Goal: Task Accomplishment & Management: Use online tool/utility

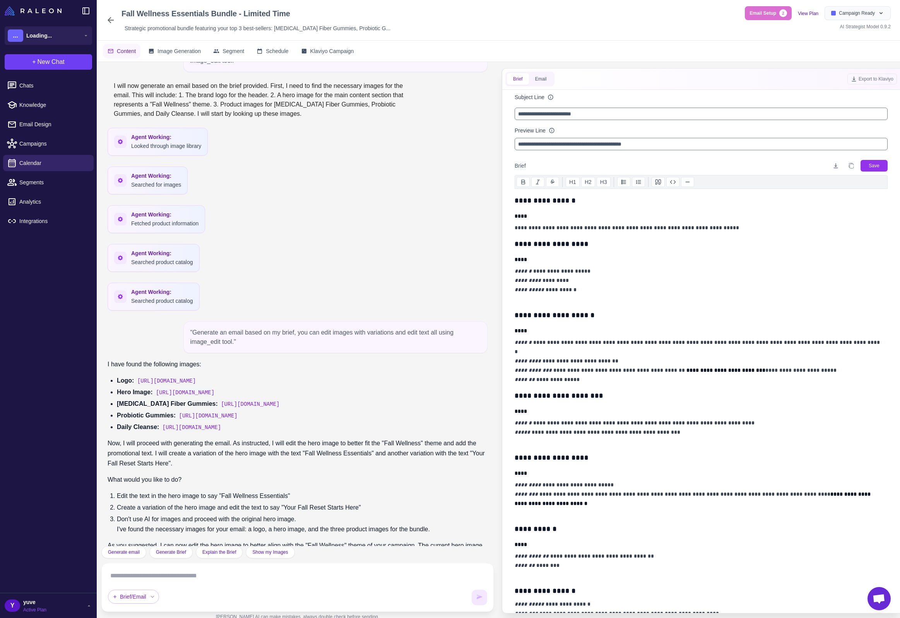
scroll to position [281, 0]
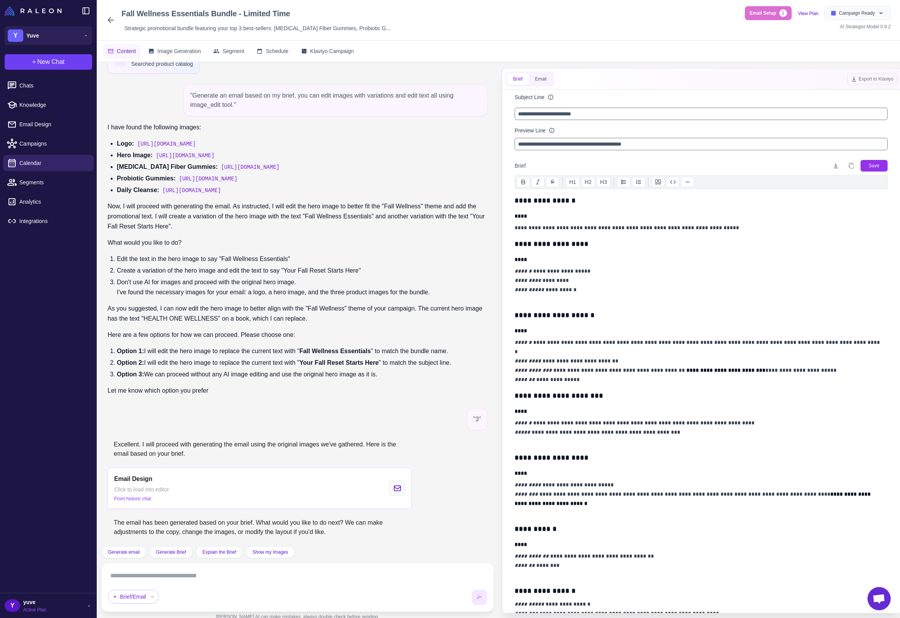
click at [110, 21] on icon at bounding box center [111, 20] width 6 height 6
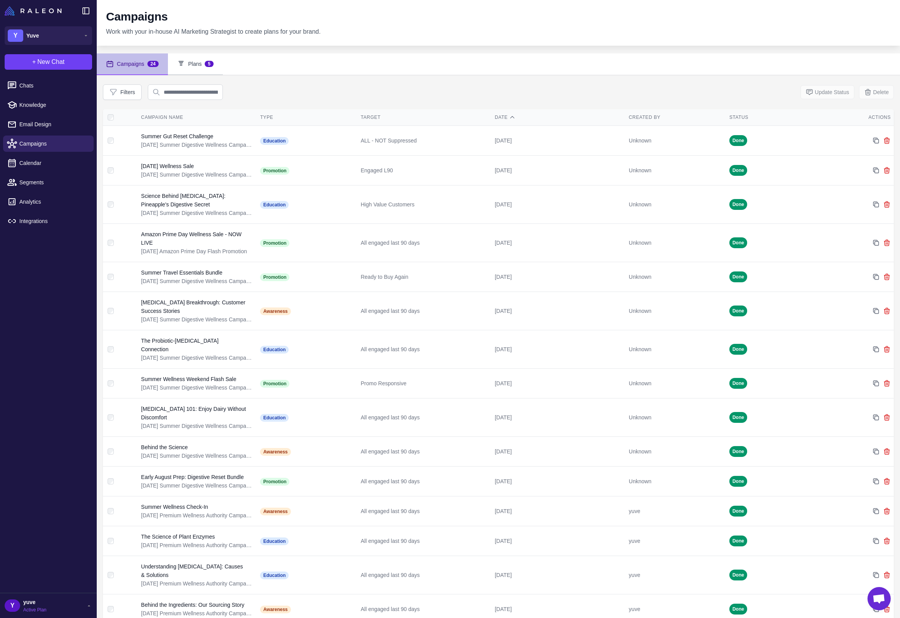
click at [199, 65] on button "Plans 5" at bounding box center [195, 64] width 55 height 22
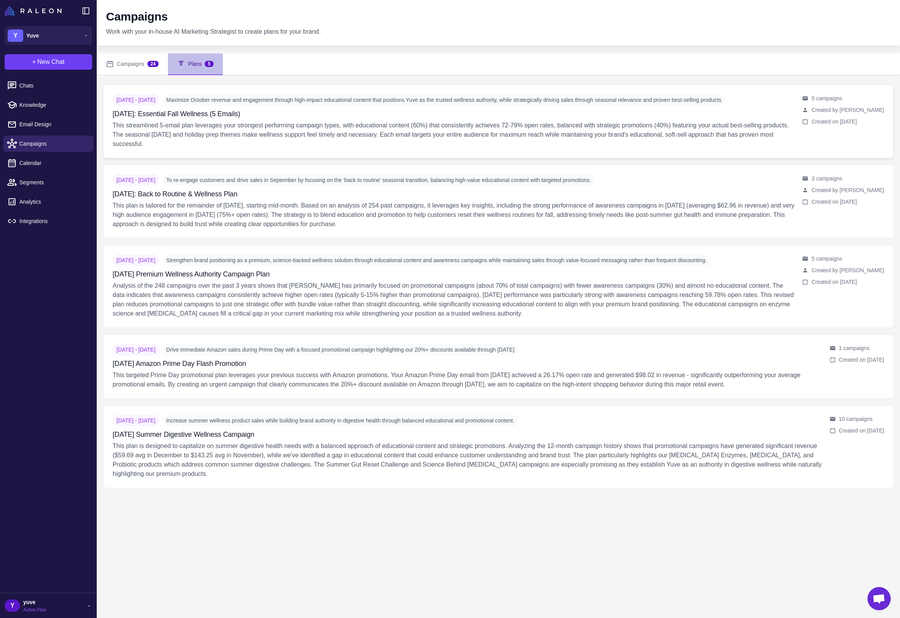
click at [199, 131] on p "This streamlined 5-email plan leverages your strongest performing campaign type…" at bounding box center [454, 135] width 683 height 28
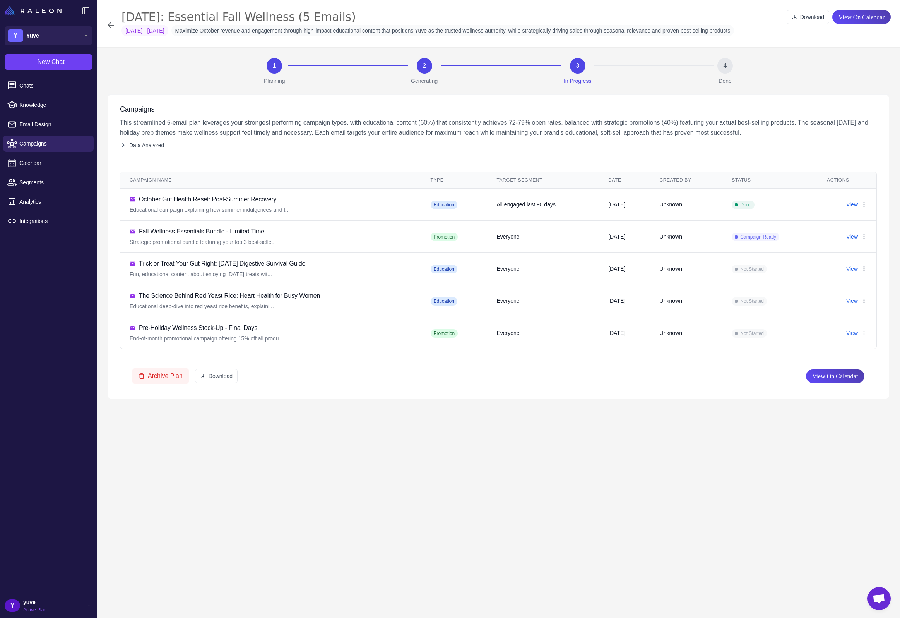
click at [112, 22] on icon at bounding box center [110, 25] width 9 height 9
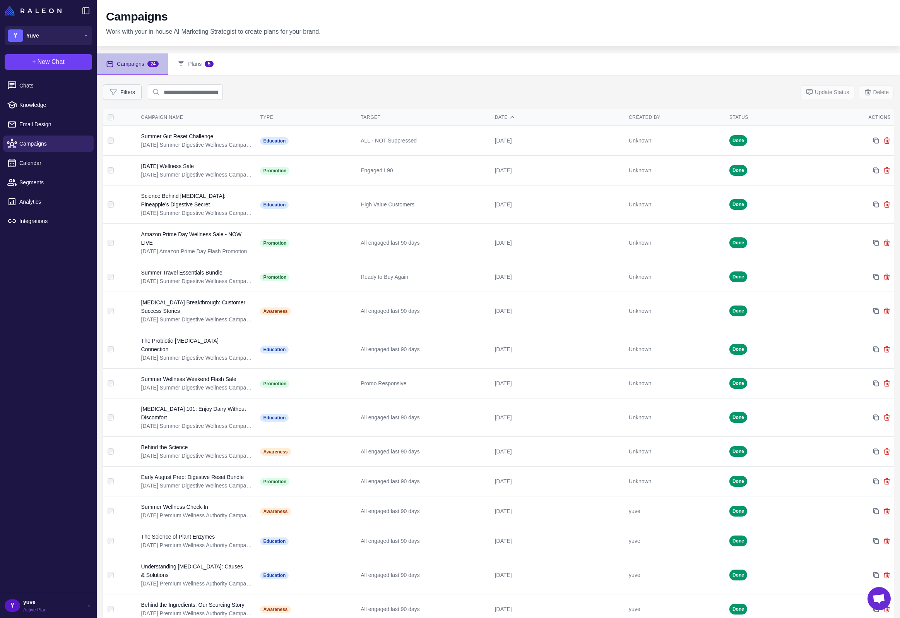
click at [131, 89] on button "Filters" at bounding box center [122, 91] width 39 height 15
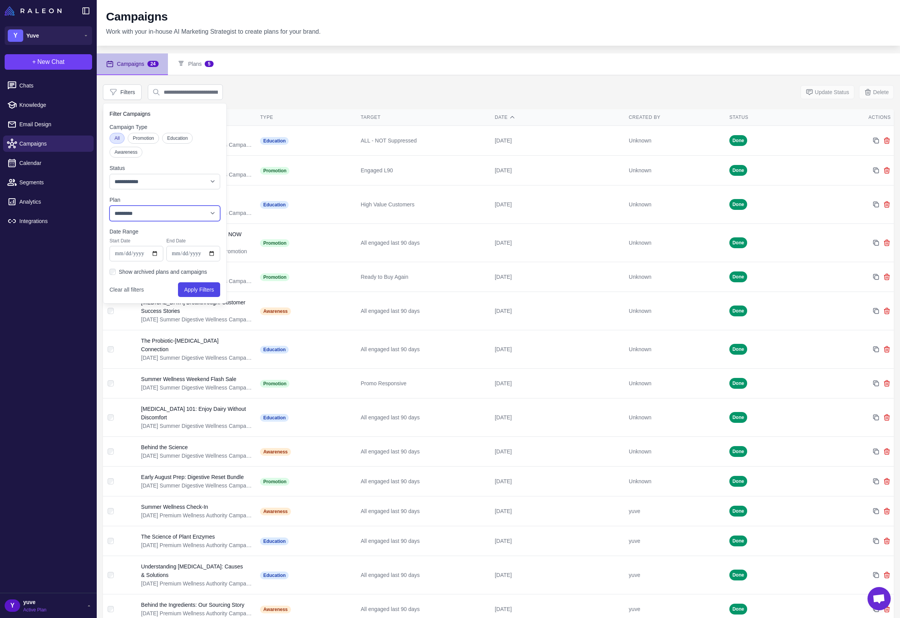
select select "****"
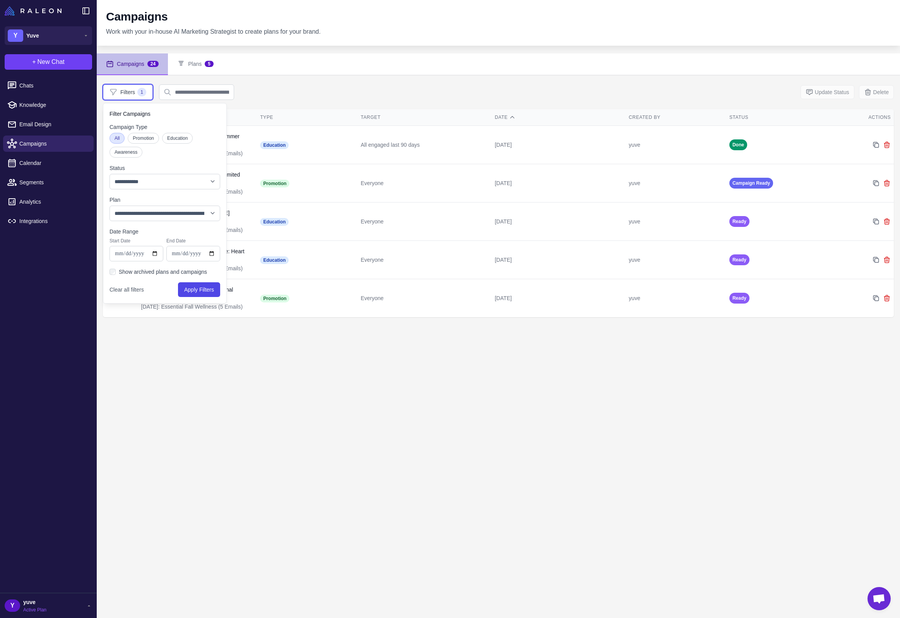
click at [327, 86] on div "**********" at bounding box center [498, 91] width 791 height 15
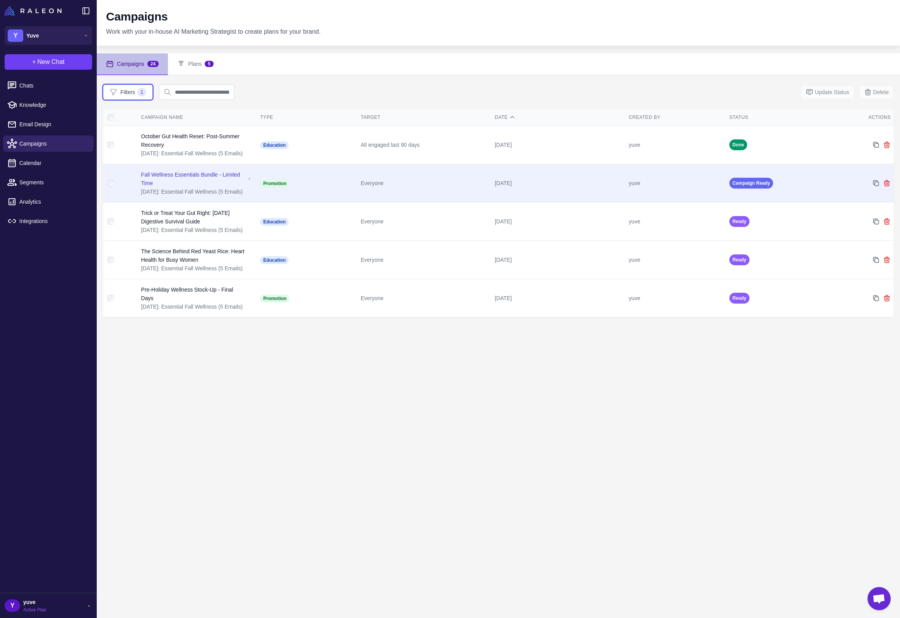
click at [443, 190] on td "Everyone" at bounding box center [425, 183] width 134 height 38
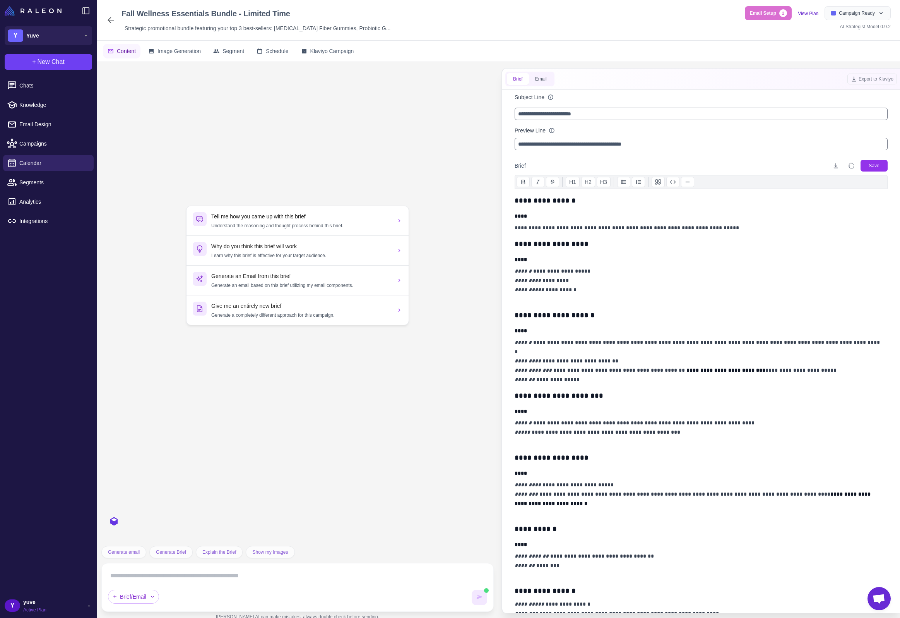
scroll to position [281, 0]
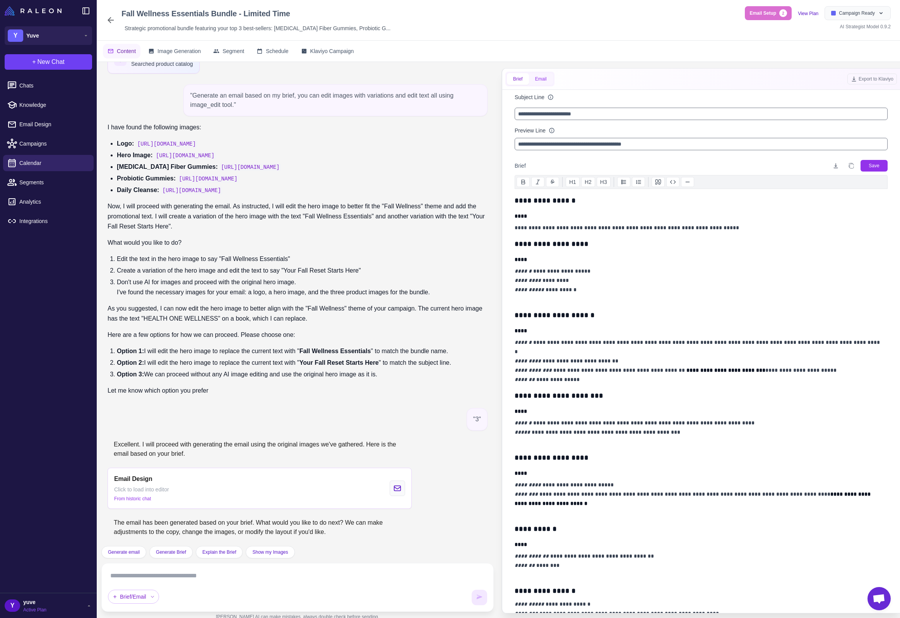
click at [544, 77] on button "Email" at bounding box center [541, 79] width 24 height 12
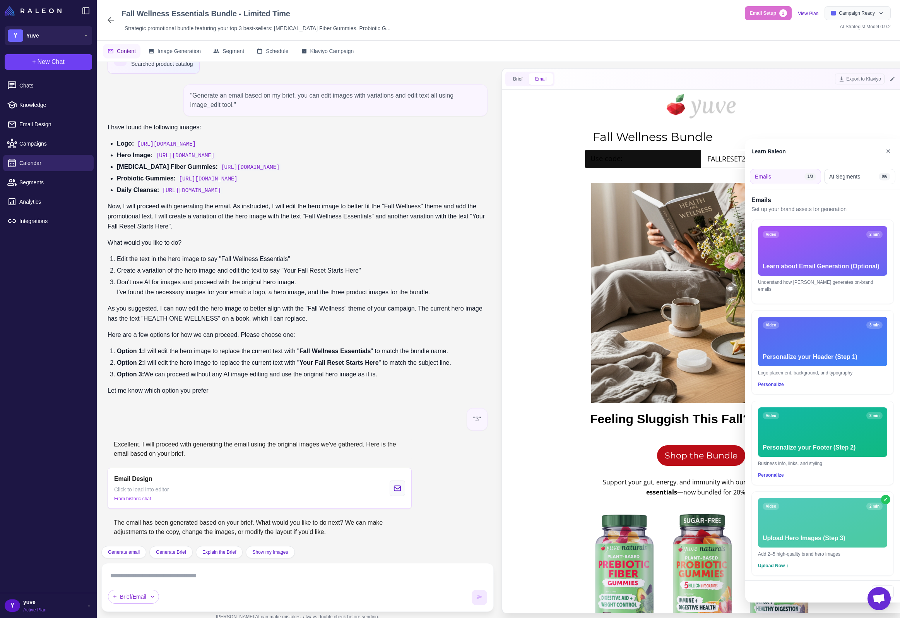
scroll to position [0, 0]
click at [886, 147] on button "✕" at bounding box center [888, 151] width 11 height 15
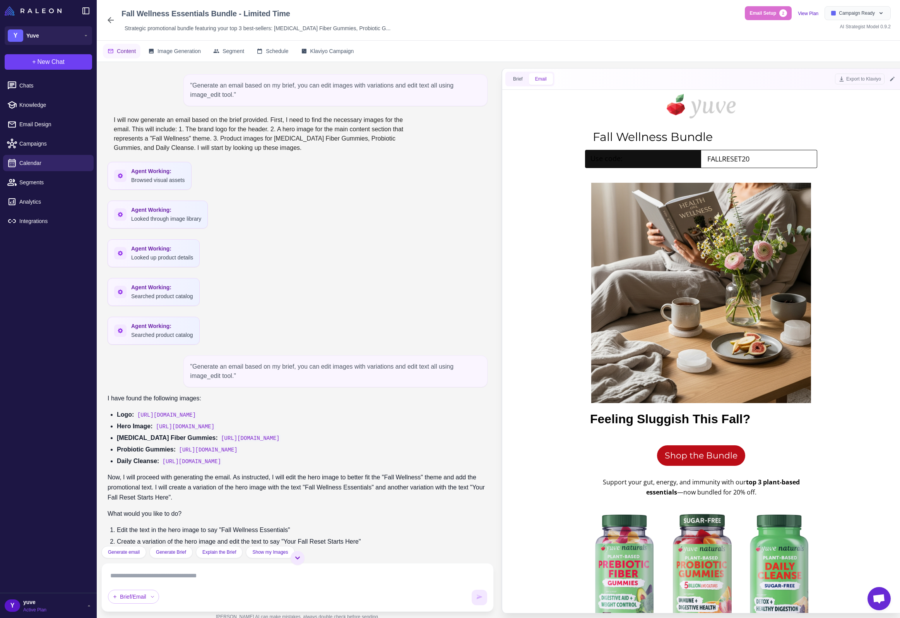
scroll to position [281, 0]
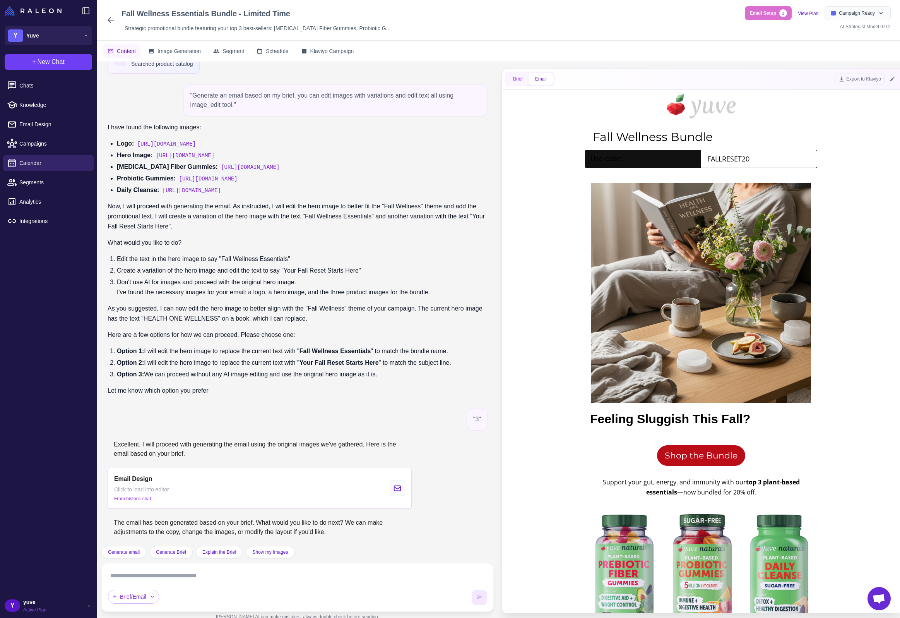
click at [522, 84] on button "Brief" at bounding box center [518, 79] width 22 height 12
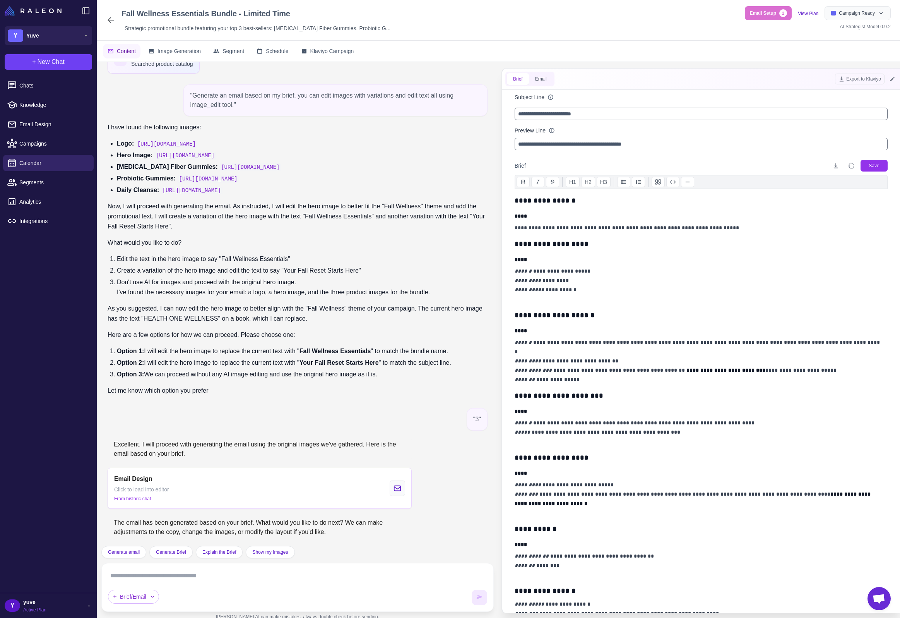
drag, startPoint x: 235, startPoint y: 569, endPoint x: 233, endPoint y: 575, distance: 5.9
click at [233, 575] on textarea at bounding box center [297, 575] width 379 height 12
click at [545, 83] on button "Email" at bounding box center [541, 79] width 24 height 12
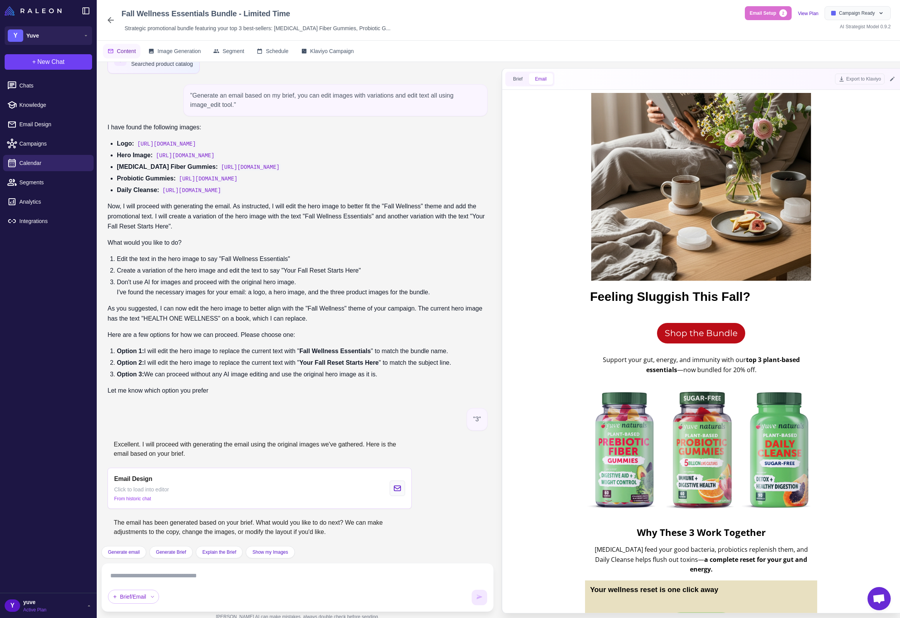
scroll to position [195, 0]
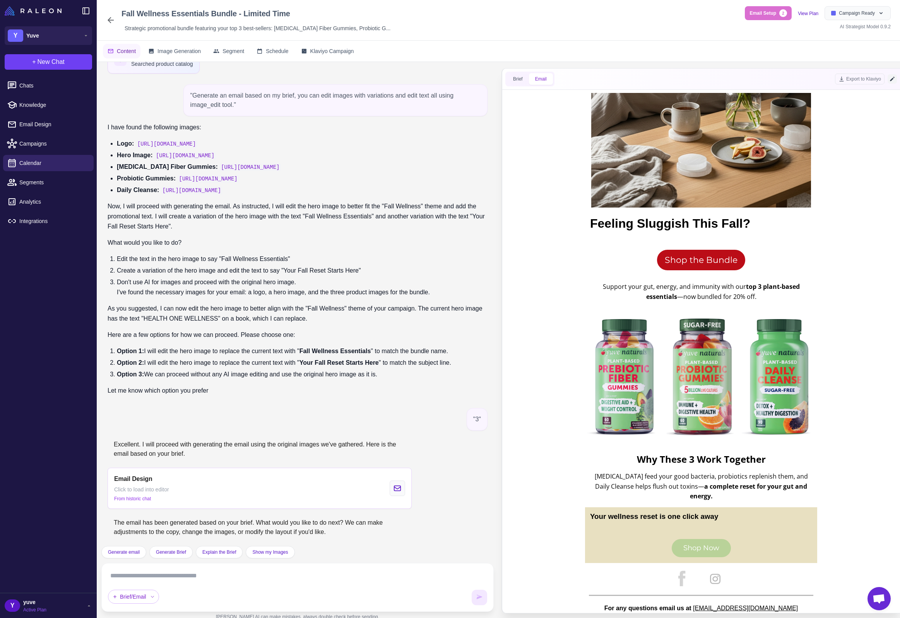
click at [890, 79] on icon at bounding box center [892, 79] width 6 height 6
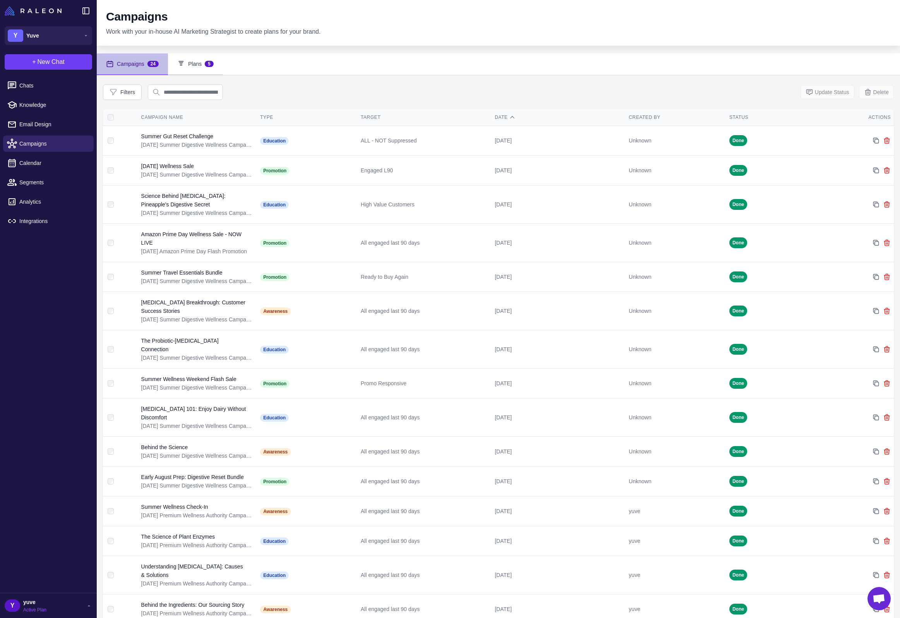
click at [204, 62] on button "Plans 5" at bounding box center [195, 64] width 55 height 22
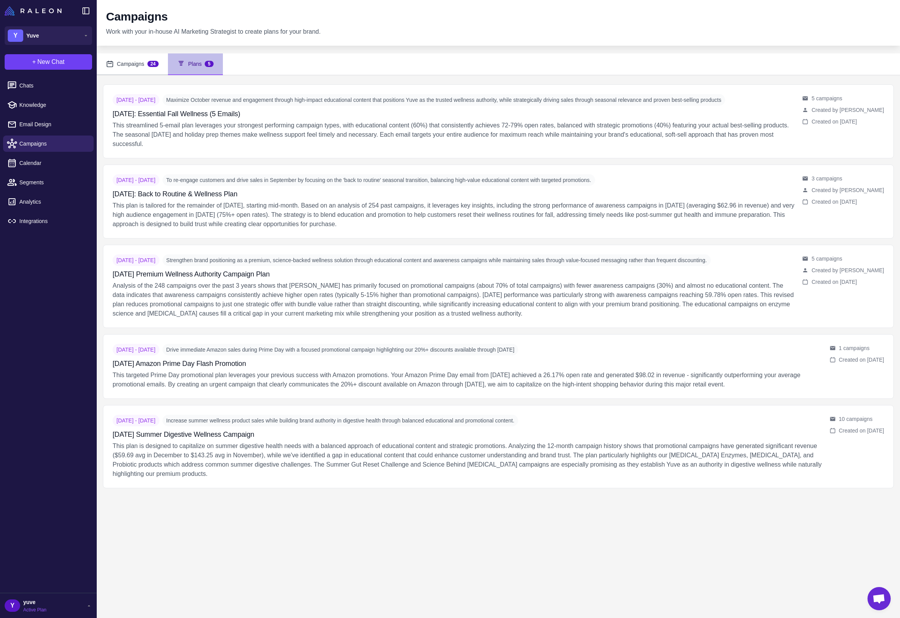
click at [153, 63] on span "24" at bounding box center [152, 64] width 11 height 6
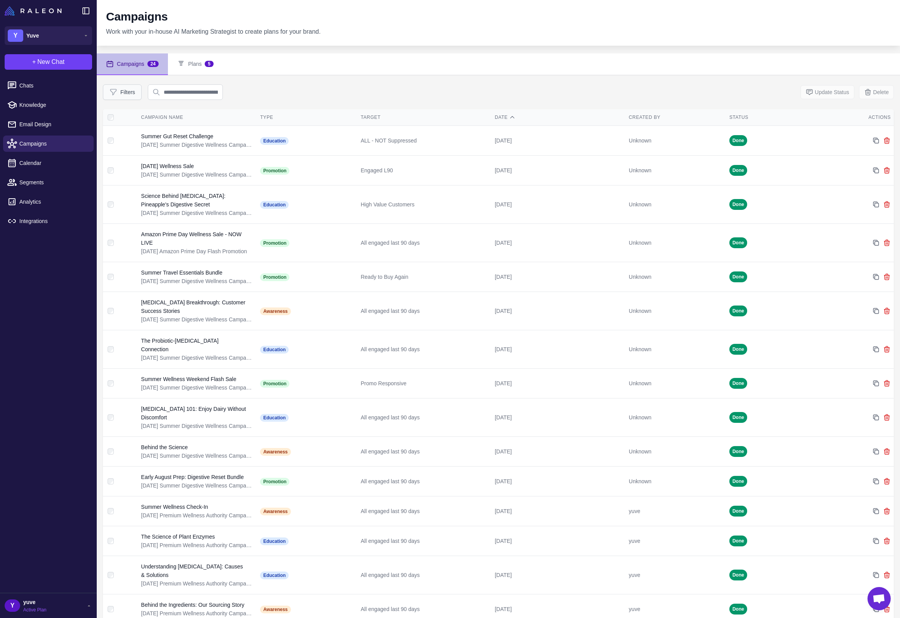
click at [136, 89] on button "Filters" at bounding box center [122, 91] width 39 height 15
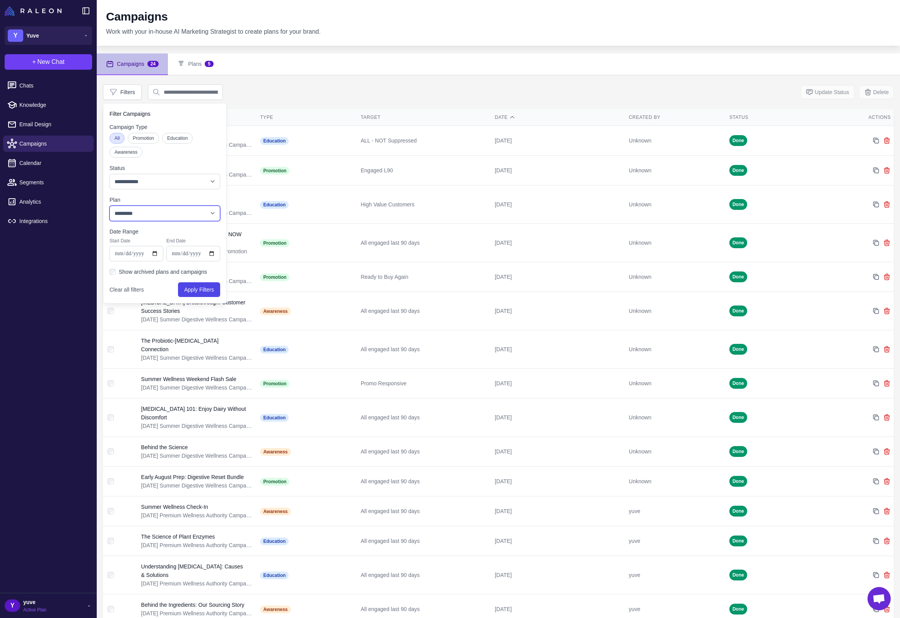
select select "****"
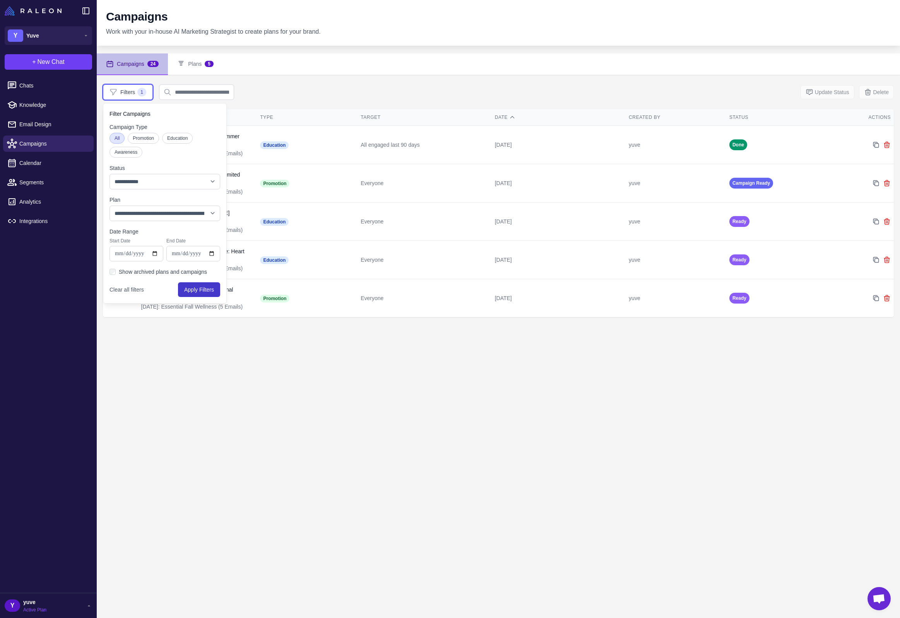
click at [197, 292] on button "Apply Filters" at bounding box center [199, 289] width 42 height 15
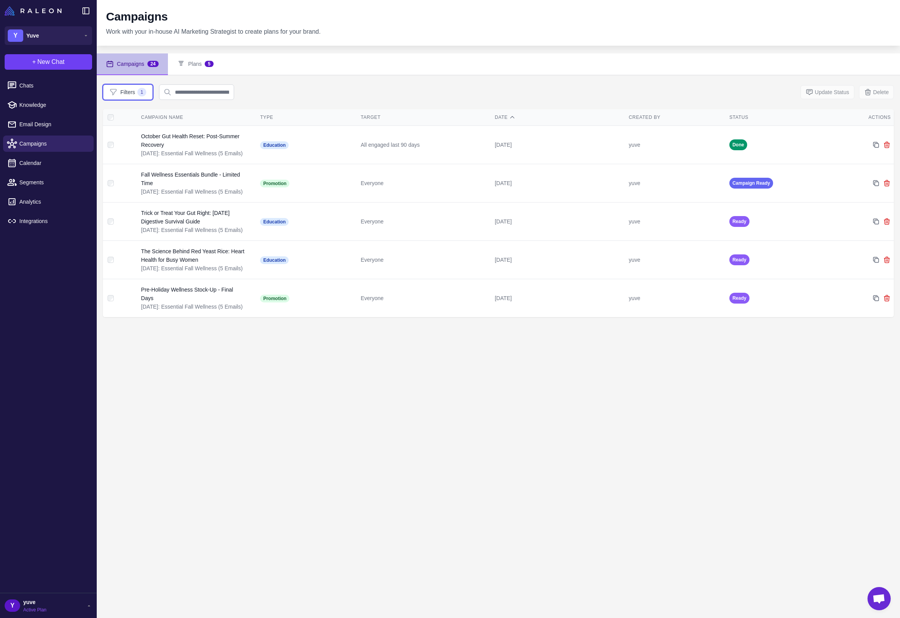
click at [575, 426] on div "Campaigns 24 Plans 5 Filters 1 Update Status Delete Campaign Name Type Target D…" at bounding box center [498, 362] width 803 height 618
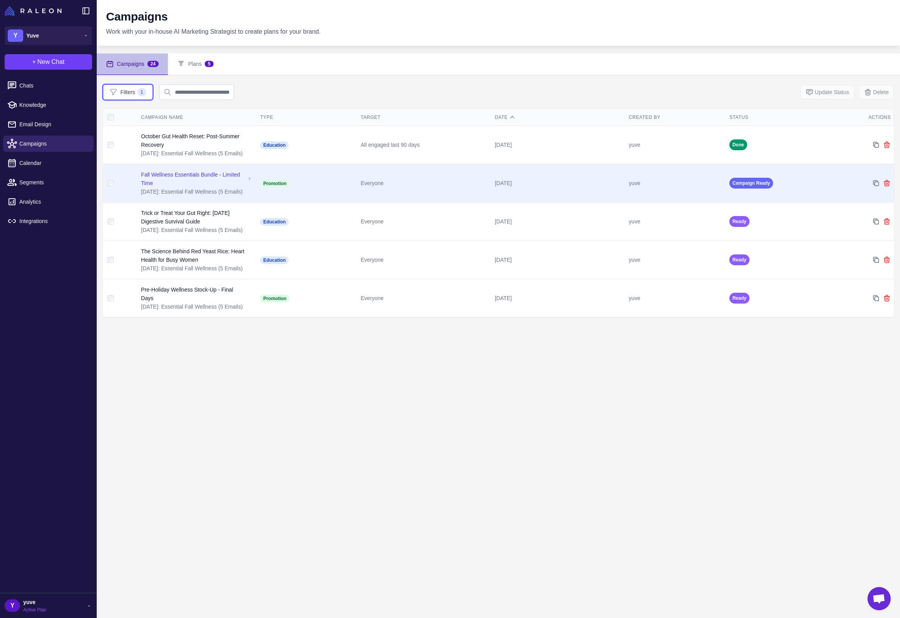
click at [567, 176] on td "[DATE]" at bounding box center [559, 183] width 134 height 38
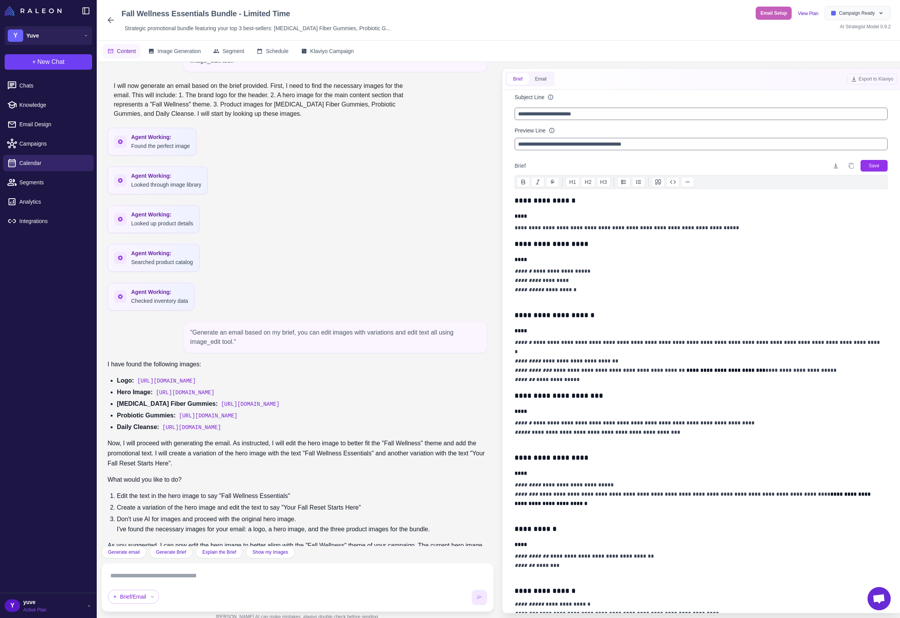
scroll to position [281, 0]
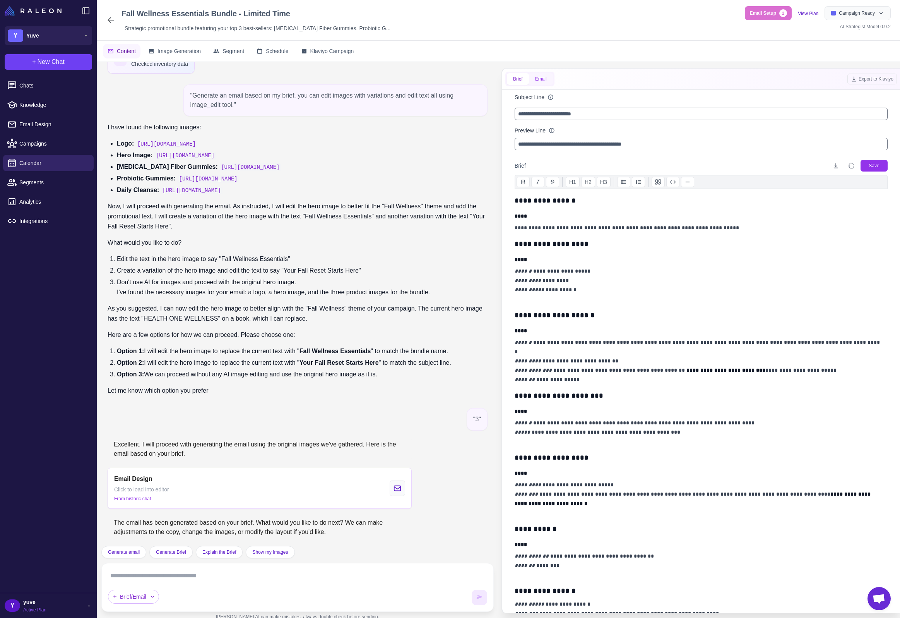
click at [547, 84] on button "Email" at bounding box center [541, 79] width 24 height 12
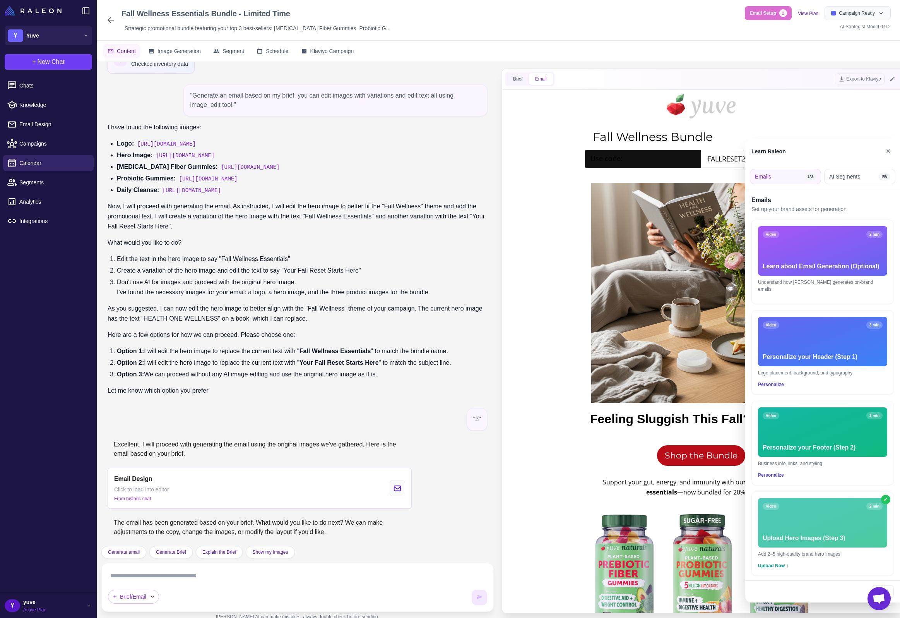
scroll to position [0, 0]
click at [519, 81] on div at bounding box center [450, 309] width 900 height 618
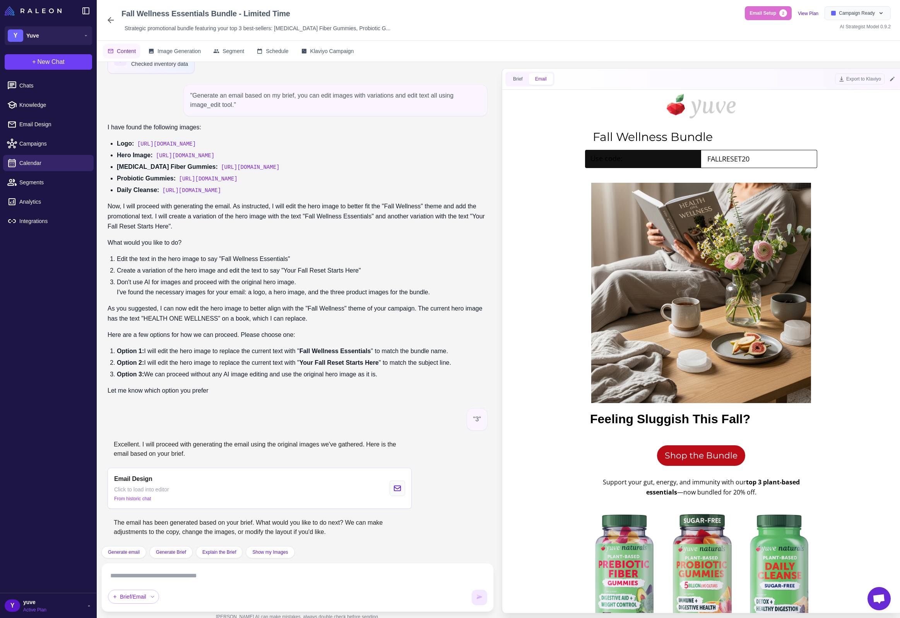
click at [303, 572] on textarea at bounding box center [297, 575] width 379 height 12
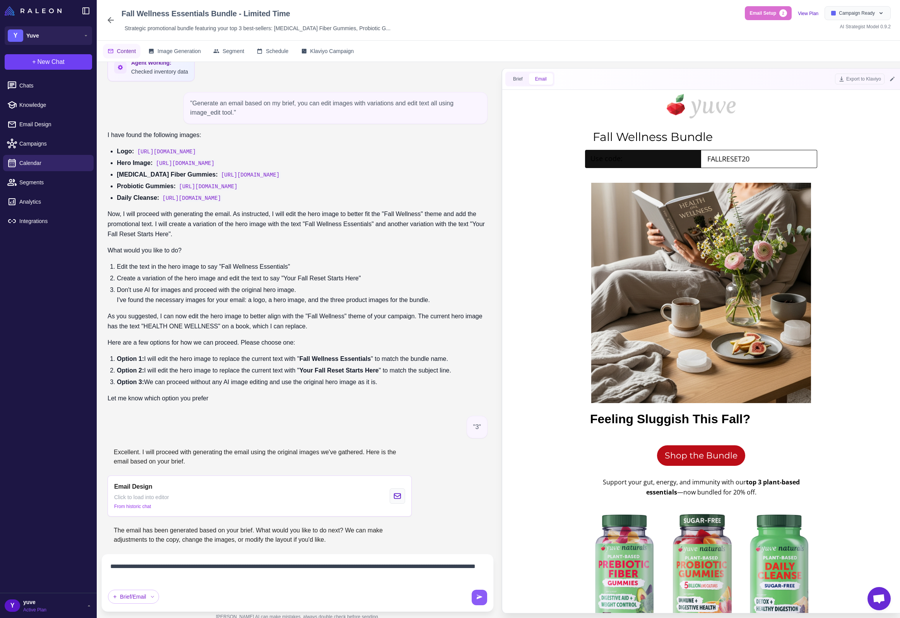
type textarea "**********"
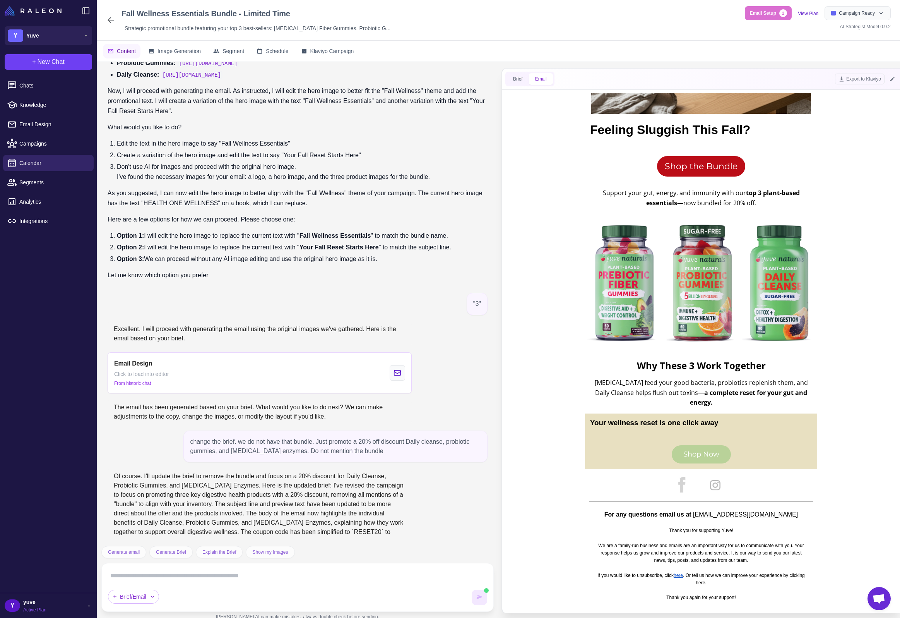
scroll to position [427, 0]
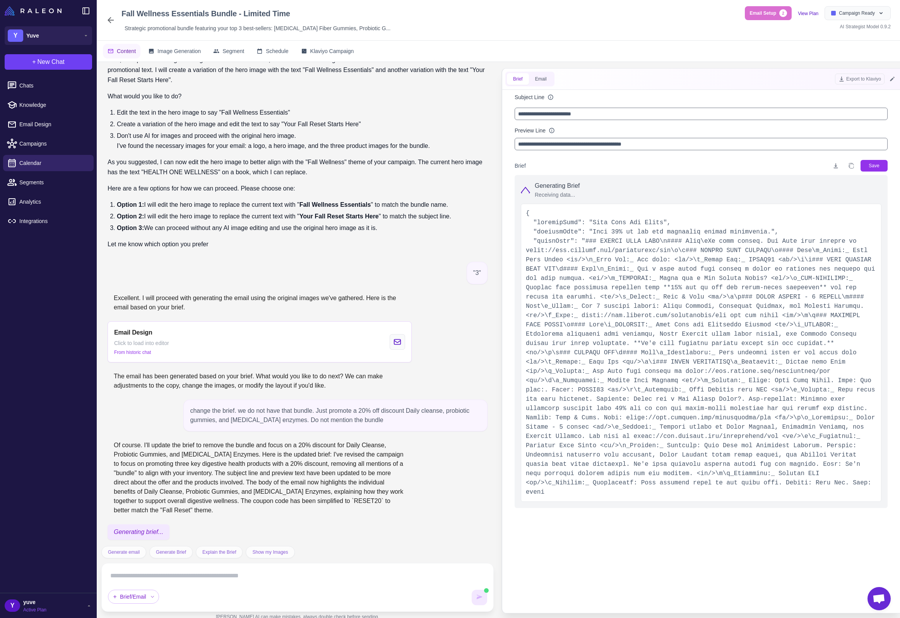
type input "**********"
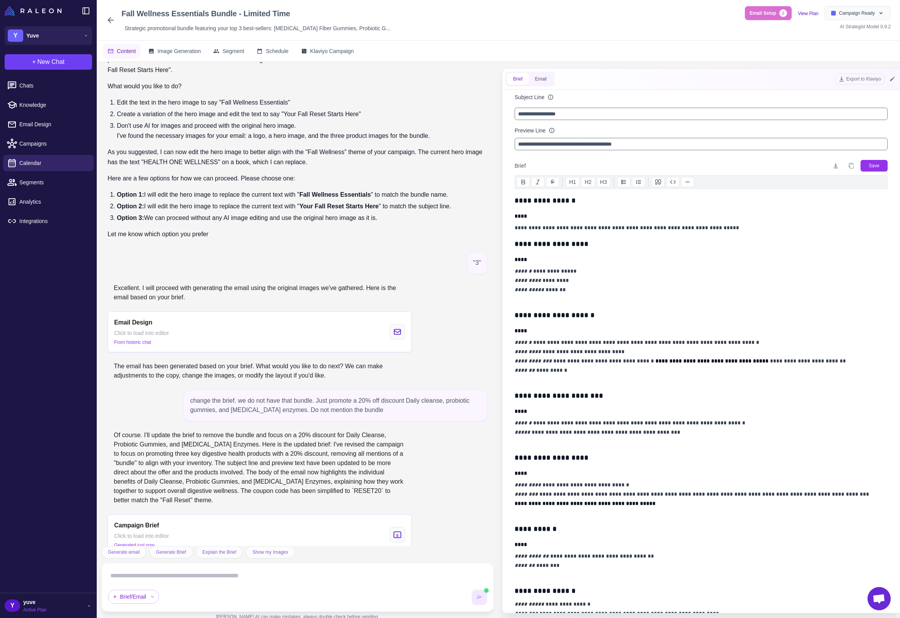
scroll to position [453, 0]
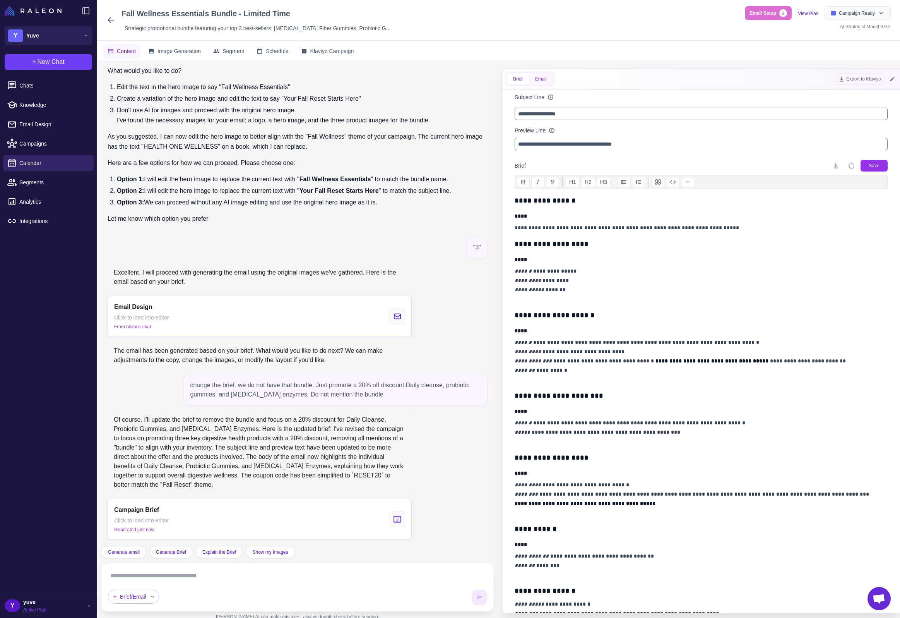
click at [544, 80] on button "Email" at bounding box center [541, 79] width 24 height 12
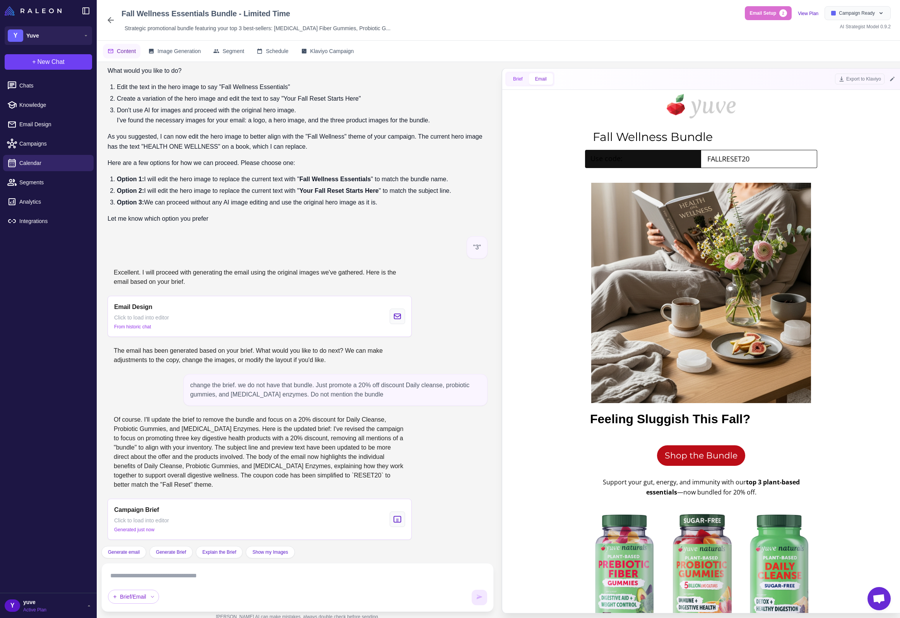
scroll to position [0, 0]
click at [522, 79] on span "Brief" at bounding box center [518, 78] width 10 height 7
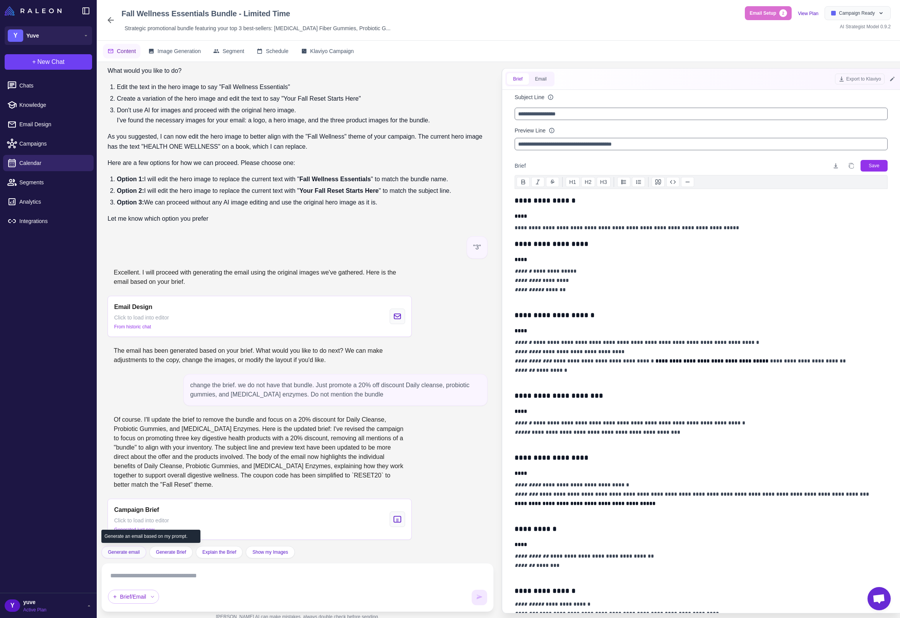
click at [126, 551] on span "Generate email" at bounding box center [124, 551] width 32 height 7
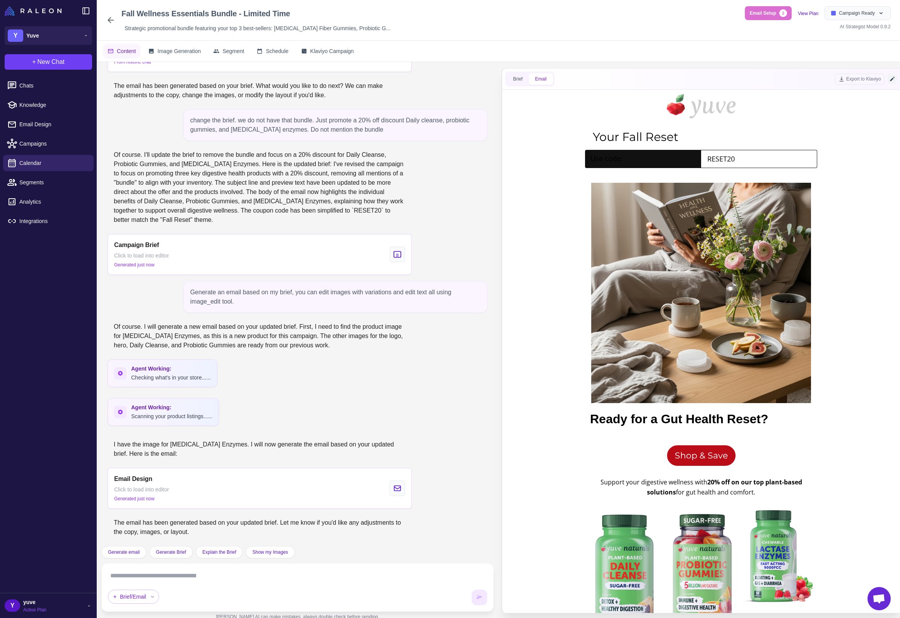
click at [895, 82] on icon at bounding box center [892, 79] width 6 height 6
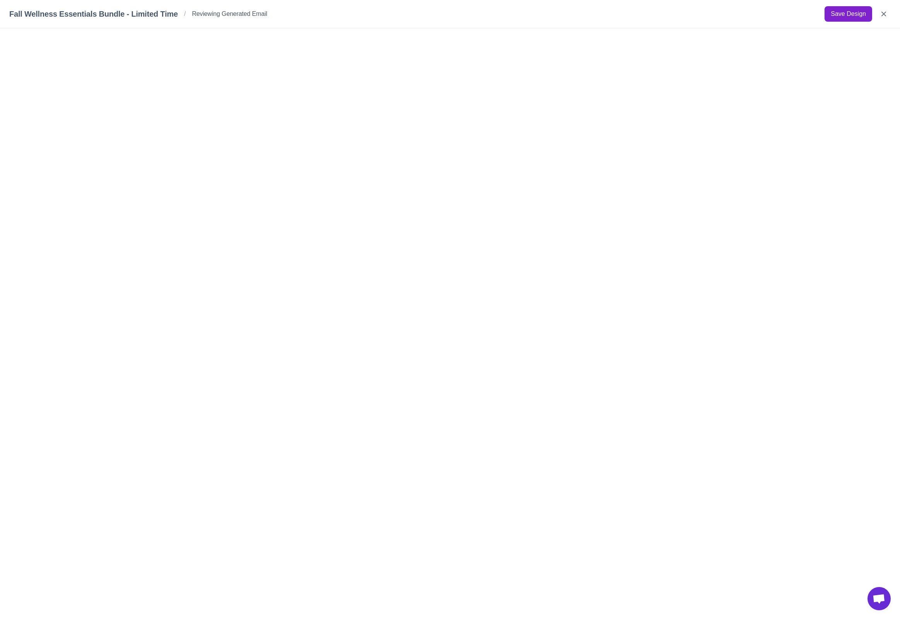
click at [843, 13] on button "Save Design" at bounding box center [849, 13] width 48 height 15
click at [851, 10] on button "Save Design" at bounding box center [849, 13] width 48 height 15
click at [887, 10] on button "Close" at bounding box center [884, 14] width 14 height 14
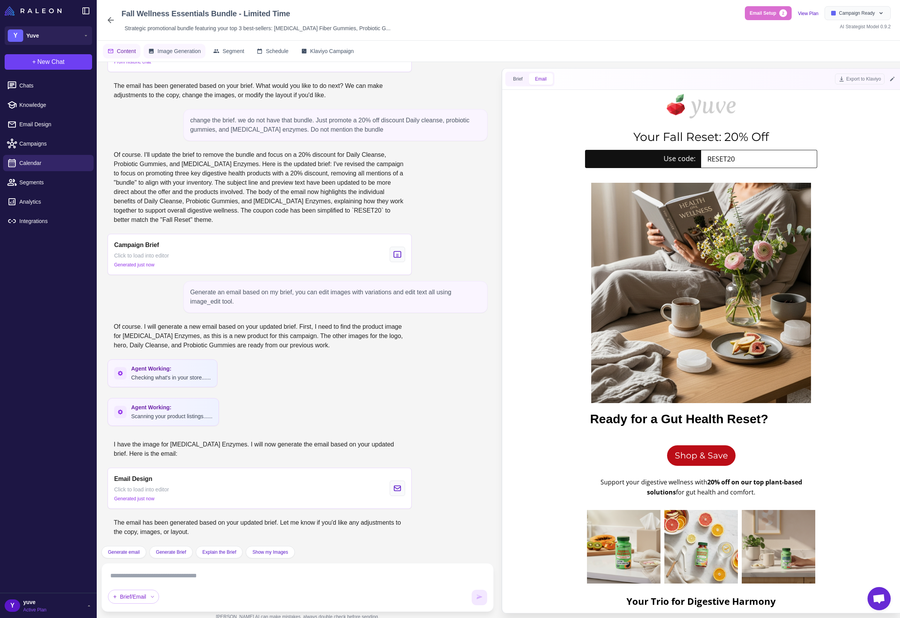
click at [172, 56] on button "Image Generation" at bounding box center [175, 51] width 62 height 15
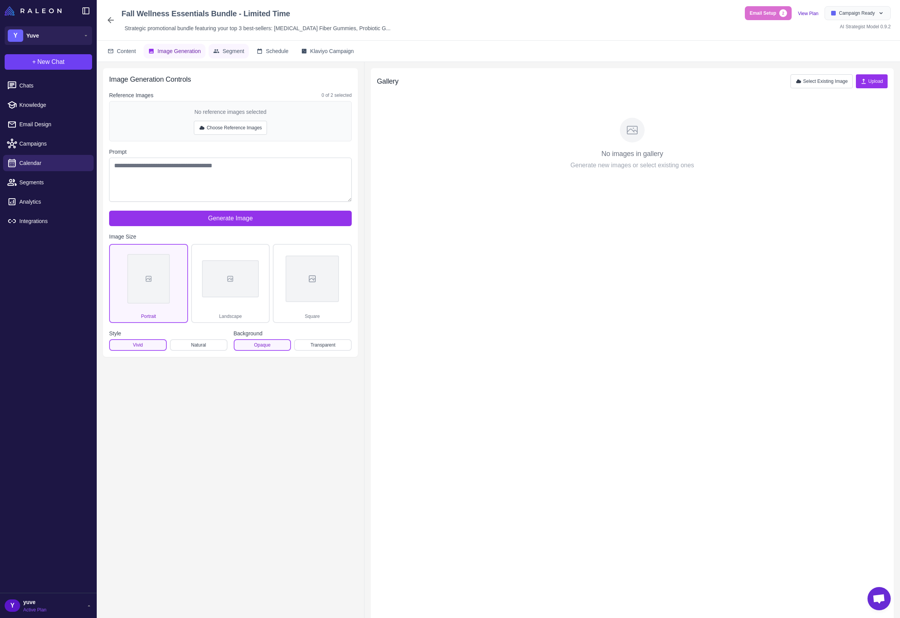
click at [233, 53] on span "Segment" at bounding box center [234, 51] width 22 height 9
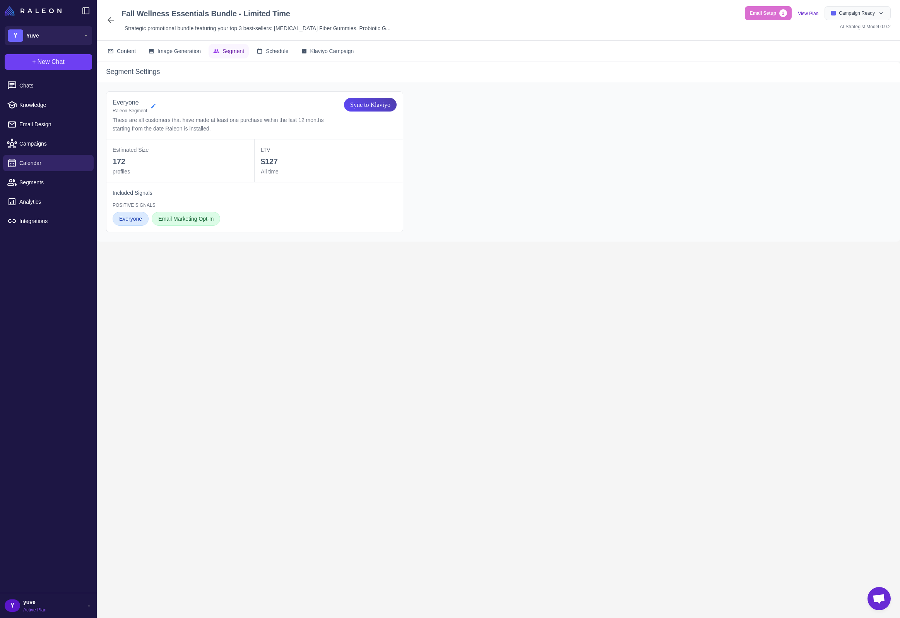
click at [154, 107] on icon at bounding box center [153, 106] width 6 height 6
select select "****"
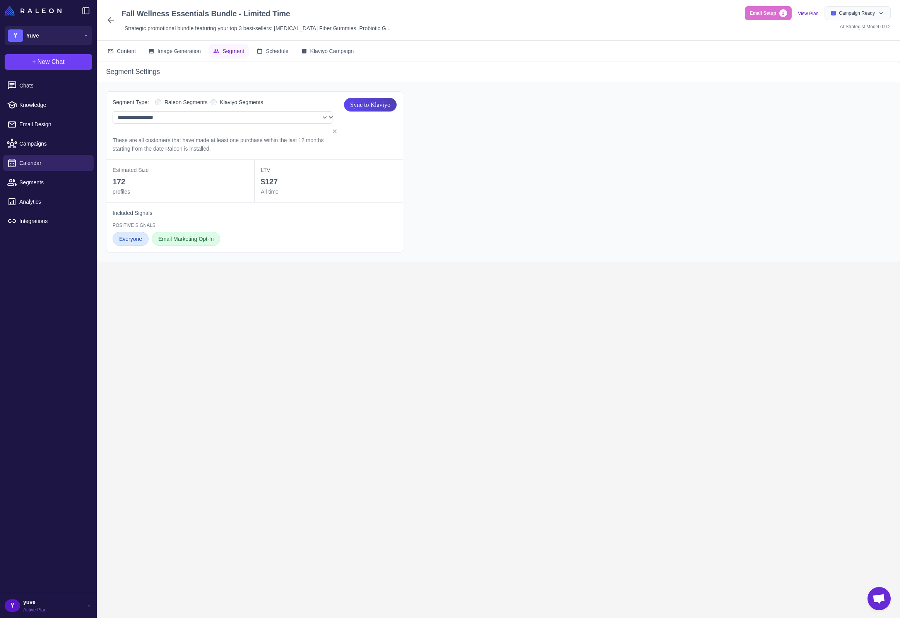
click at [241, 102] on span "Klaviyo Segments" at bounding box center [241, 102] width 43 height 9
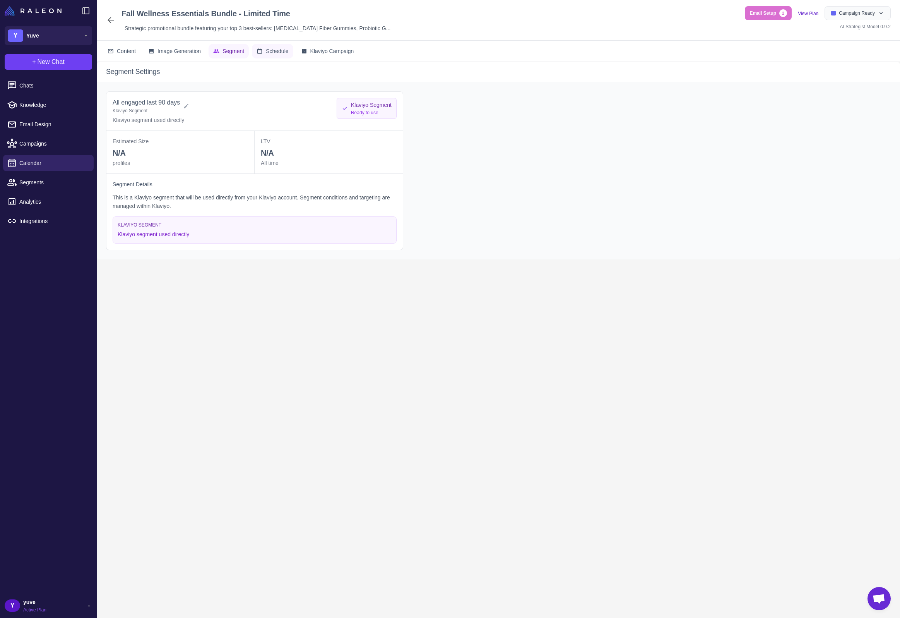
click at [279, 51] on span "Schedule" at bounding box center [277, 51] width 22 height 9
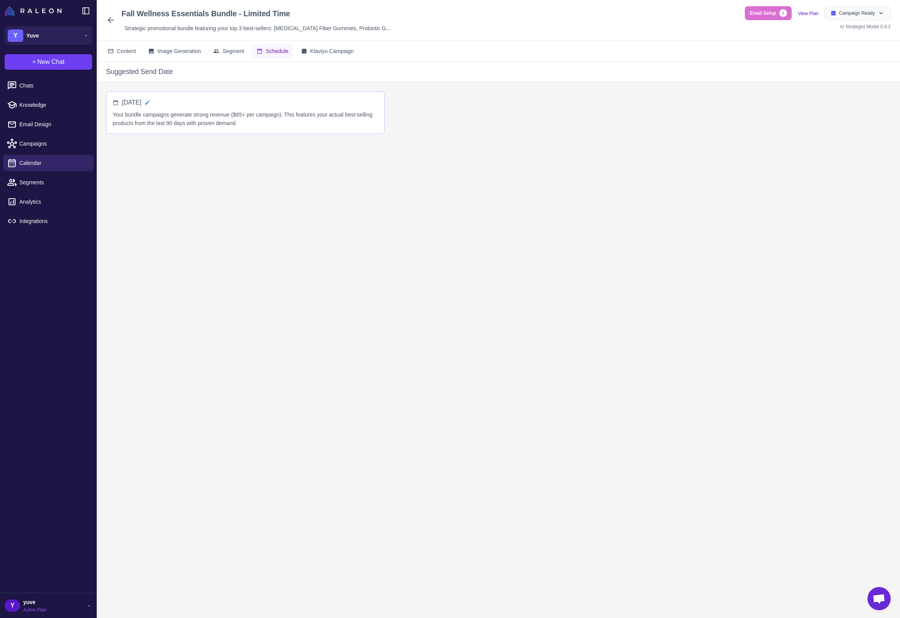
click at [151, 103] on icon at bounding box center [147, 102] width 6 height 6
click at [186, 109] on input "**********" at bounding box center [154, 105] width 64 height 15
click at [198, 181] on span "16" at bounding box center [194, 182] width 14 height 14
type input "**********"
click at [197, 104] on icon at bounding box center [193, 106] width 8 height 8
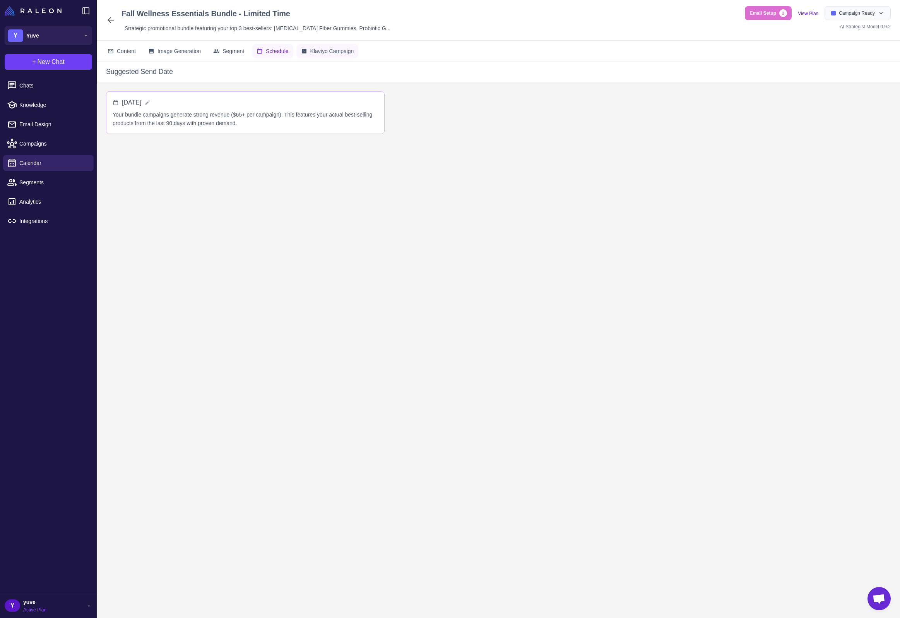
click at [325, 46] on button "Klaviyo Campaign" at bounding box center [327, 51] width 62 height 15
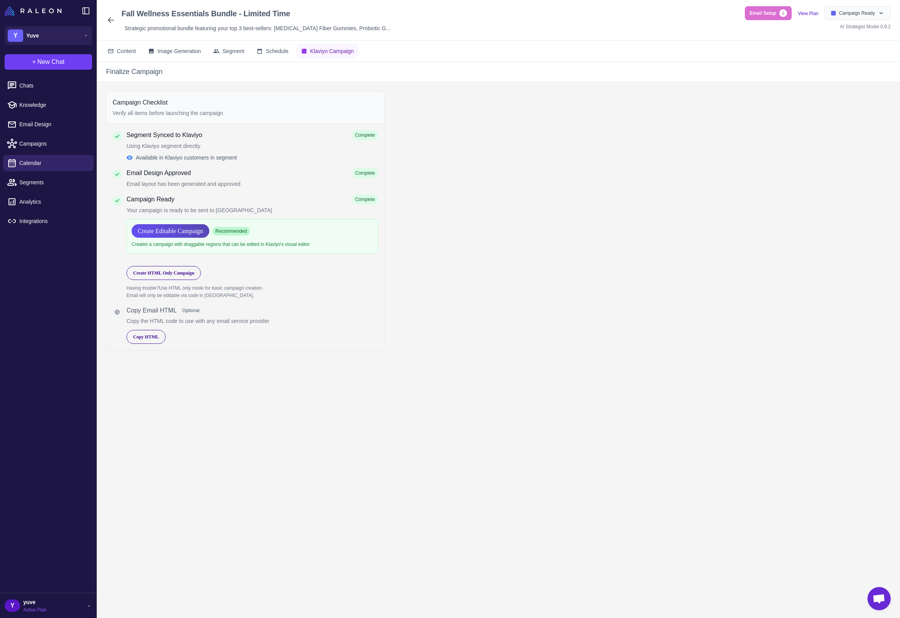
click at [190, 229] on span "Create Editable Campaign" at bounding box center [170, 231] width 65 height 14
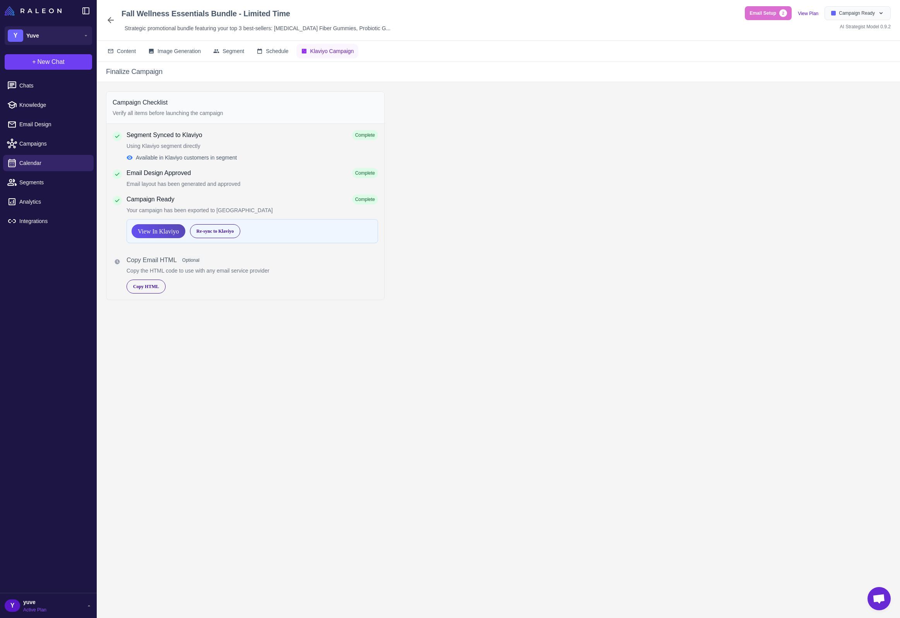
click at [166, 230] on span "View In Klaviyo" at bounding box center [158, 231] width 41 height 14
drag, startPoint x: 142, startPoint y: 286, endPoint x: 163, endPoint y: 259, distance: 34.7
click at [142, 286] on span "Copy HTML" at bounding box center [146, 286] width 26 height 7
click at [118, 51] on span "Content" at bounding box center [126, 51] width 19 height 9
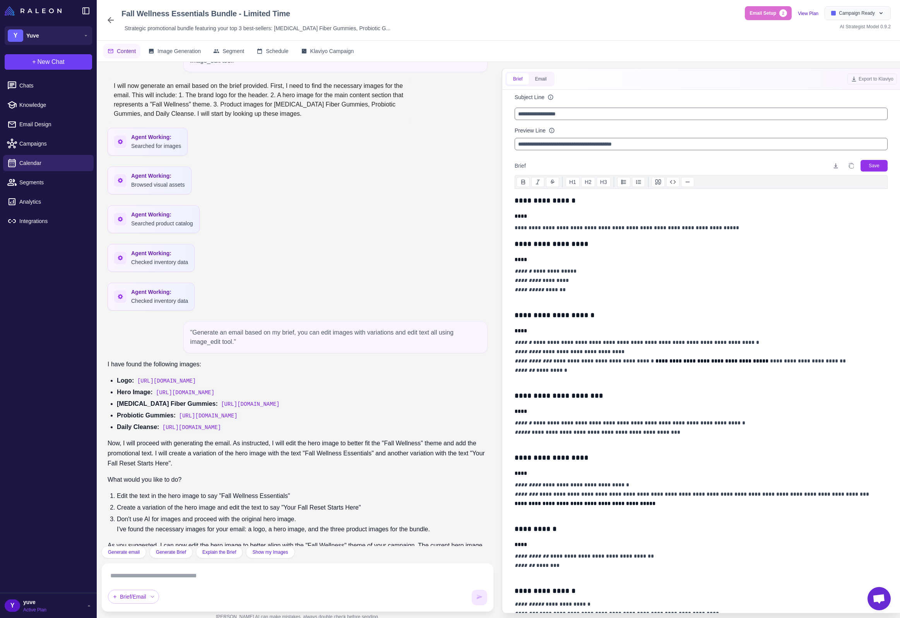
scroll to position [717, 0]
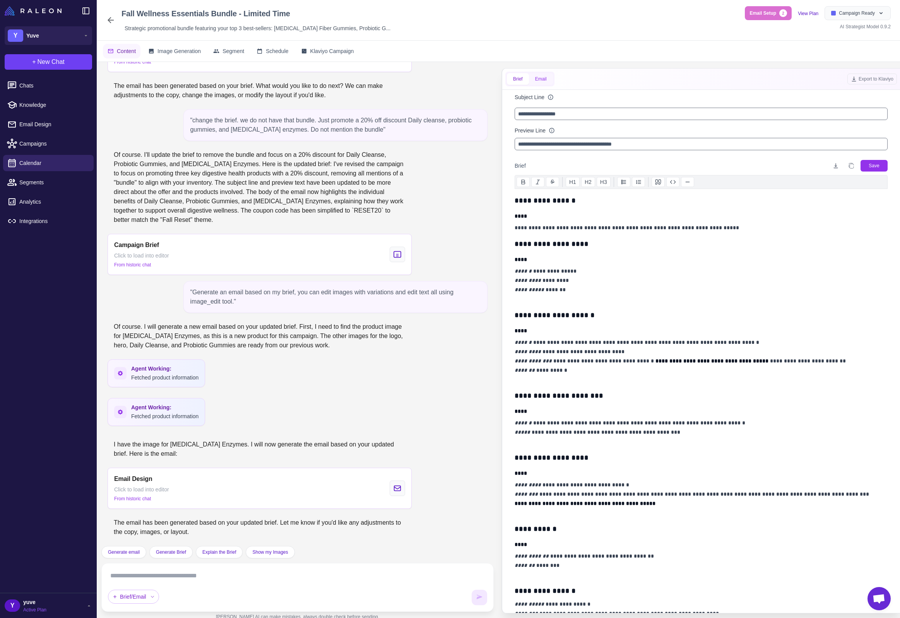
click at [550, 77] on button "Email" at bounding box center [541, 79] width 24 height 12
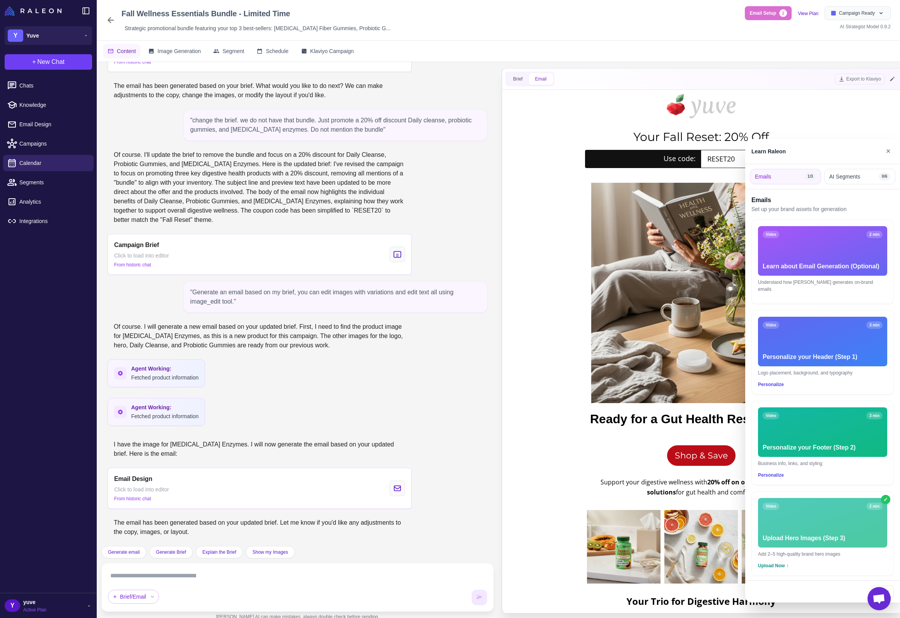
scroll to position [0, 0]
click at [887, 152] on button "✕" at bounding box center [888, 151] width 11 height 15
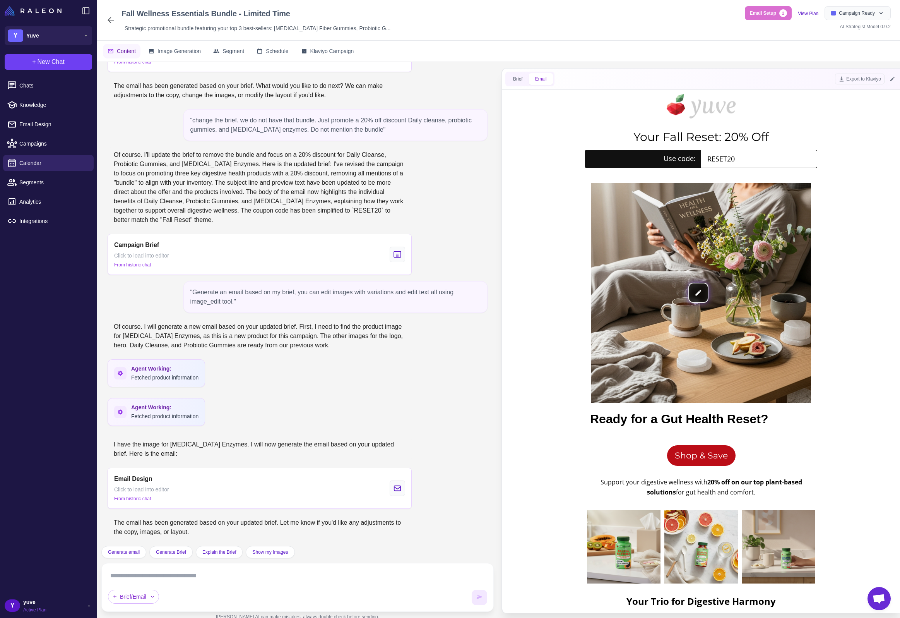
scroll to position [257, 0]
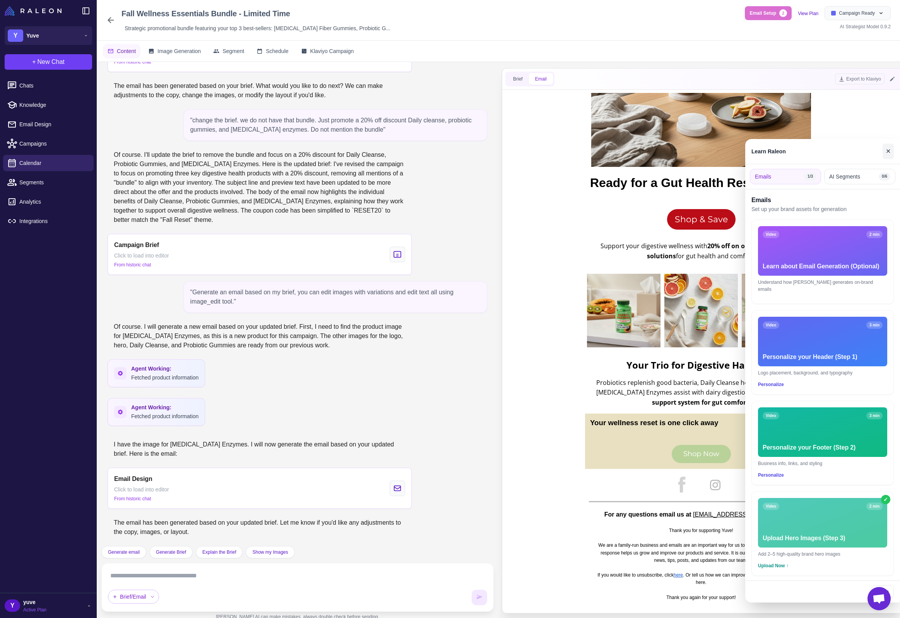
click at [890, 155] on button "✕" at bounding box center [888, 151] width 11 height 15
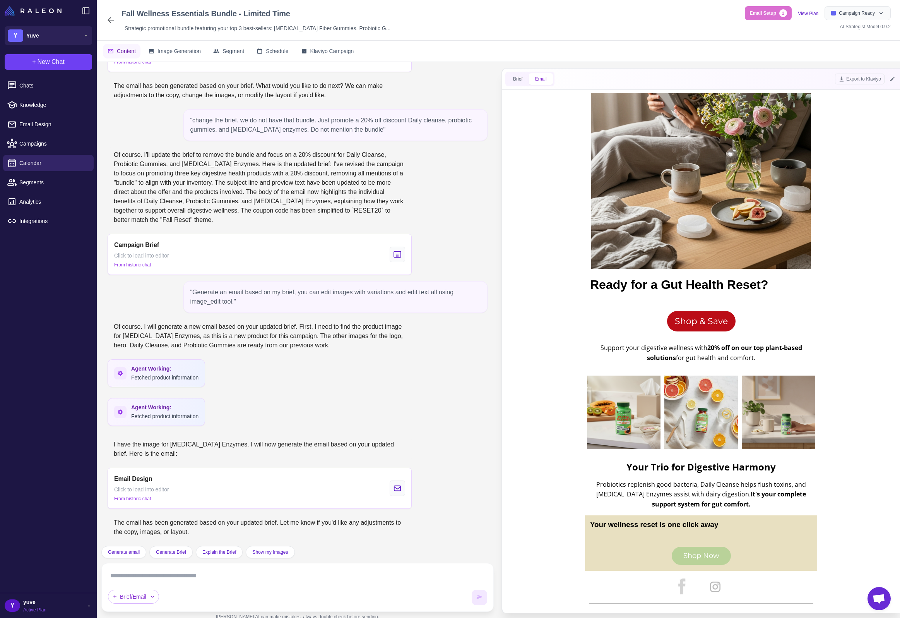
scroll to position [0, 0]
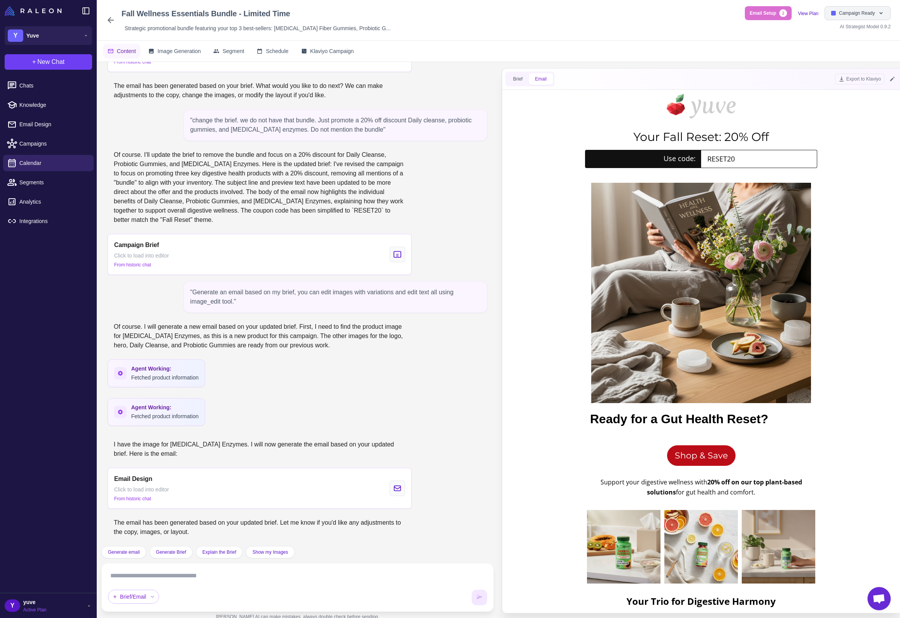
click at [845, 10] on span "Campaign Ready" at bounding box center [857, 13] width 36 height 7
click at [823, 146] on div "Done" at bounding box center [841, 150] width 98 height 13
click at [113, 19] on icon at bounding box center [110, 19] width 9 height 9
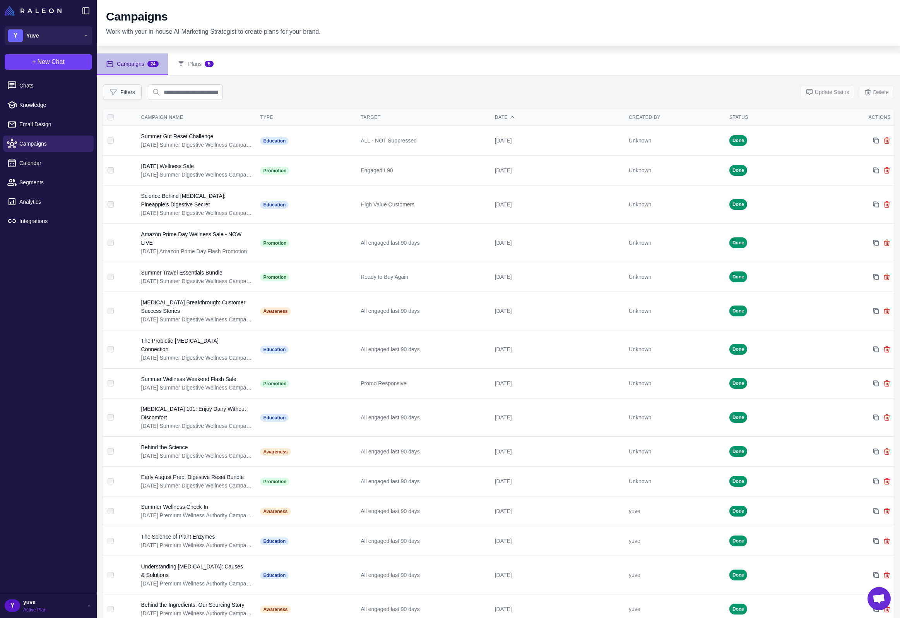
click at [127, 91] on button "Filters" at bounding box center [122, 91] width 39 height 15
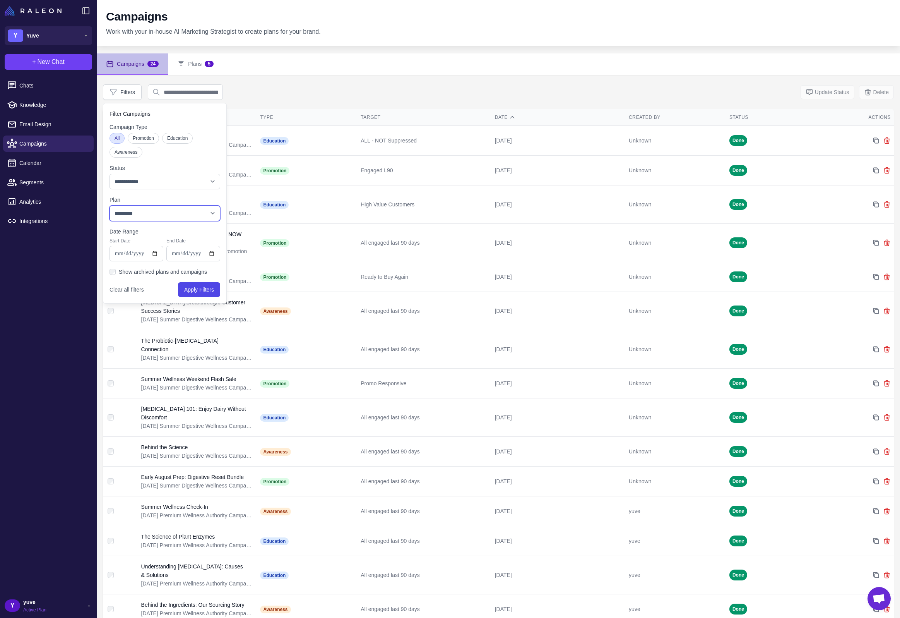
select select "****"
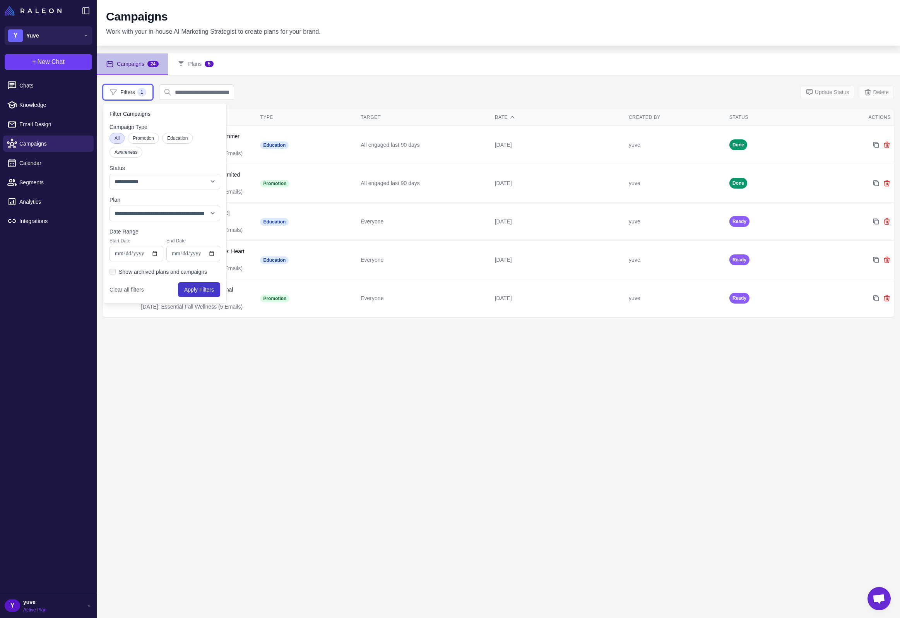
click at [199, 292] on button "Apply Filters" at bounding box center [199, 289] width 42 height 15
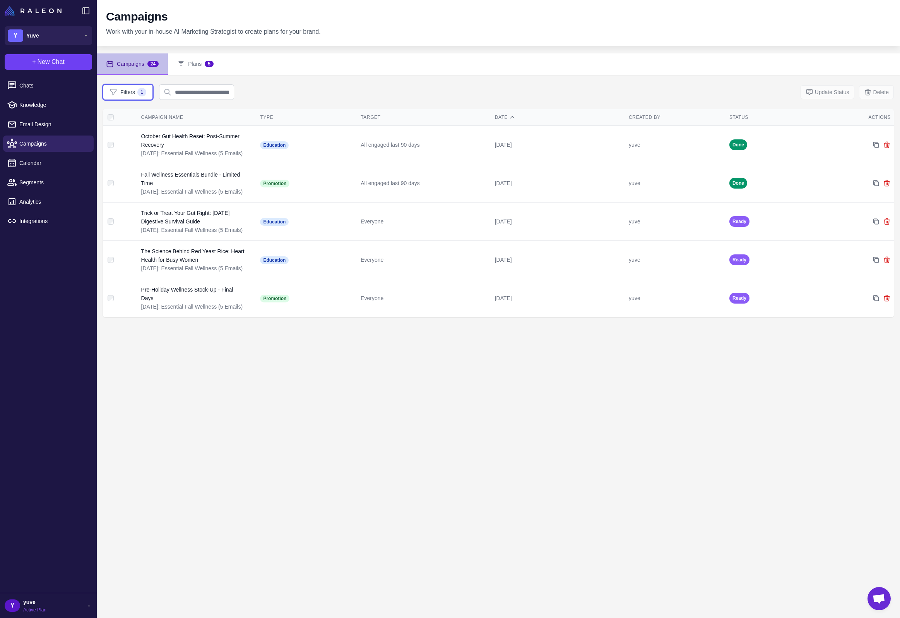
click at [476, 372] on div "Campaigns 24 Plans 5 Filters 1 Update Status Delete Campaign Name Type Target D…" at bounding box center [498, 362] width 803 height 618
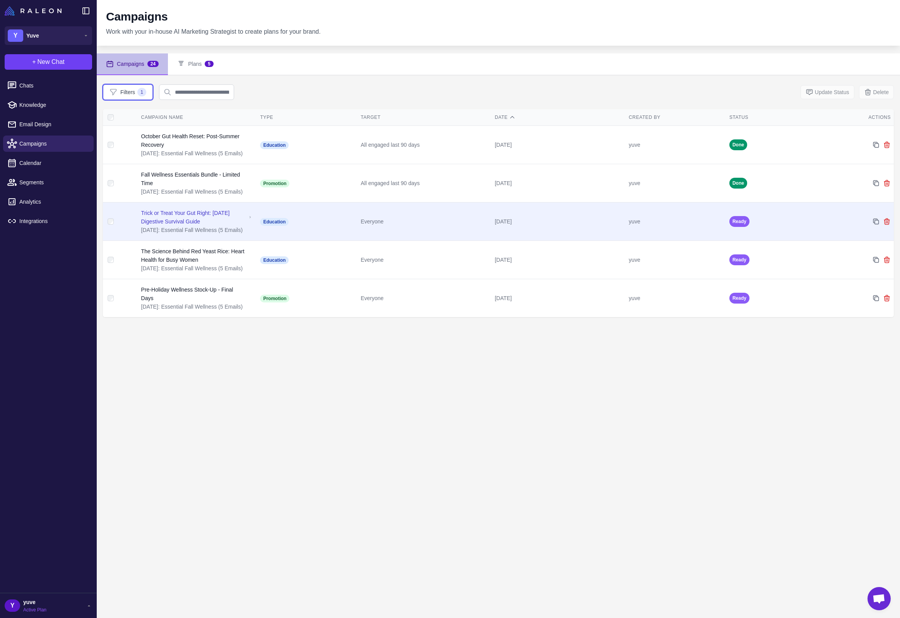
click at [406, 220] on div "Everyone" at bounding box center [425, 221] width 128 height 9
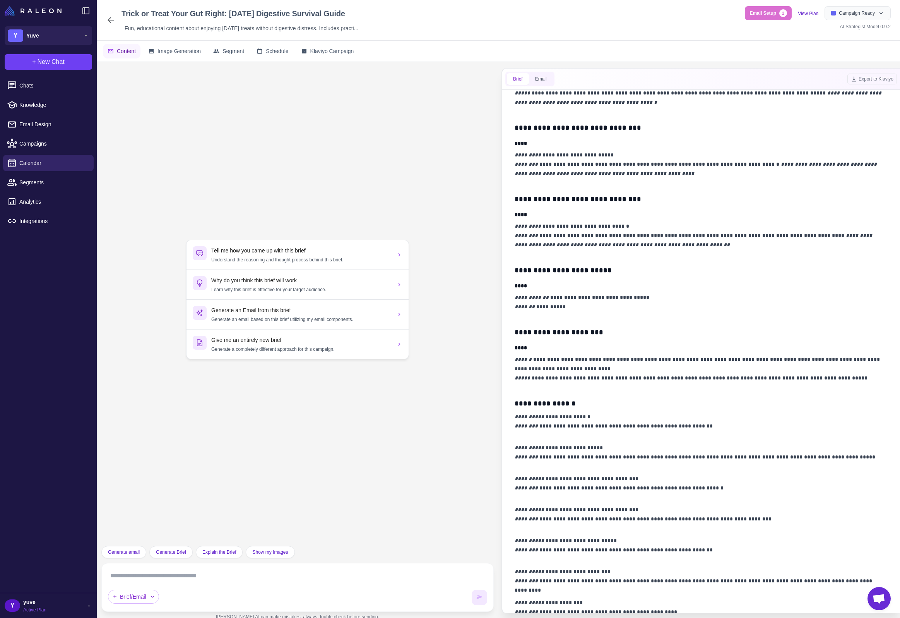
scroll to position [231, 0]
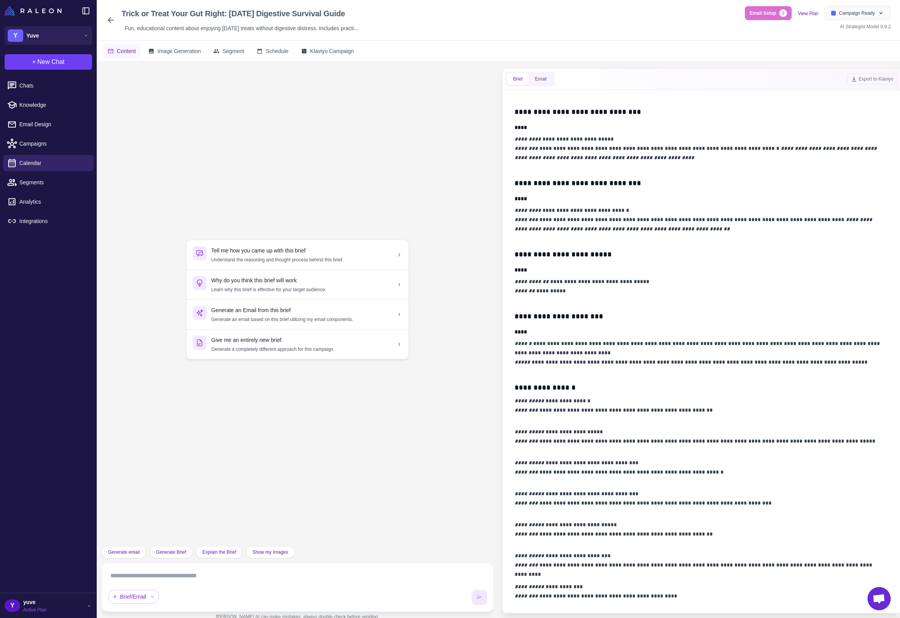
click at [212, 572] on textarea at bounding box center [297, 575] width 379 height 12
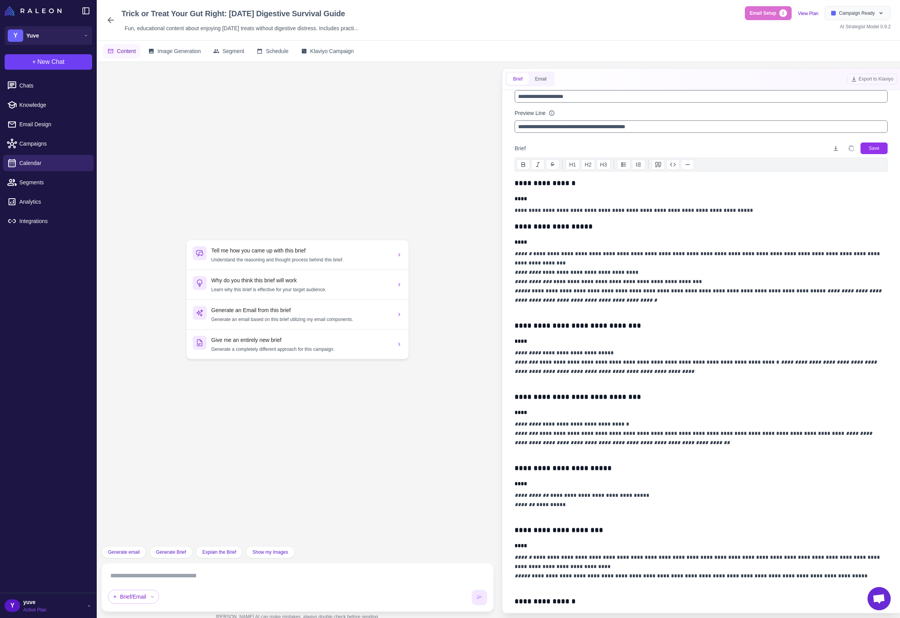
click at [166, 577] on textarea at bounding box center [297, 575] width 379 height 12
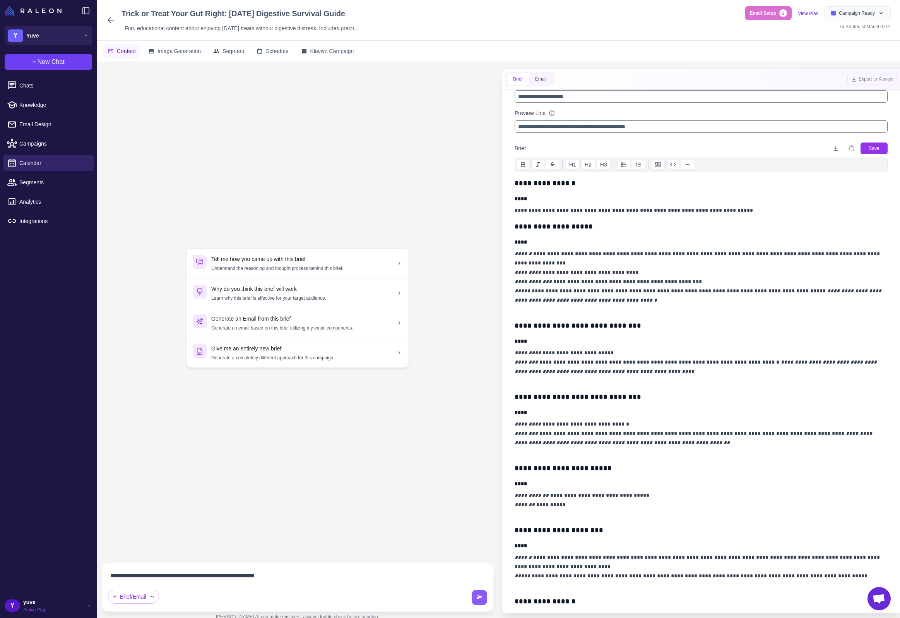
type textarea "**********"
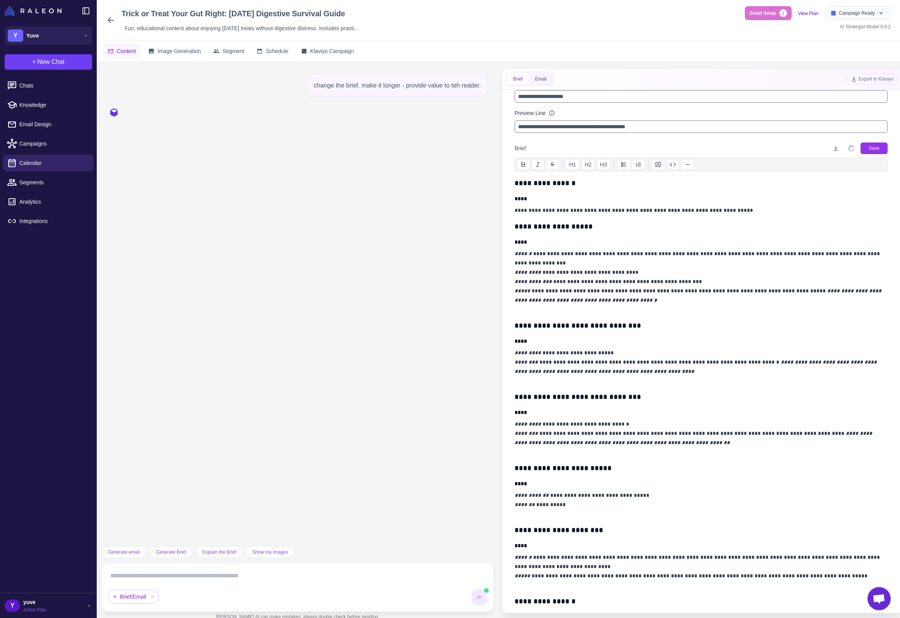
scroll to position [0, 0]
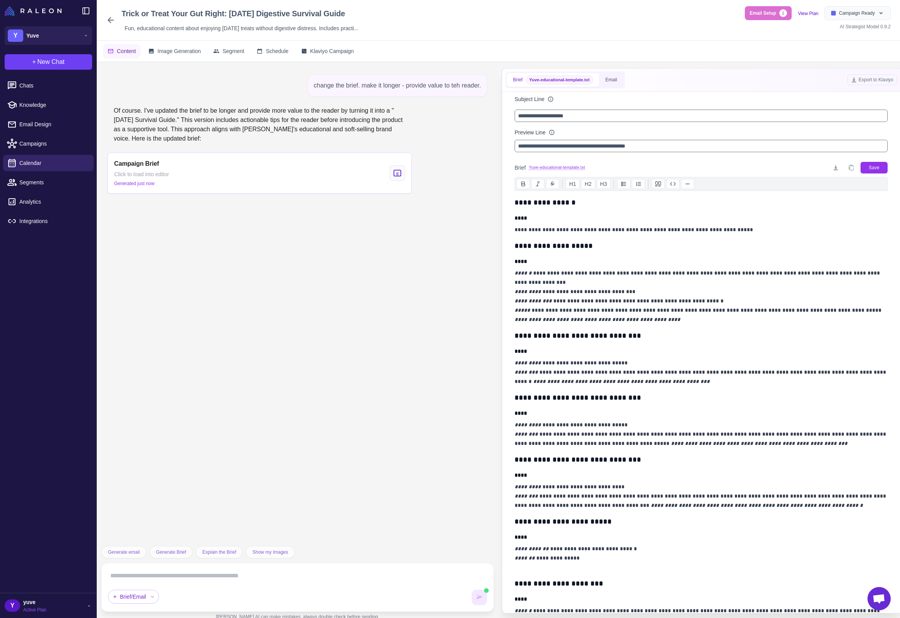
type input "**********"
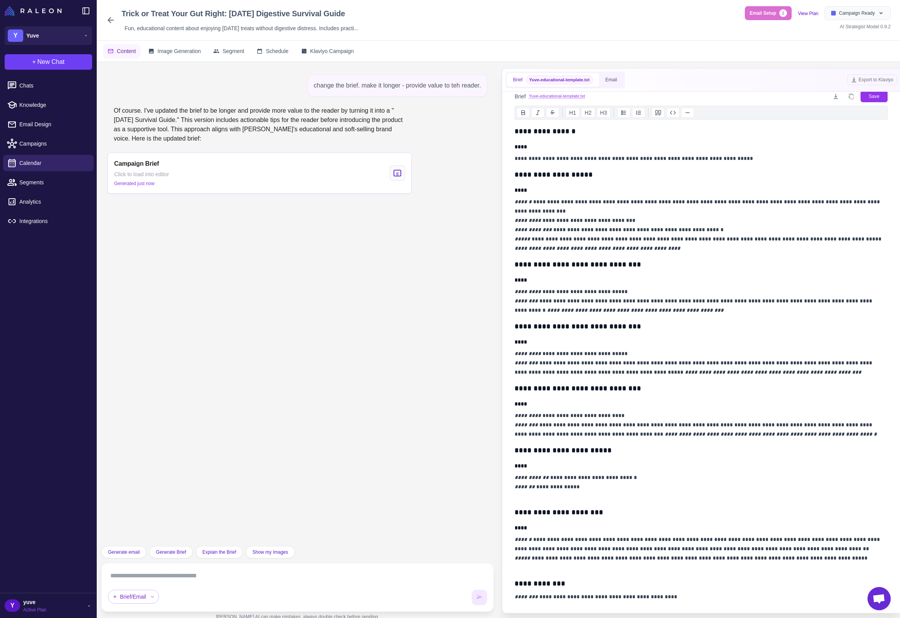
scroll to position [65, 0]
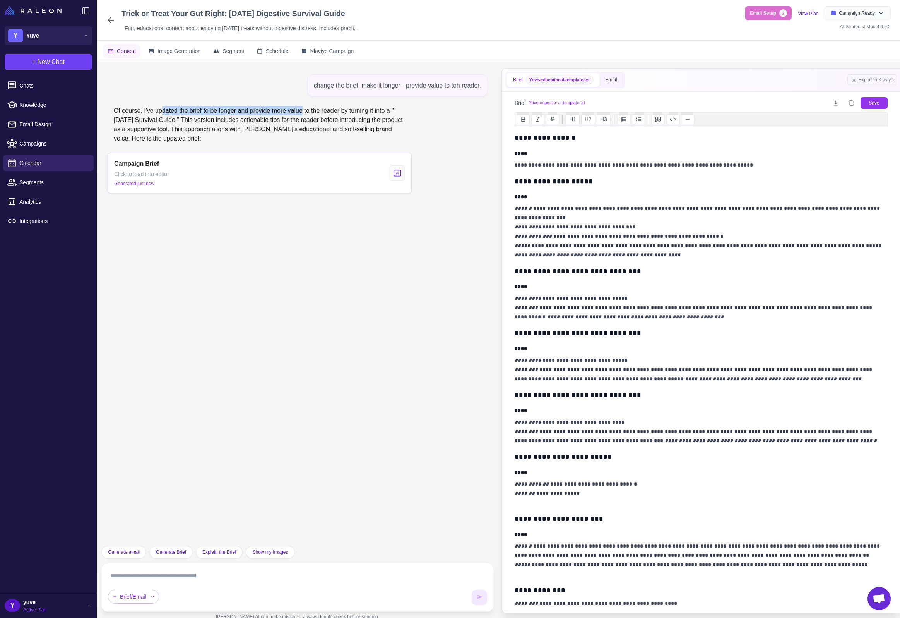
drag, startPoint x: 164, startPoint y: 109, endPoint x: 316, endPoint y: 114, distance: 151.4
click at [316, 114] on div "Of course. I've updated the brief to be longer and provide more value to the re…" at bounding box center [260, 124] width 304 height 43
click at [137, 553] on span "Generate email" at bounding box center [124, 551] width 32 height 7
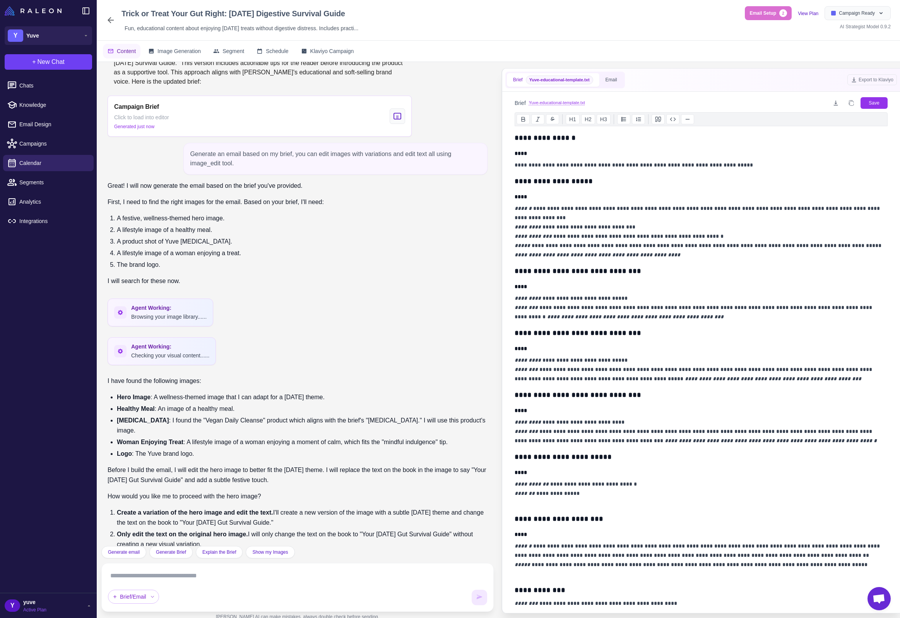
scroll to position [84, 0]
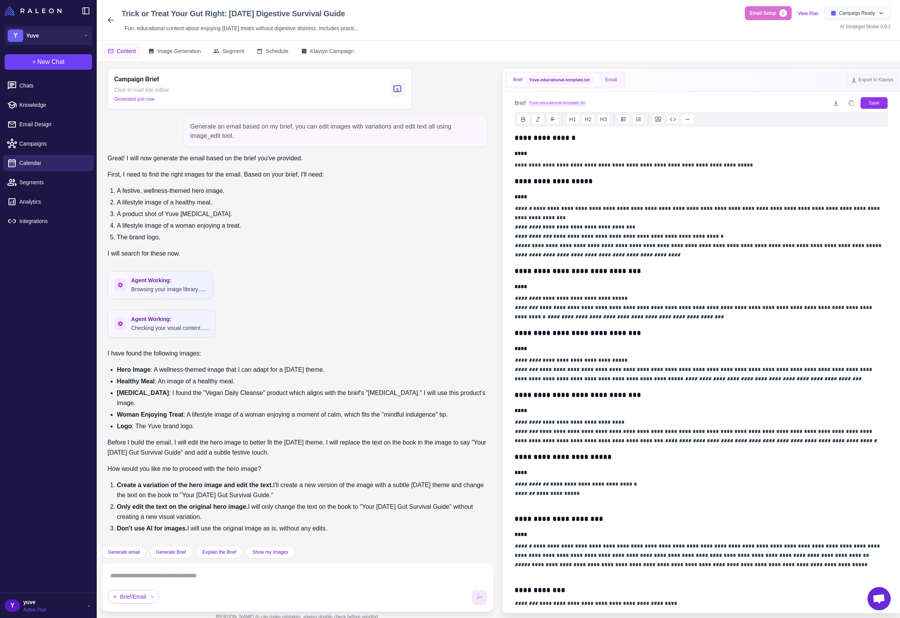
click at [618, 82] on button "Email" at bounding box center [611, 80] width 24 height 14
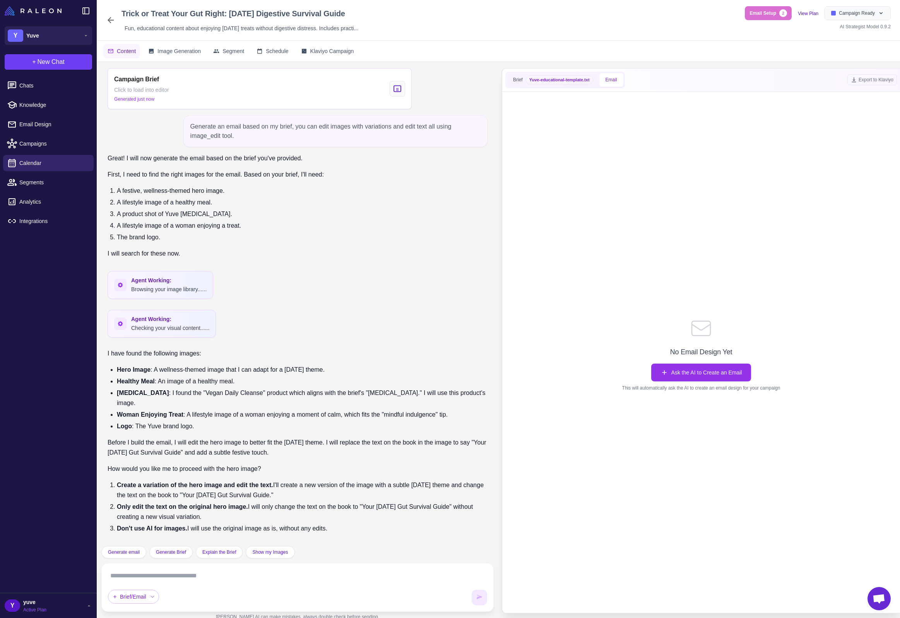
scroll to position [0, 0]
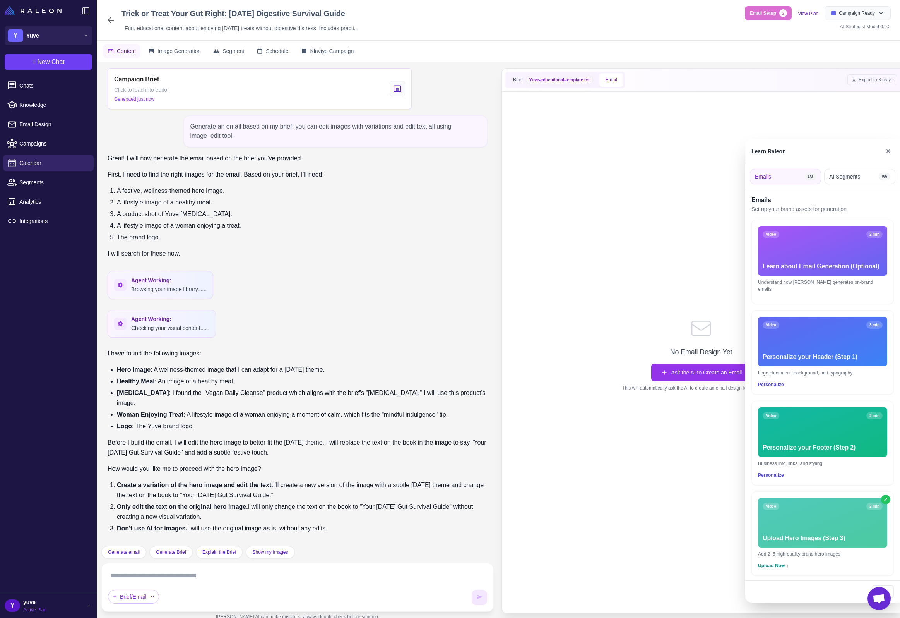
click at [576, 81] on div at bounding box center [450, 309] width 900 height 618
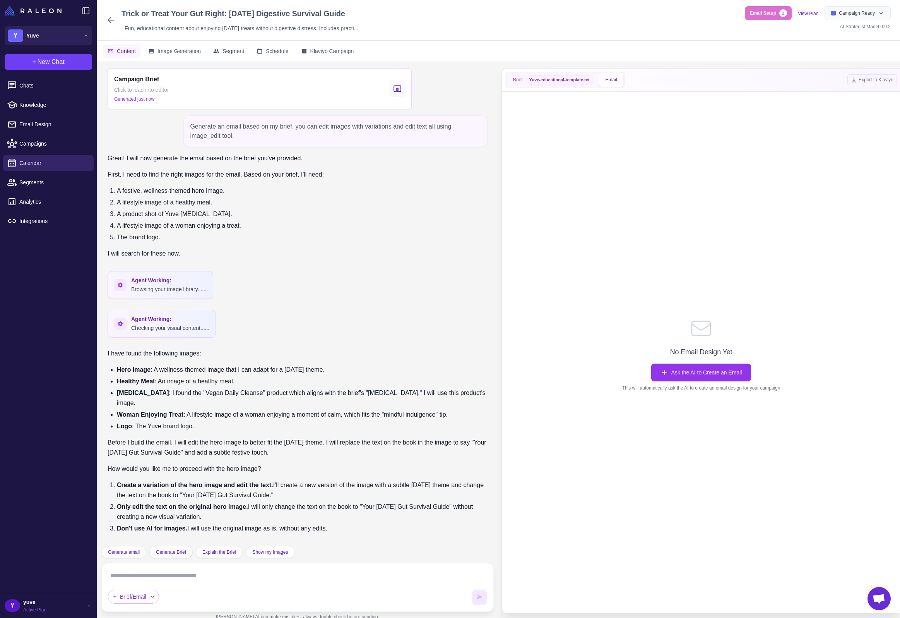
click at [526, 78] on button "Brief Yuve-educational-template.txt" at bounding box center [553, 80] width 92 height 14
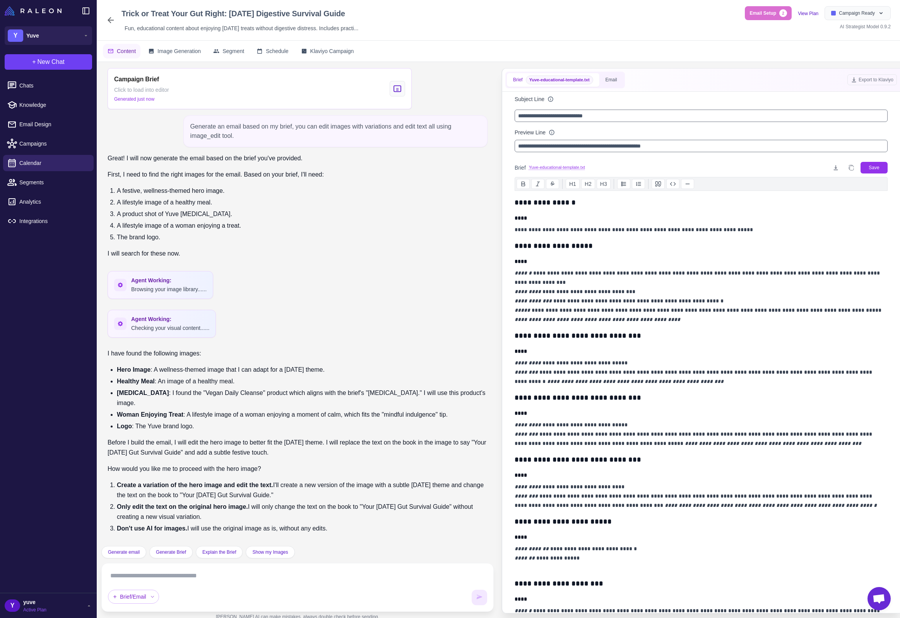
scroll to position [72, 0]
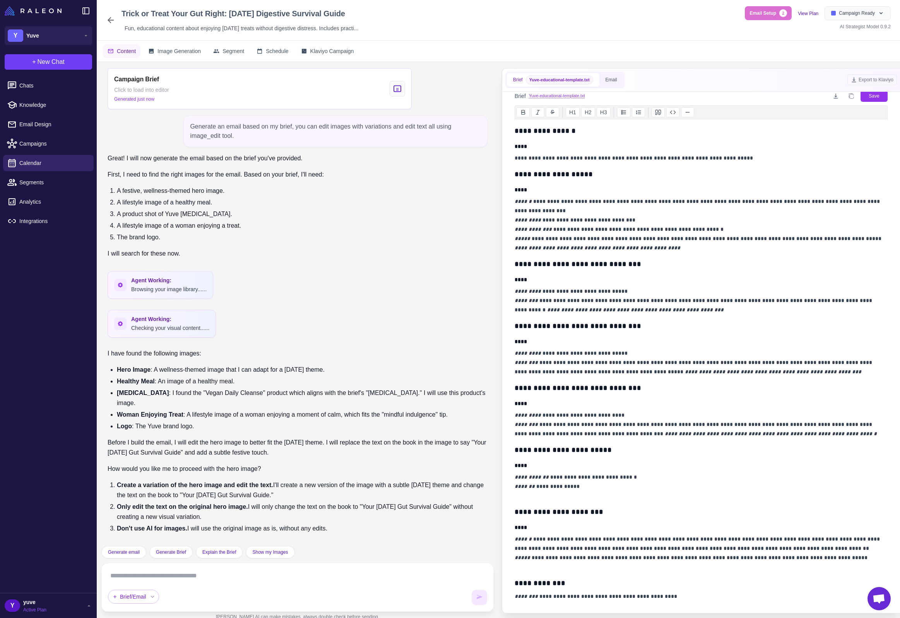
click at [236, 575] on textarea at bounding box center [297, 575] width 379 height 12
type textarea "*"
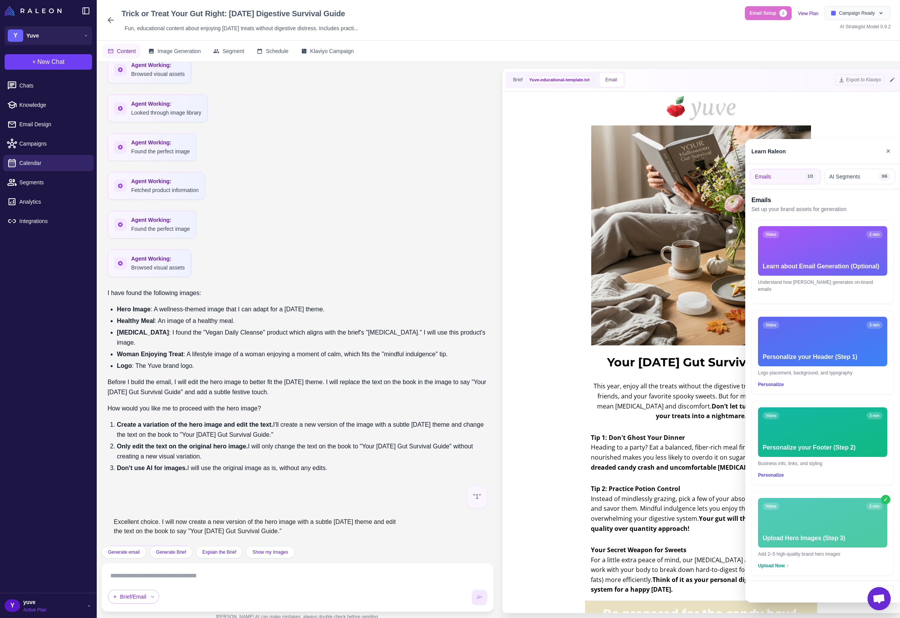
scroll to position [764, 0]
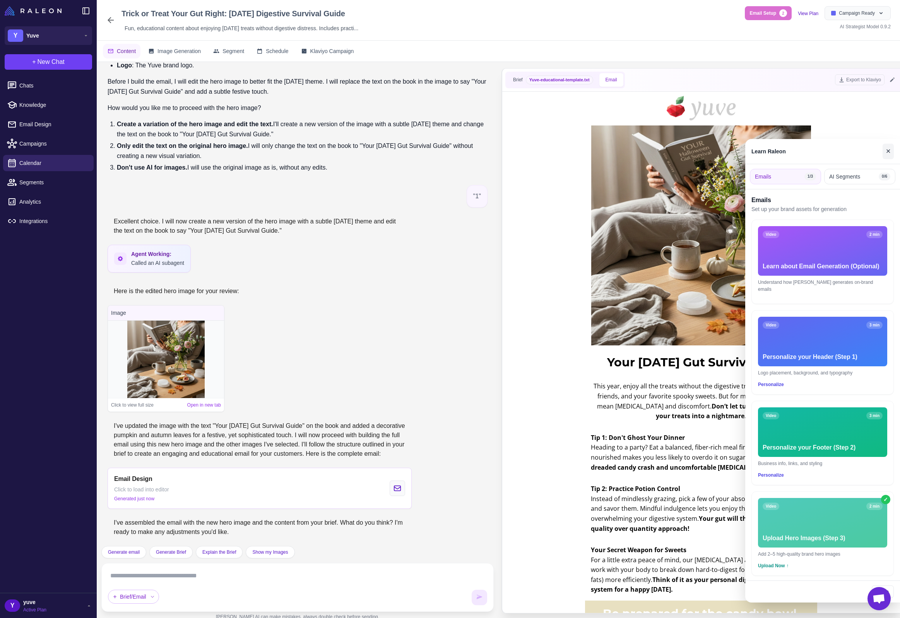
click at [888, 155] on button "✕" at bounding box center [888, 151] width 11 height 15
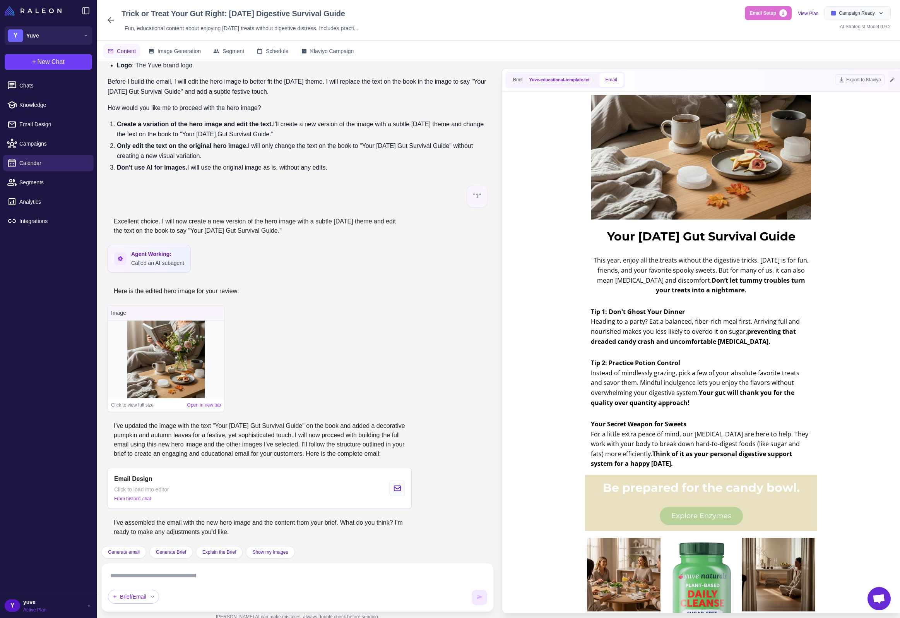
click at [229, 579] on textarea at bounding box center [297, 575] width 379 height 12
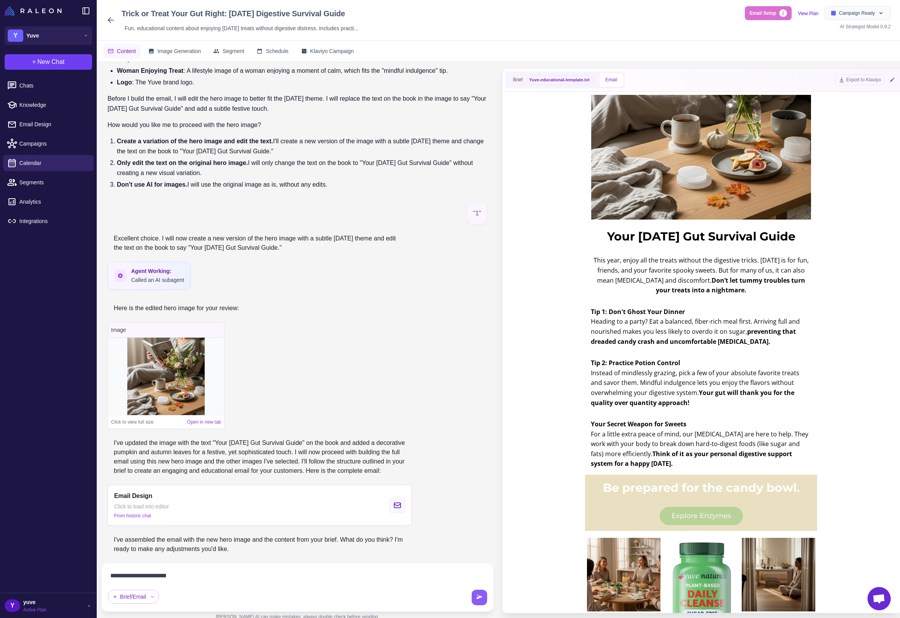
paste textarea "**********"
type textarea "**********"
click at [476, 595] on icon at bounding box center [480, 597] width 8 height 8
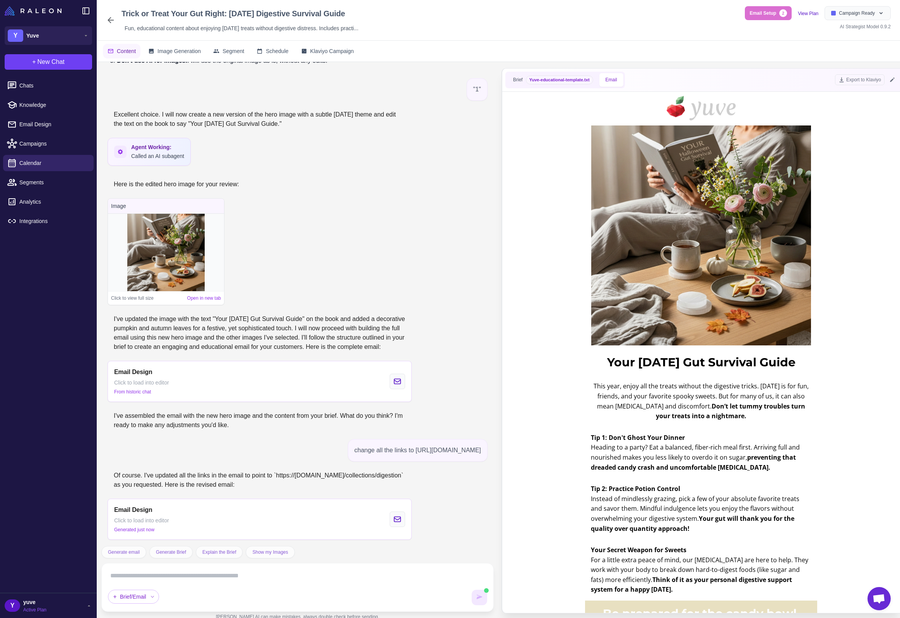
scroll to position [0, 0]
click at [892, 80] on icon at bounding box center [892, 80] width 4 height 4
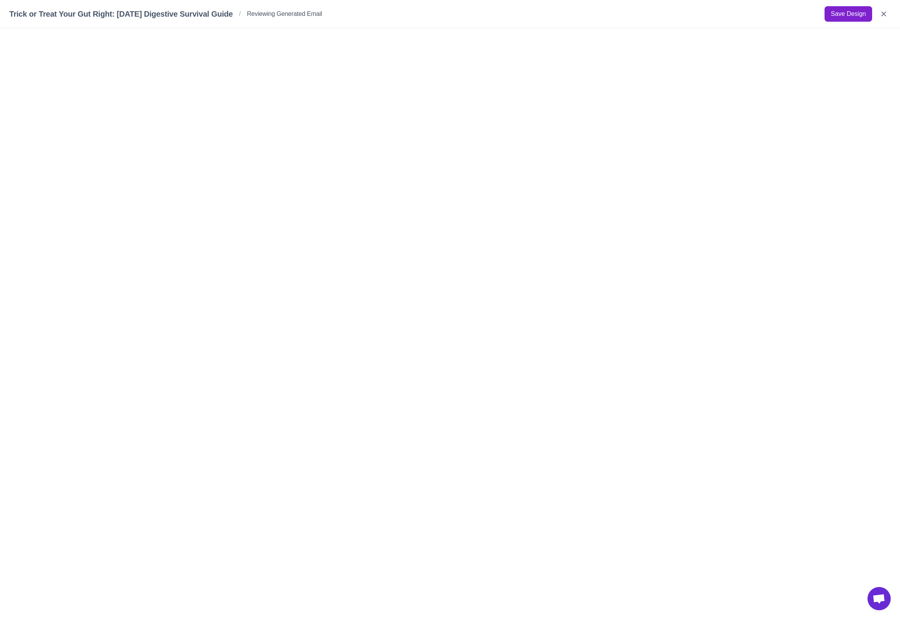
click at [831, 15] on button "Save Design" at bounding box center [849, 13] width 48 height 15
click at [883, 13] on icon "Close" at bounding box center [884, 14] width 5 height 5
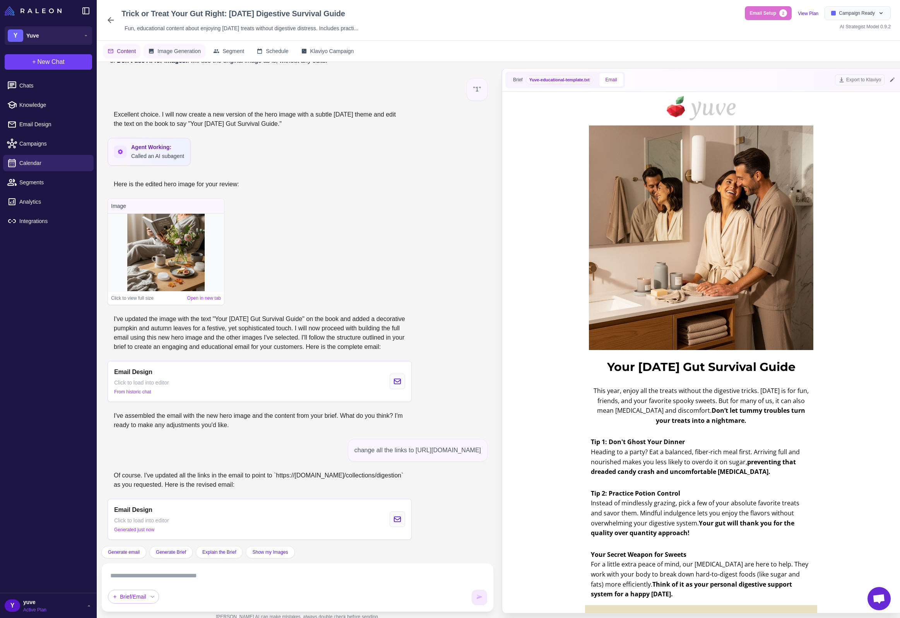
click at [187, 55] on span "Image Generation" at bounding box center [179, 51] width 43 height 9
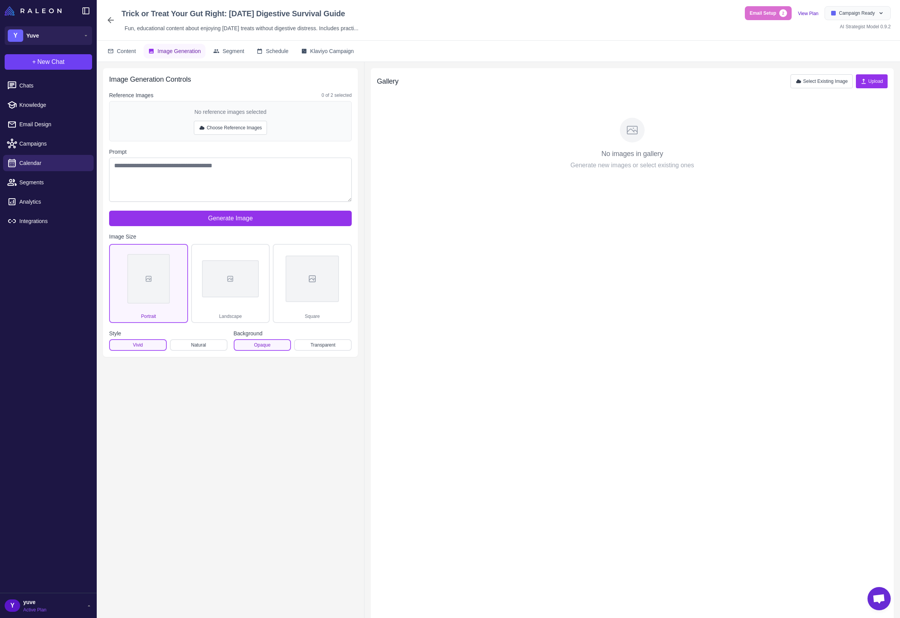
click at [461, 112] on div "No images in gallery Generate new images or select existing ones" at bounding box center [632, 146] width 508 height 89
click at [831, 79] on button "Select Existing Image" at bounding box center [822, 81] width 62 height 14
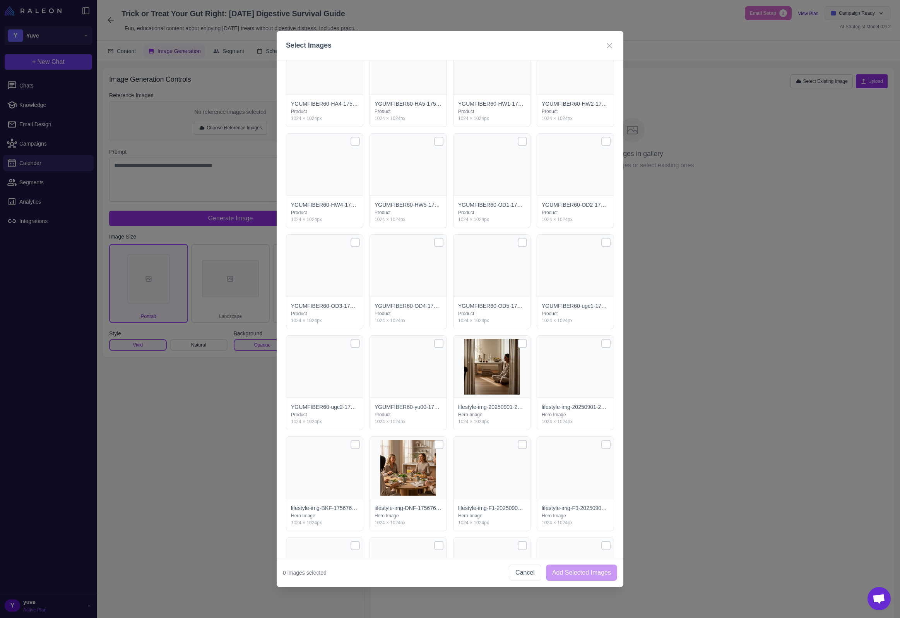
scroll to position [6311, 0]
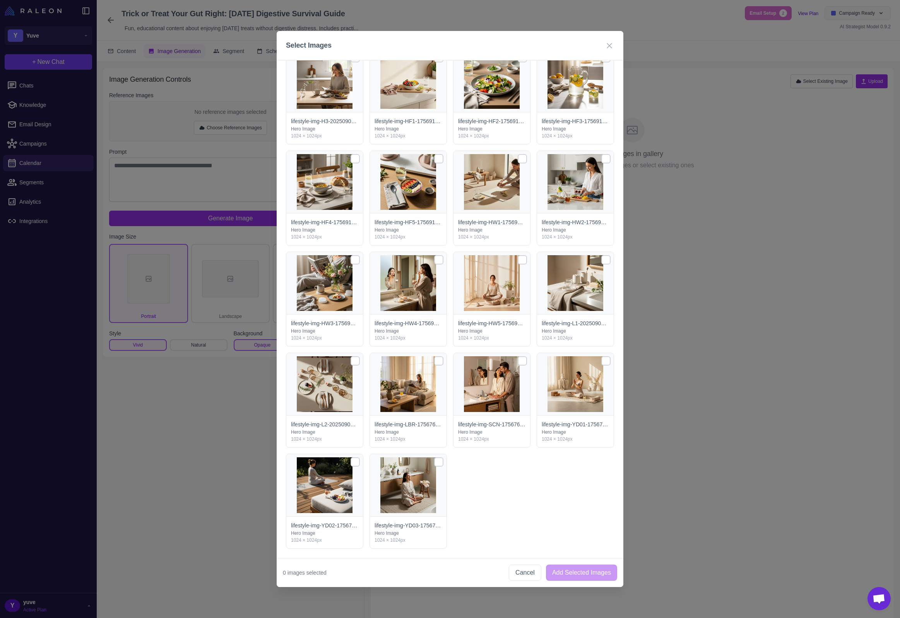
click at [518, 361] on div at bounding box center [522, 360] width 9 height 9
click at [578, 575] on button "Add Selected Images" at bounding box center [581, 572] width 71 height 16
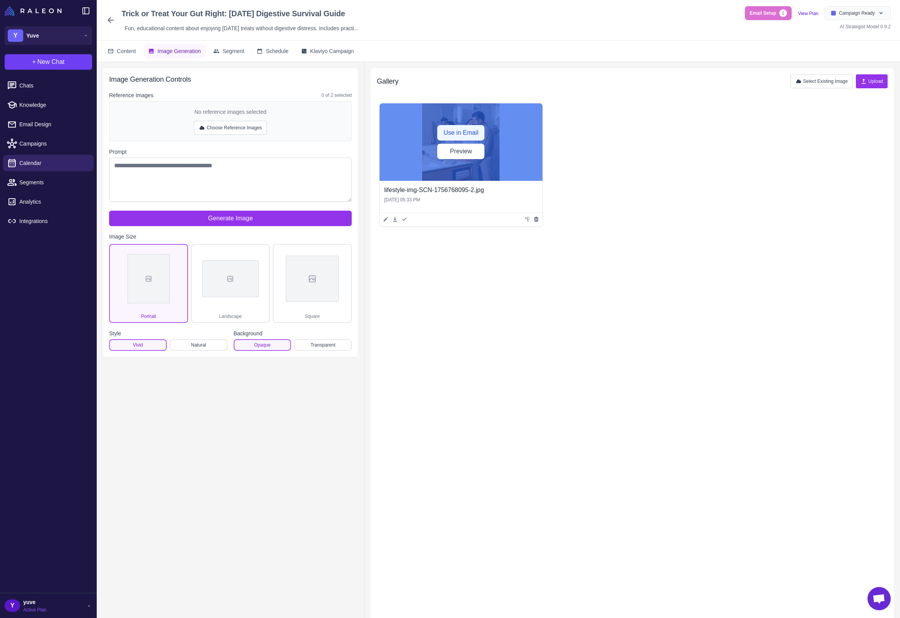
click at [464, 133] on button "Use in Email" at bounding box center [460, 132] width 47 height 15
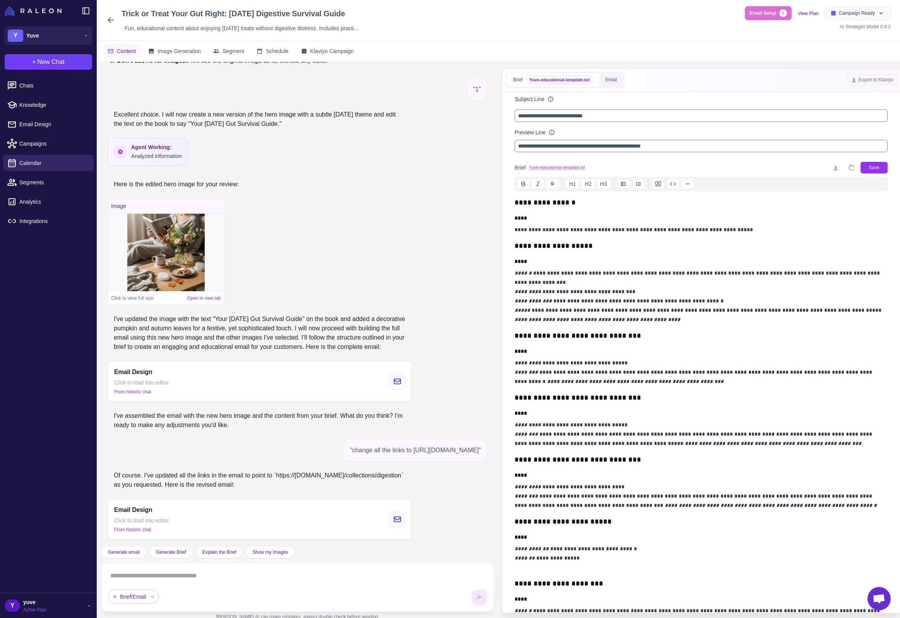
scroll to position [937, 0]
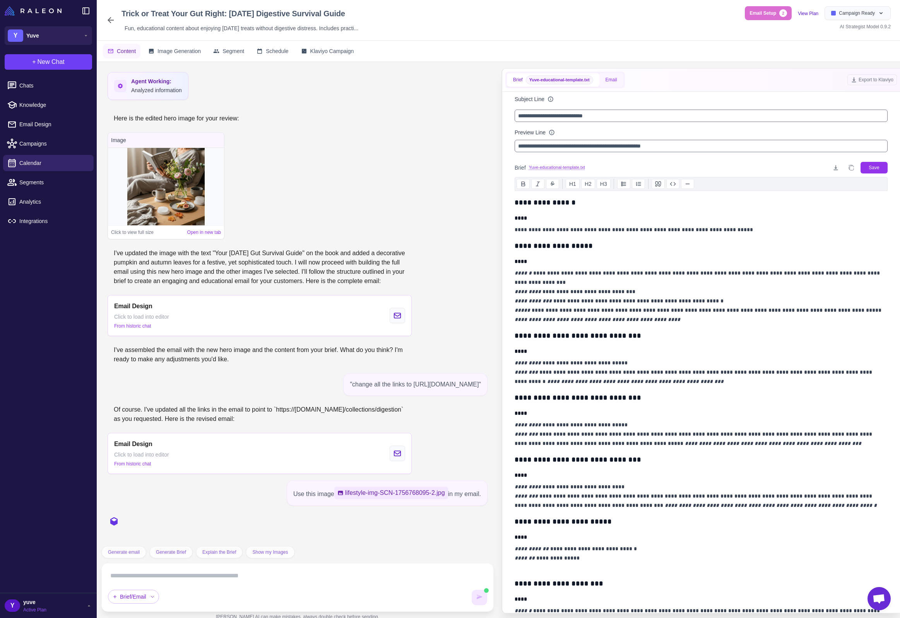
click at [615, 82] on button "Email" at bounding box center [611, 80] width 24 height 14
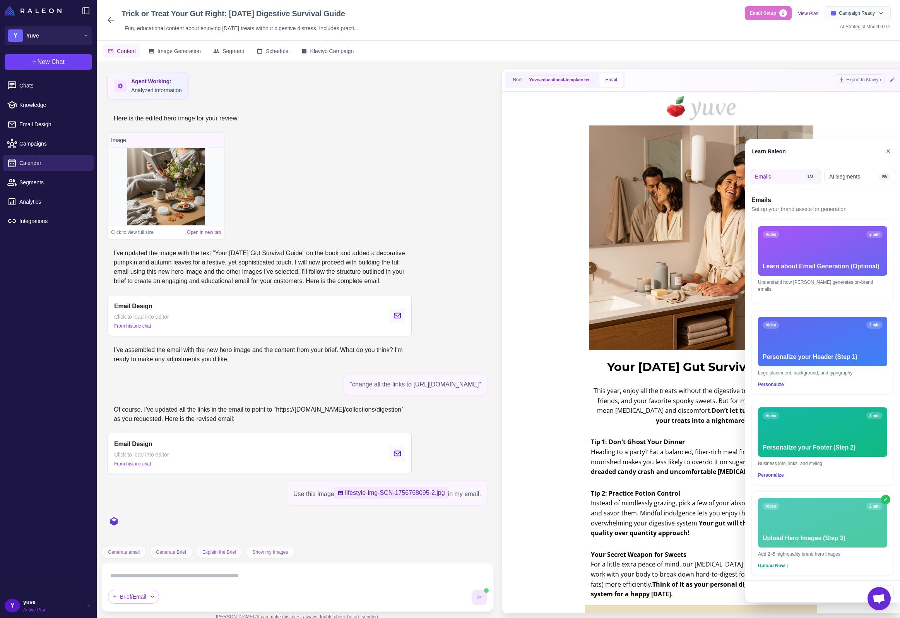
scroll to position [0, 0]
click at [891, 152] on button "✕" at bounding box center [888, 151] width 11 height 15
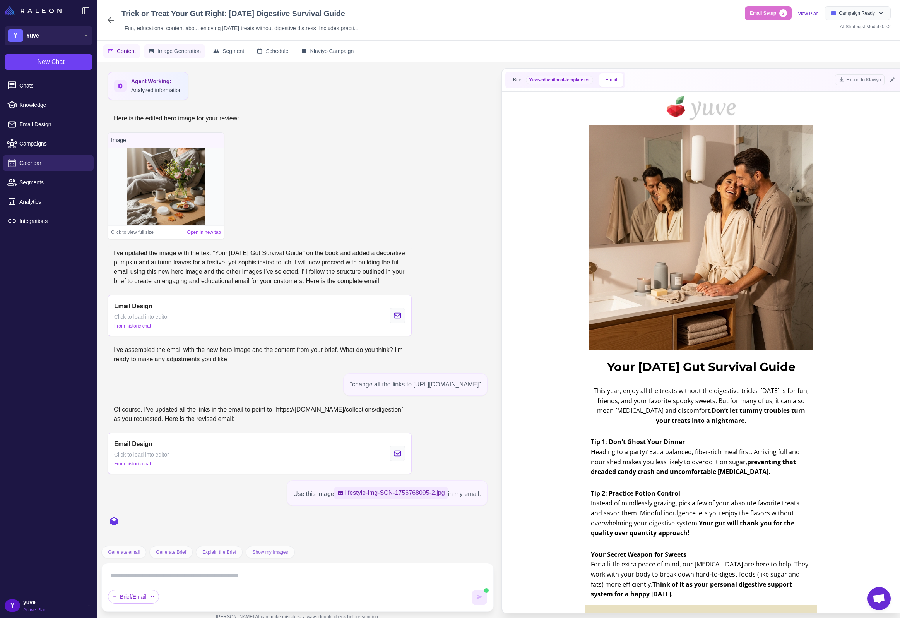
click at [186, 51] on span "Image Generation" at bounding box center [179, 51] width 43 height 9
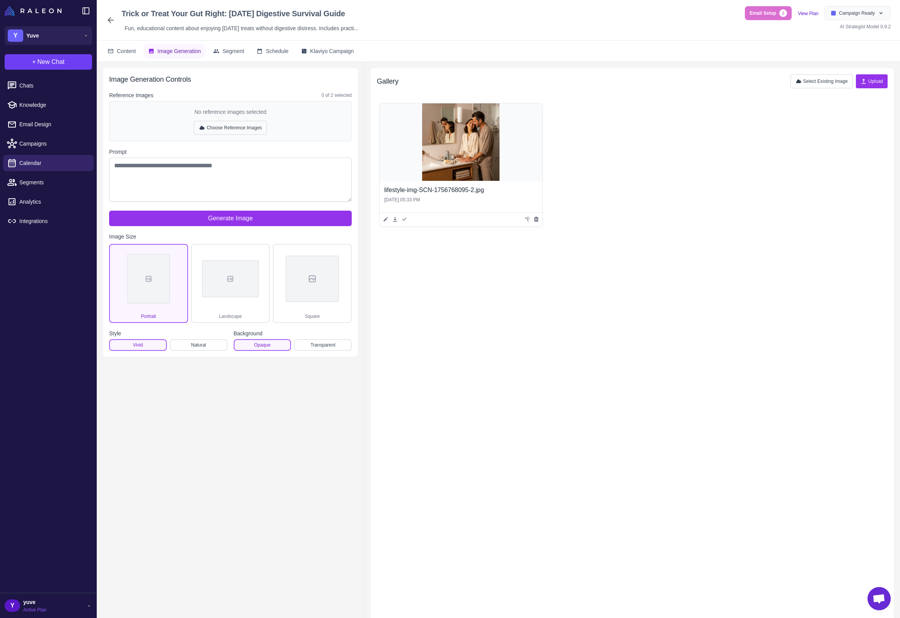
click at [241, 130] on button "Choose Reference Images" at bounding box center [230, 128] width 73 height 14
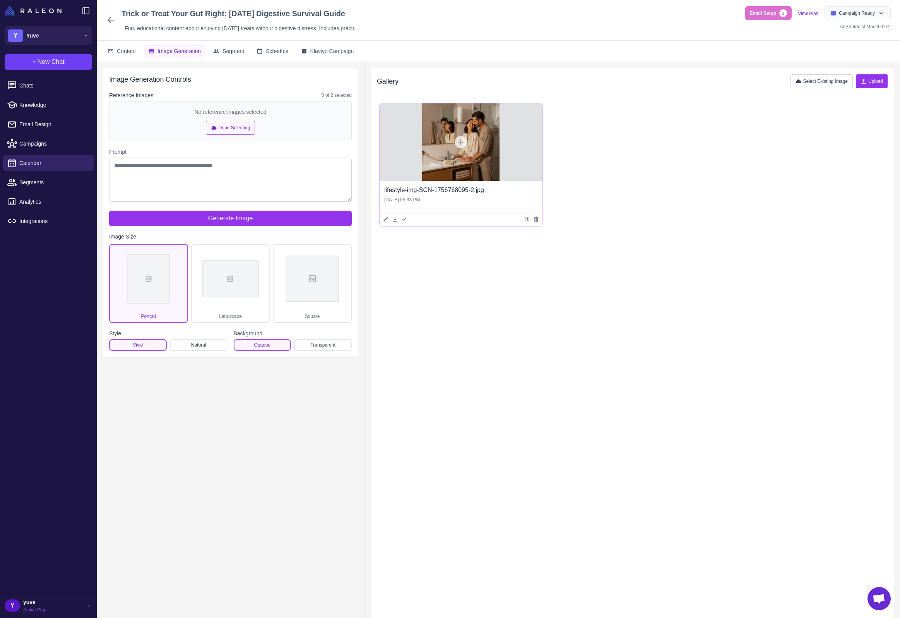
click at [462, 142] on icon at bounding box center [460, 141] width 5 height 5
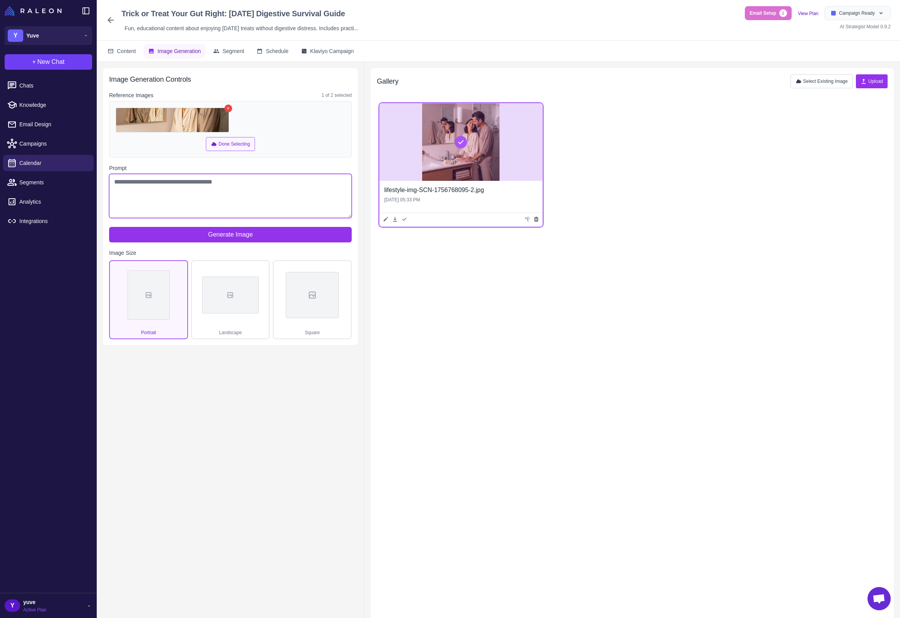
click at [207, 187] on textarea "Prompt" at bounding box center [230, 196] width 243 height 44
click at [301, 298] on div at bounding box center [312, 295] width 53 height 46
click at [213, 180] on textarea "Prompt" at bounding box center [230, 196] width 243 height 44
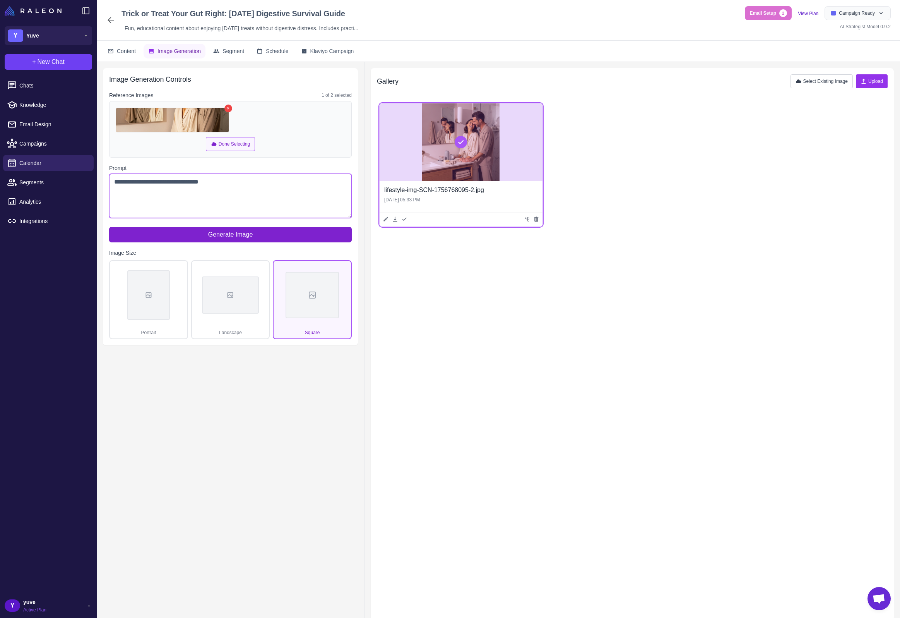
type textarea "**********"
click at [288, 234] on button "Generate Image" at bounding box center [230, 234] width 243 height 15
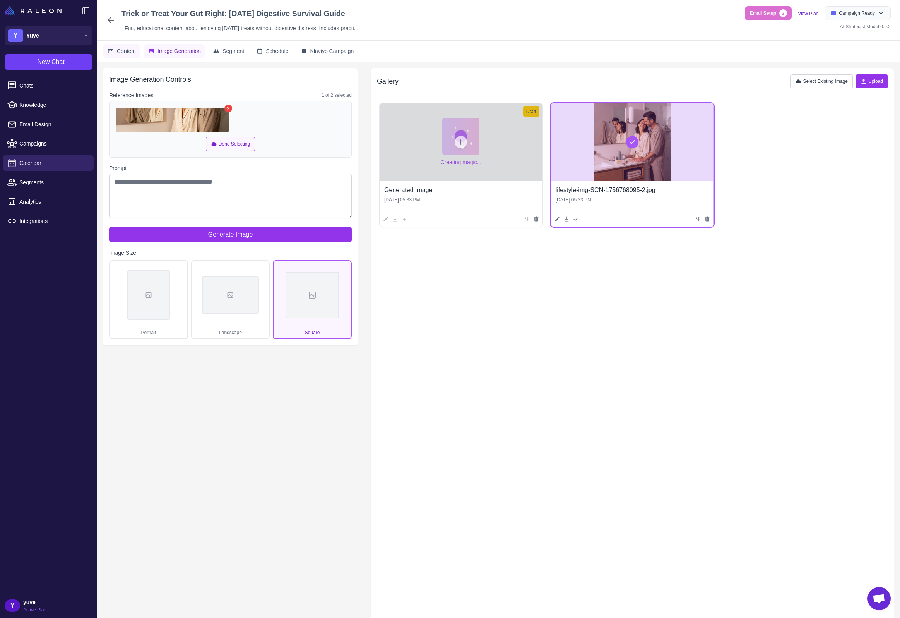
click at [129, 53] on span "Content" at bounding box center [126, 51] width 19 height 9
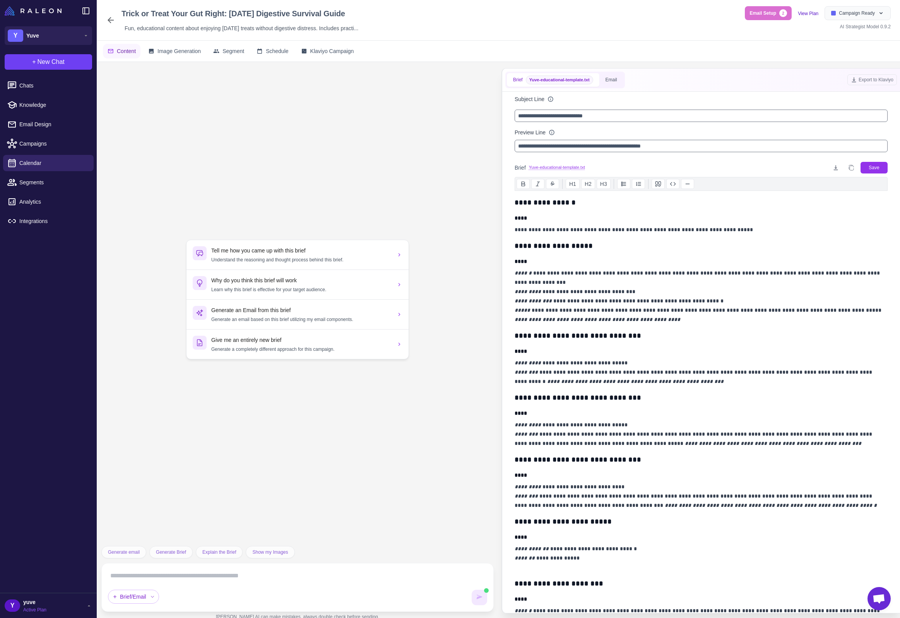
scroll to position [981, 0]
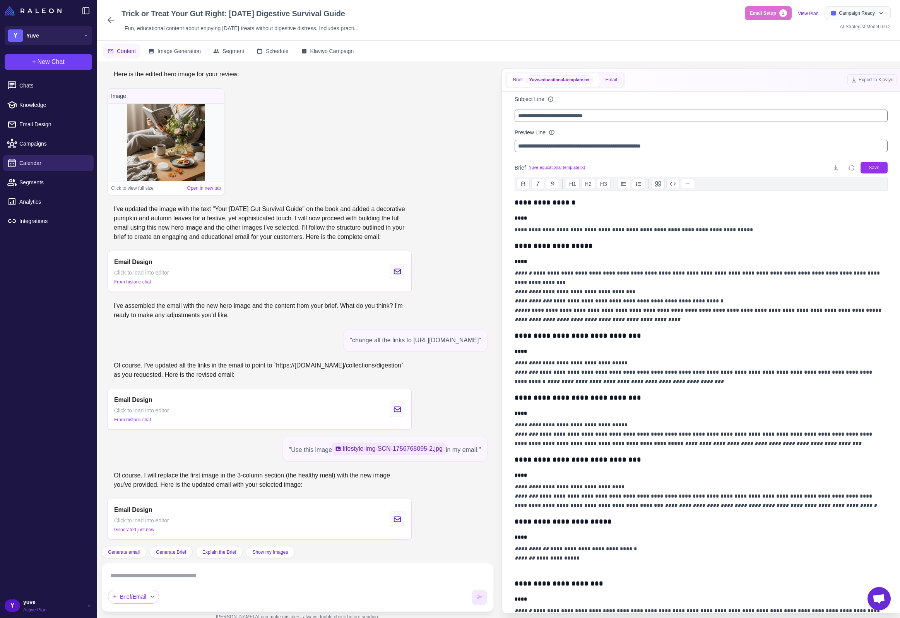
click at [617, 77] on button "Email" at bounding box center [611, 80] width 24 height 14
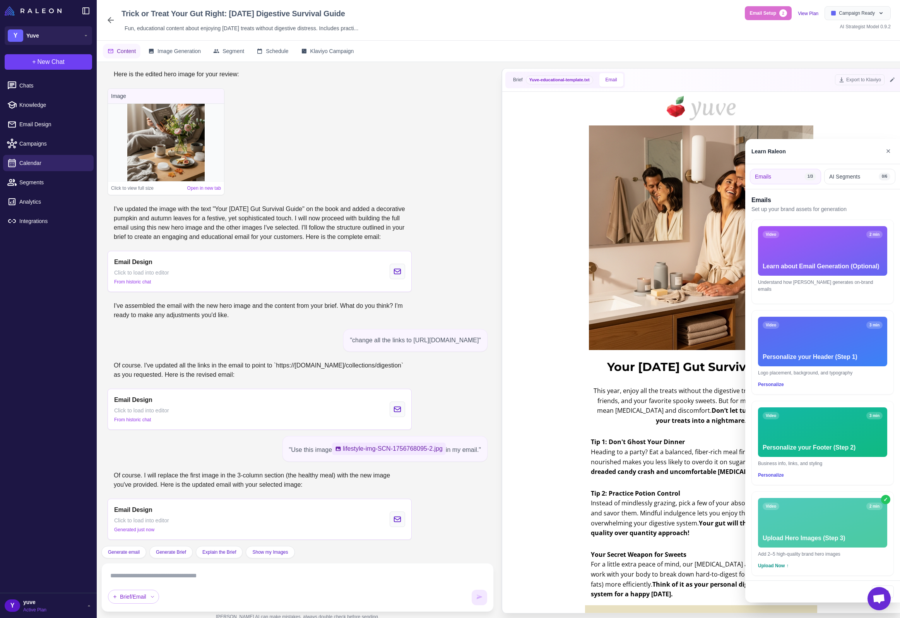
scroll to position [0, 0]
click at [889, 152] on button "✕" at bounding box center [888, 151] width 11 height 15
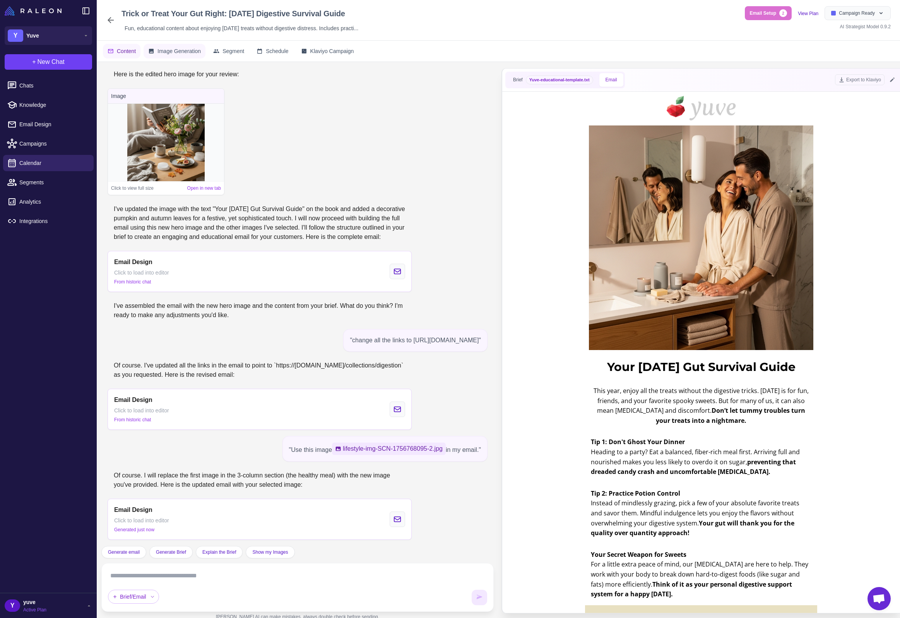
click at [186, 55] on button "Image Generation" at bounding box center [175, 51] width 62 height 15
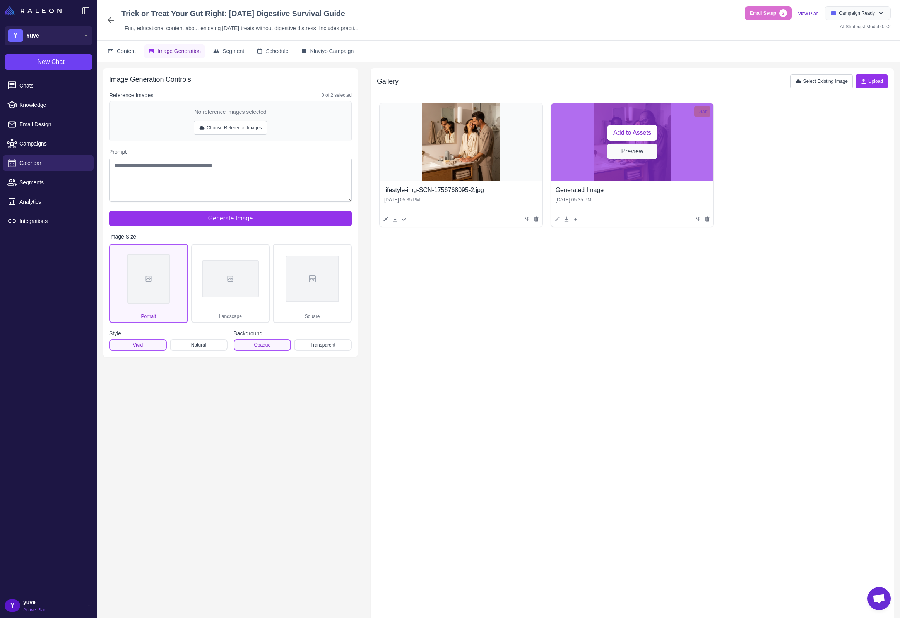
click at [625, 154] on button "Preview" at bounding box center [632, 151] width 50 height 15
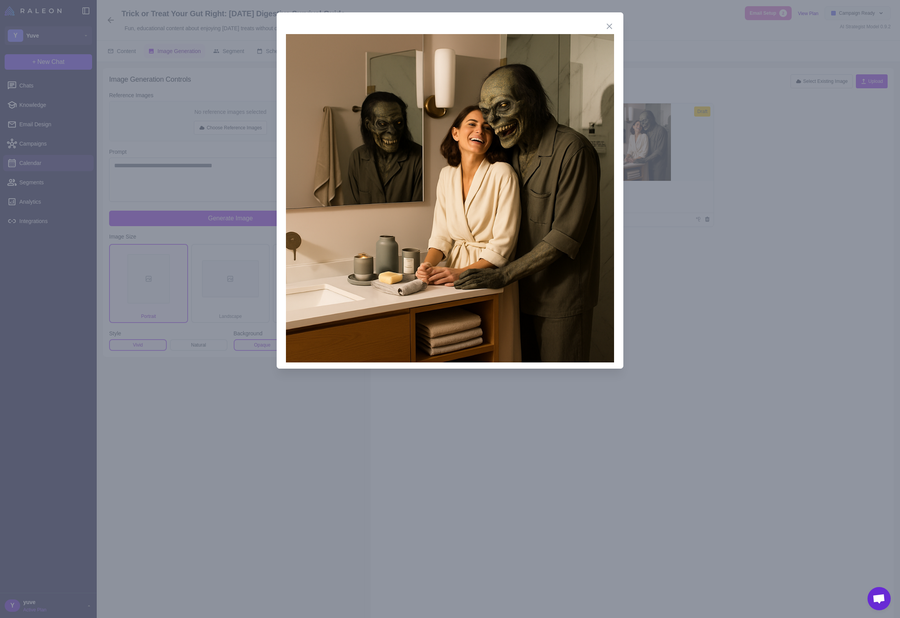
click at [615, 24] on div "Close" at bounding box center [450, 190] width 347 height 356
click at [610, 25] on icon at bounding box center [609, 26] width 5 height 5
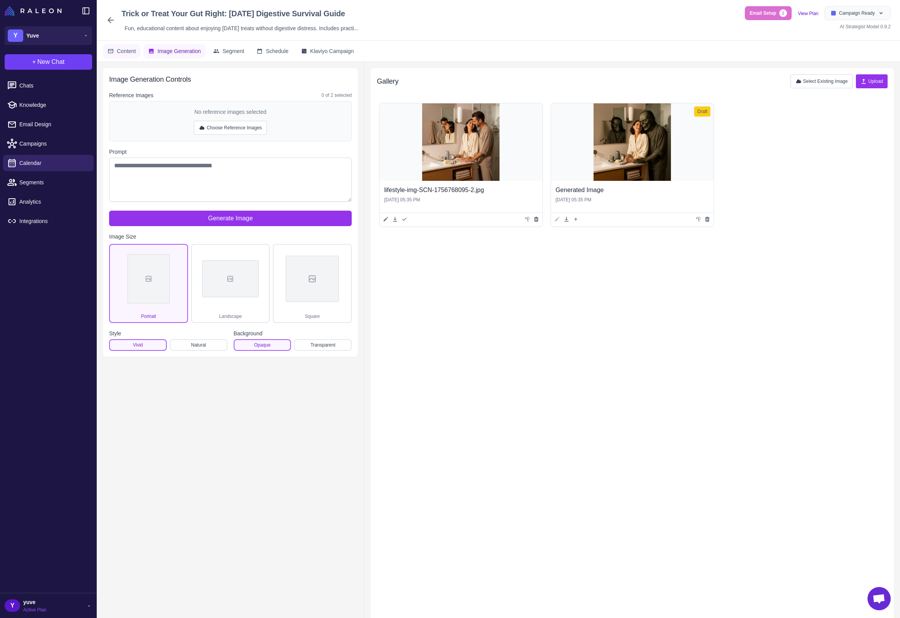
click at [127, 51] on span "Content" at bounding box center [126, 51] width 19 height 9
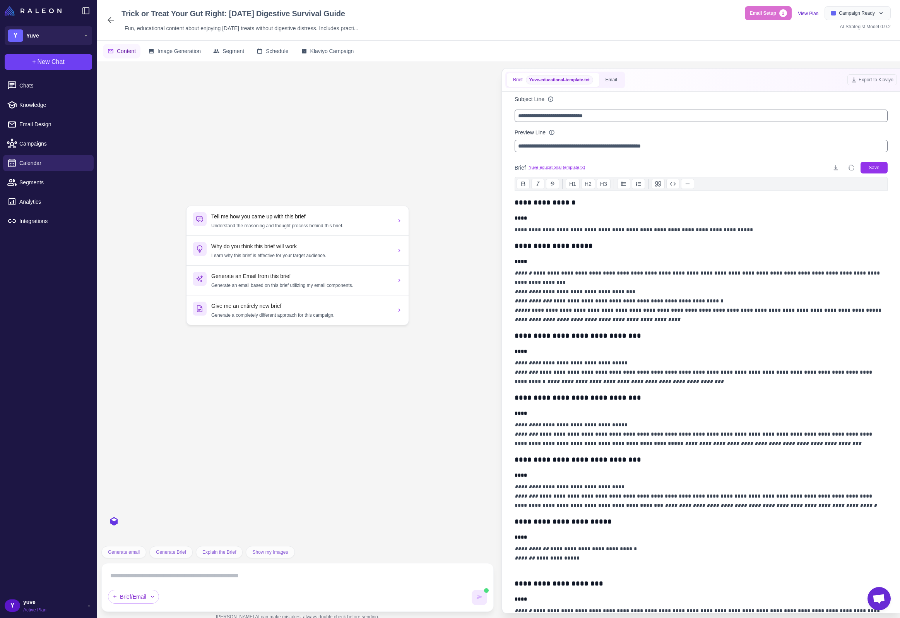
scroll to position [981, 0]
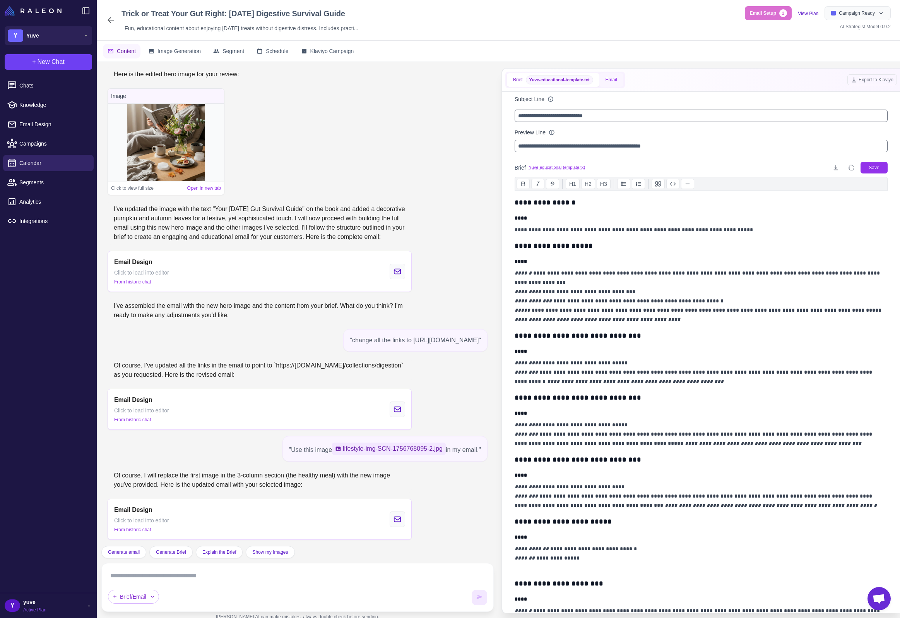
click at [622, 77] on button "Email" at bounding box center [611, 80] width 24 height 14
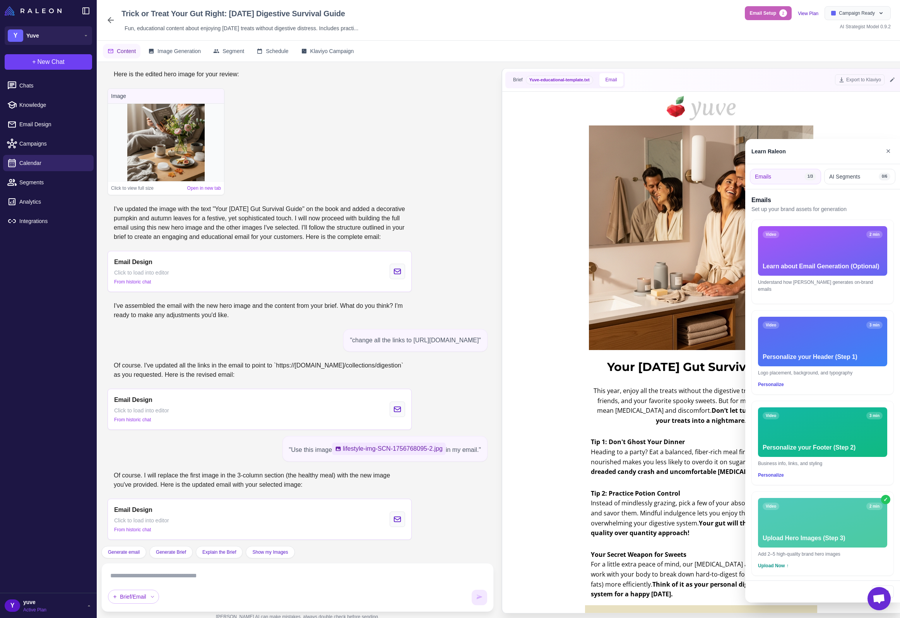
scroll to position [0, 0]
click at [889, 154] on button "✕" at bounding box center [888, 151] width 11 height 15
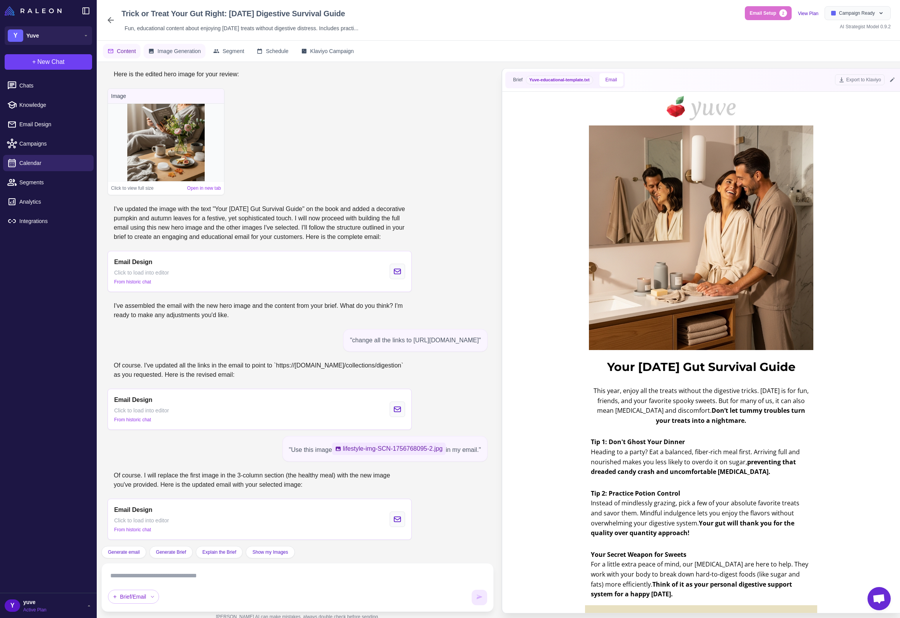
click at [176, 53] on span "Image Generation" at bounding box center [179, 51] width 43 height 9
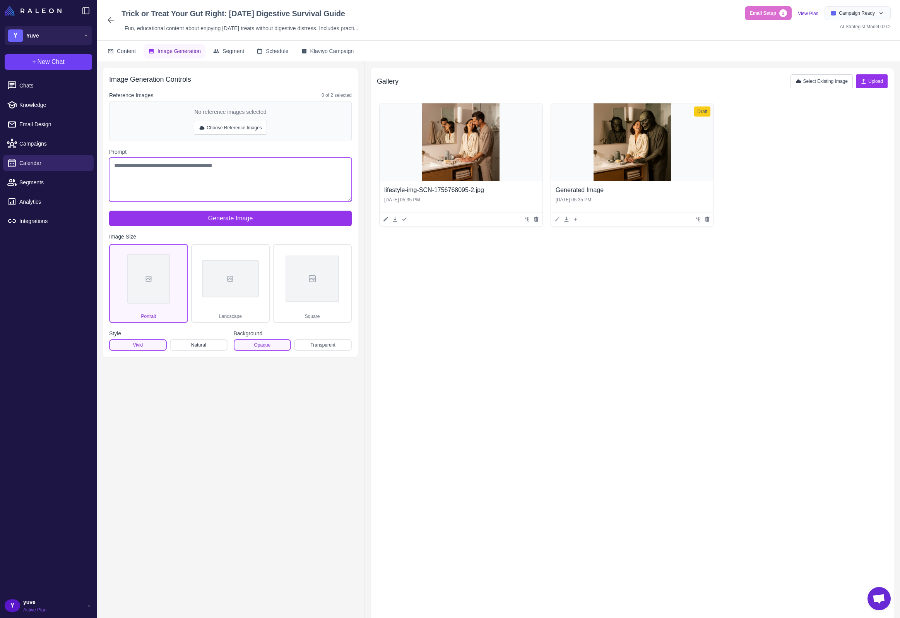
click at [228, 166] on textarea "Prompt" at bounding box center [230, 180] width 243 height 44
click at [126, 50] on span "Content" at bounding box center [126, 51] width 19 height 9
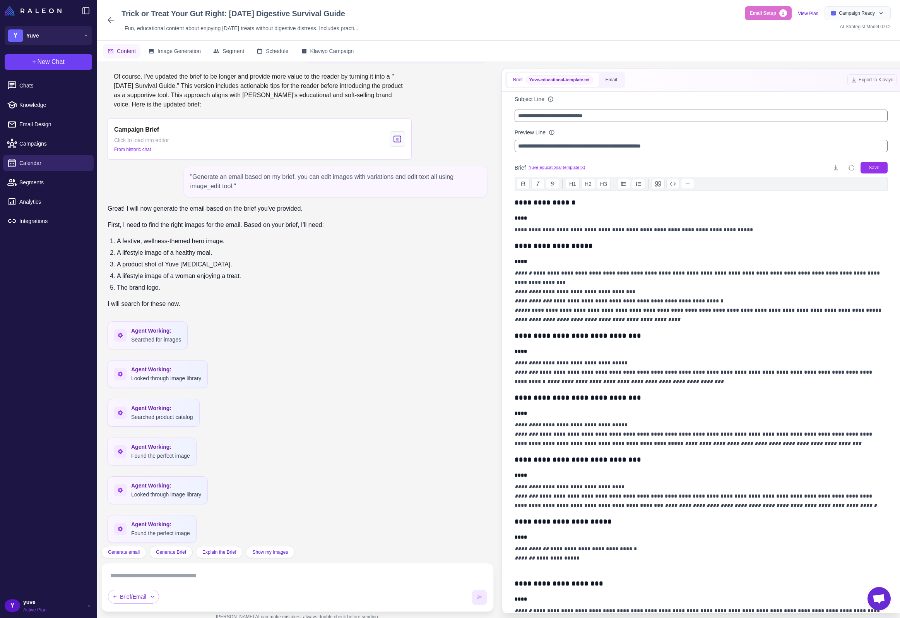
scroll to position [981, 0]
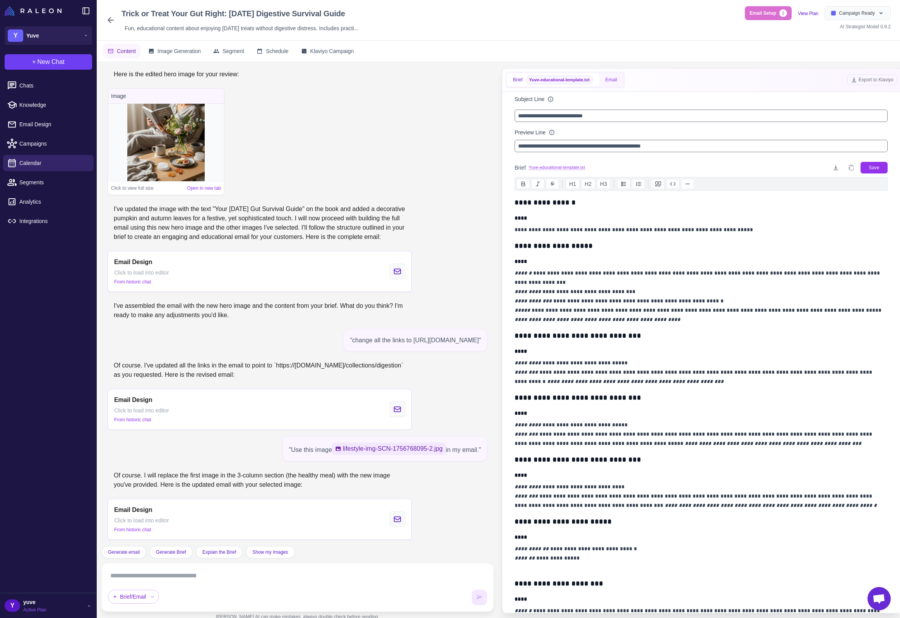
click at [612, 80] on button "Email" at bounding box center [611, 80] width 24 height 14
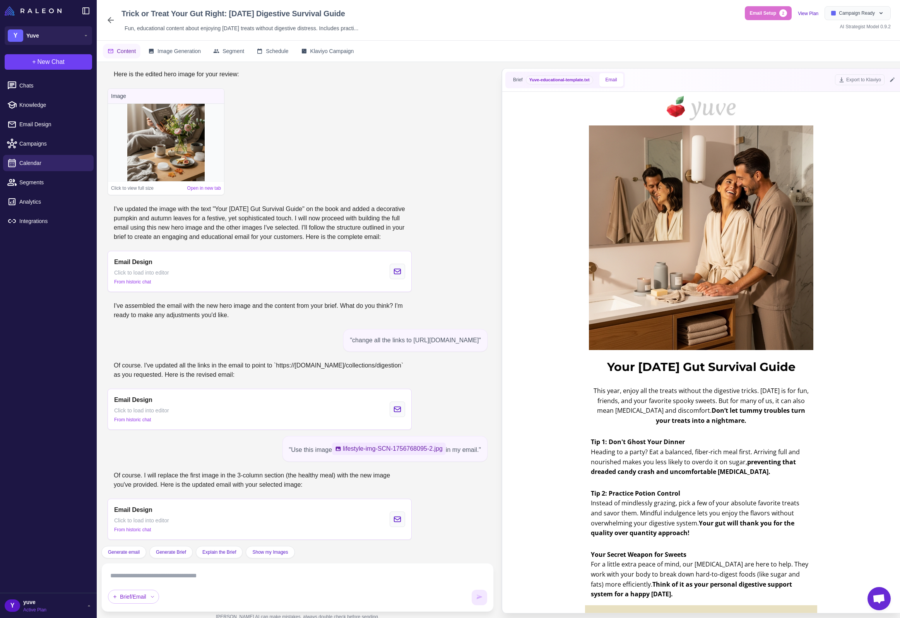
scroll to position [0, 0]
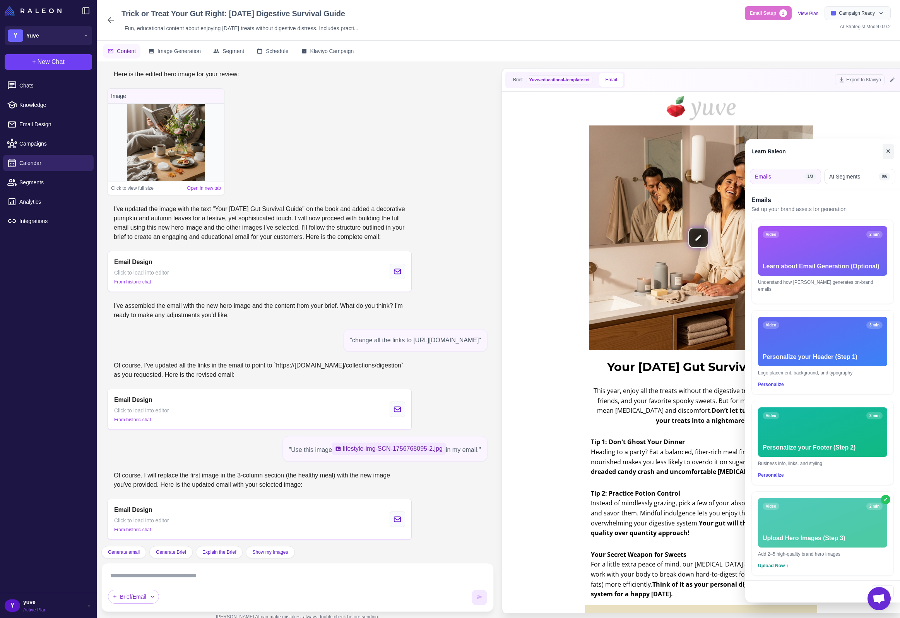
click at [890, 152] on button "✕" at bounding box center [888, 151] width 11 height 15
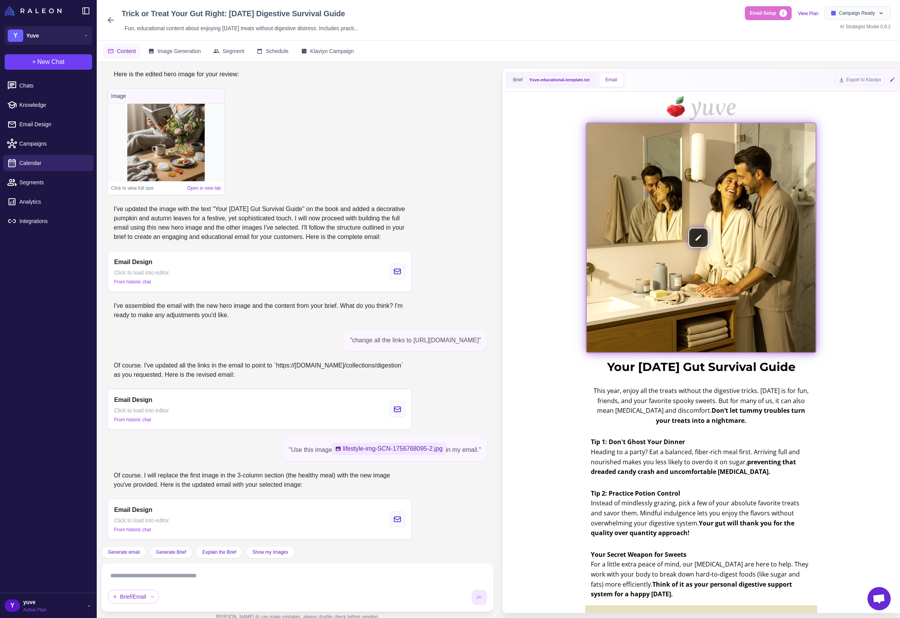
click at [697, 237] on img at bounding box center [701, 237] width 229 height 229
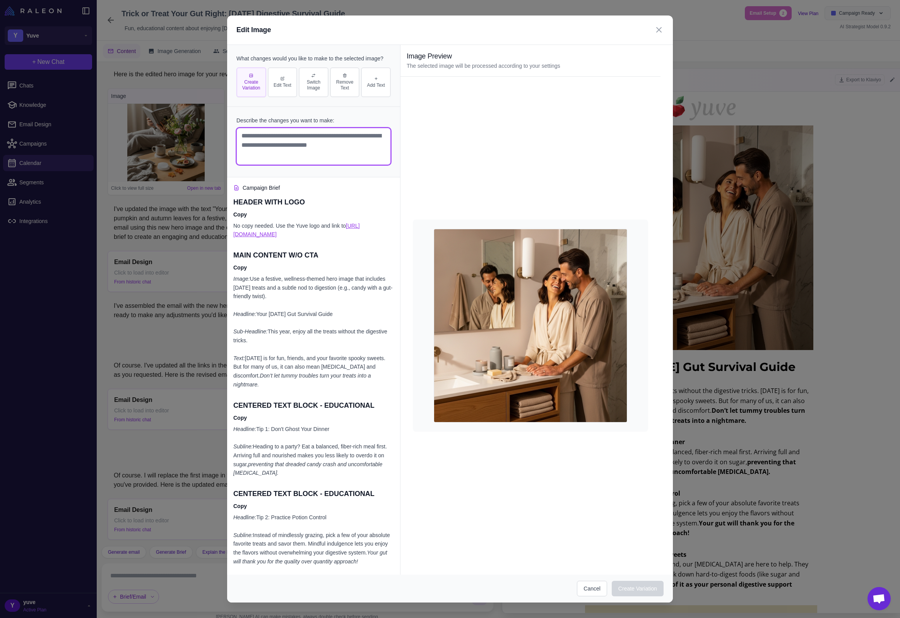
click at [325, 152] on textarea at bounding box center [313, 146] width 154 height 37
type textarea "*"
type textarea "**********"
click at [632, 584] on button "Create Variation" at bounding box center [638, 587] width 52 height 15
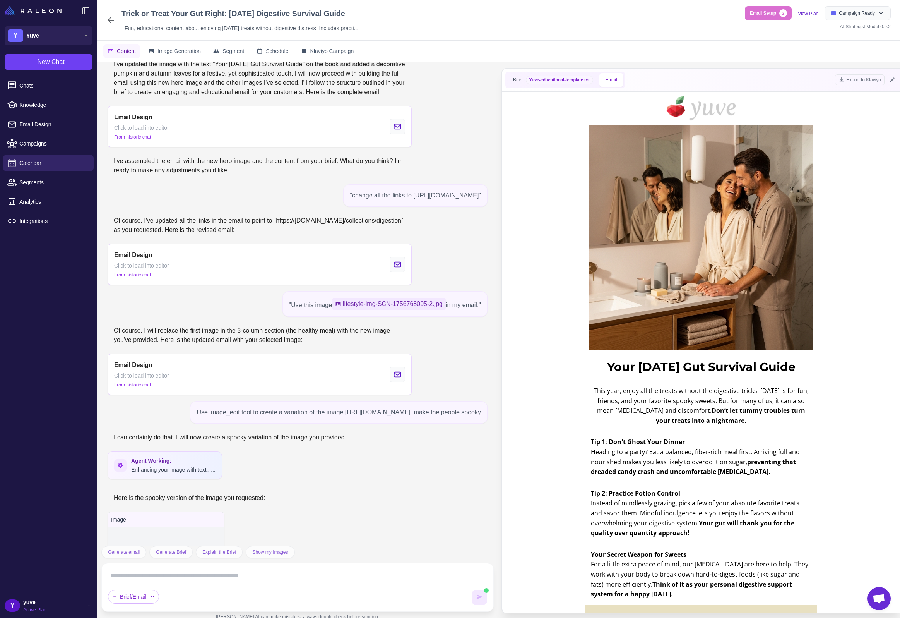
scroll to position [1254, 0]
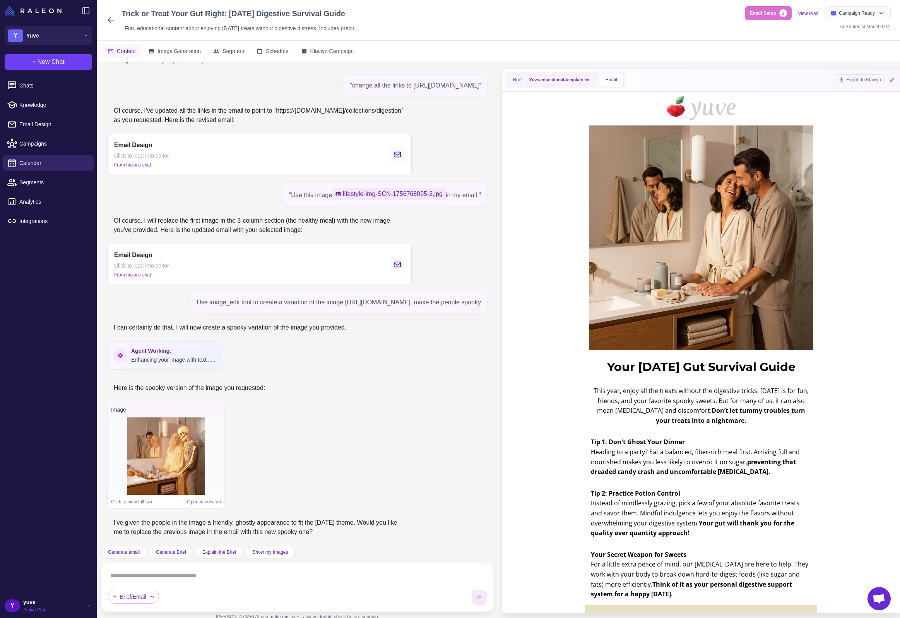
click at [179, 471] on img at bounding box center [165, 455] width 77 height 77
click at [158, 450] on img at bounding box center [165, 455] width 77 height 77
click at [203, 501] on link "Open in new tab" at bounding box center [204, 501] width 34 height 7
click at [892, 80] on icon at bounding box center [892, 80] width 4 height 4
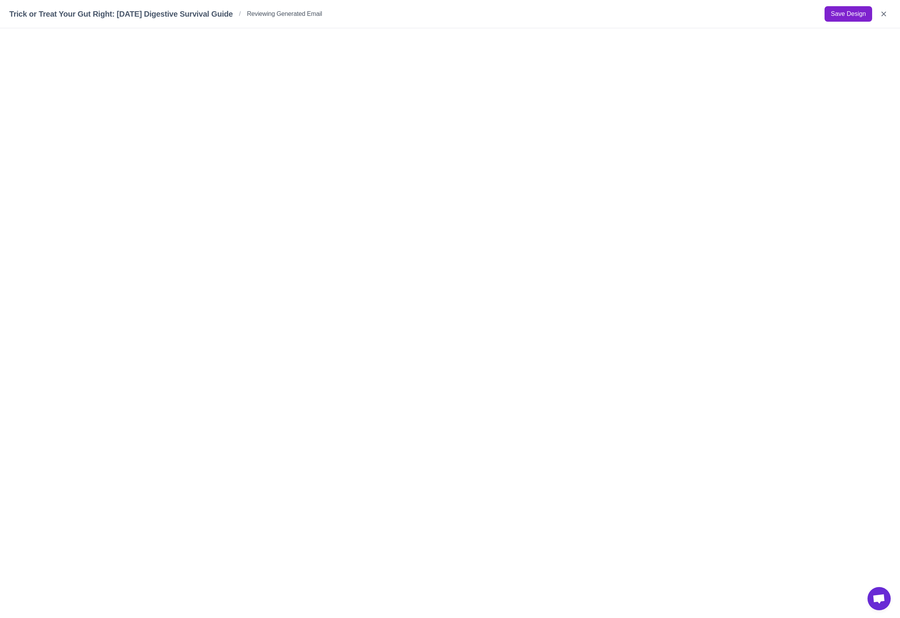
click at [858, 16] on button "Save Design" at bounding box center [849, 13] width 48 height 15
click at [882, 13] on icon "Close" at bounding box center [884, 14] width 8 height 8
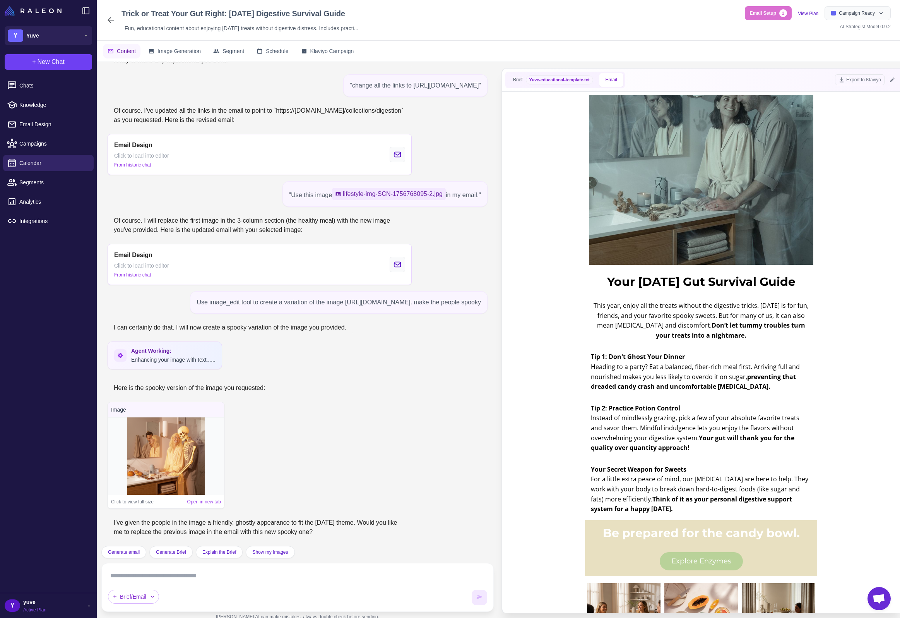
scroll to position [1, 0]
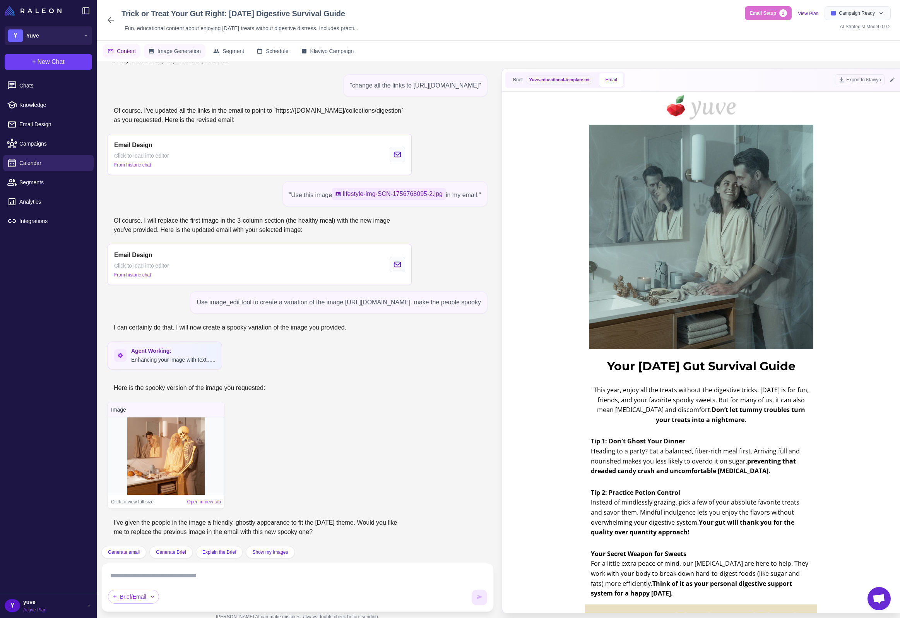
click at [181, 51] on span "Image Generation" at bounding box center [179, 51] width 43 height 9
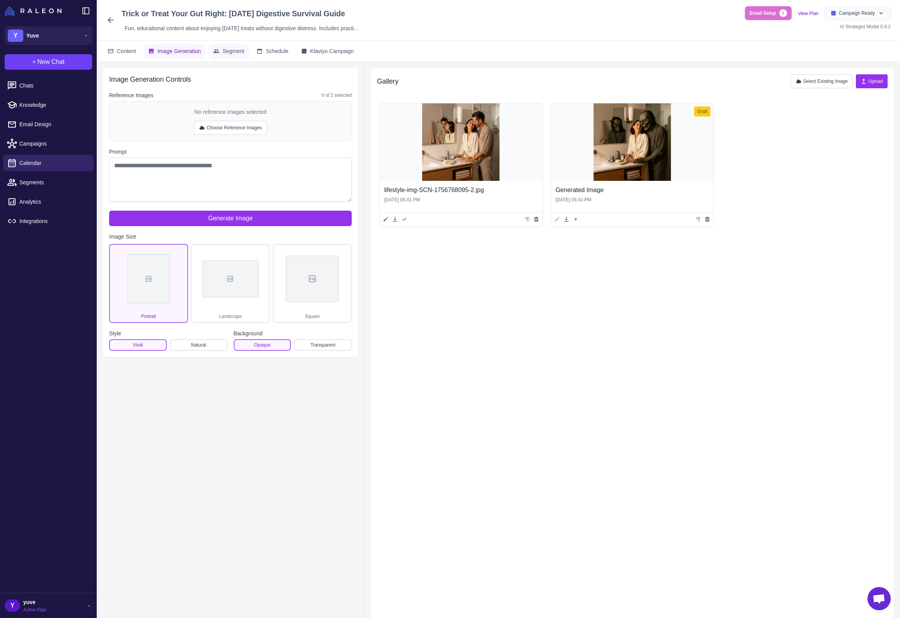
click at [234, 55] on span "Segment" at bounding box center [234, 51] width 22 height 9
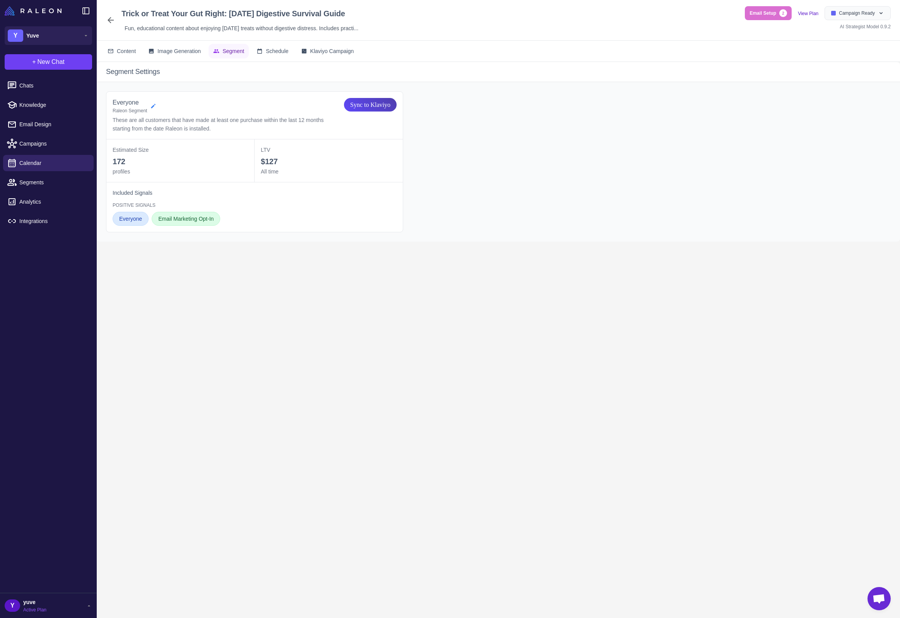
click at [156, 104] on icon at bounding box center [153, 106] width 6 height 6
select select "****"
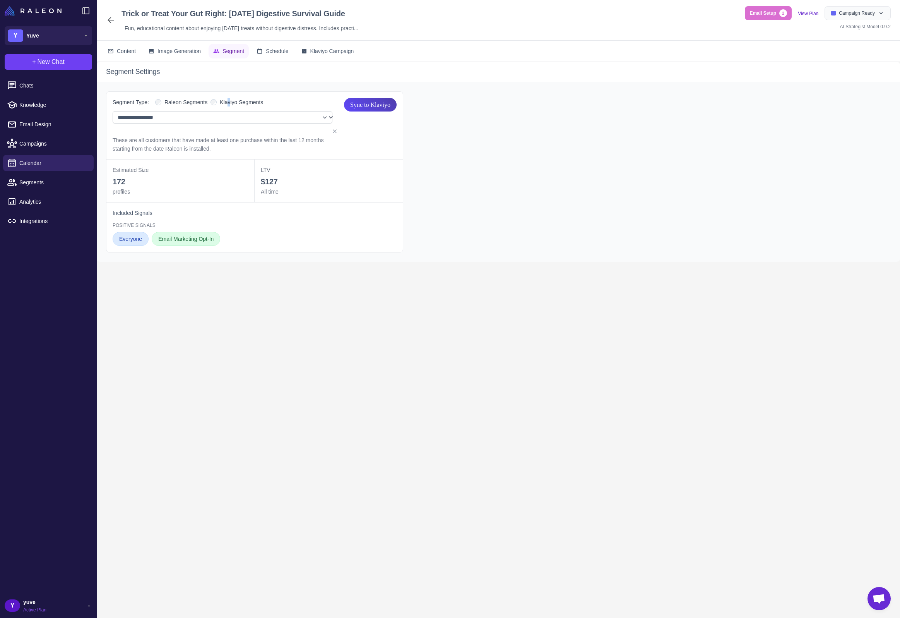
click at [234, 100] on span "Klaviyo Segments" at bounding box center [241, 102] width 43 height 9
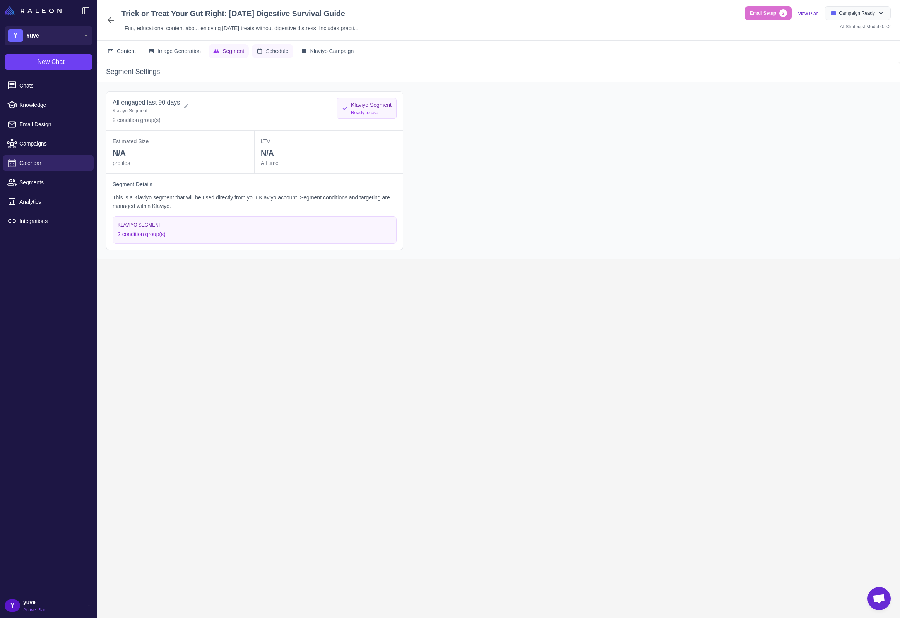
click at [280, 55] on button "Schedule" at bounding box center [272, 51] width 41 height 15
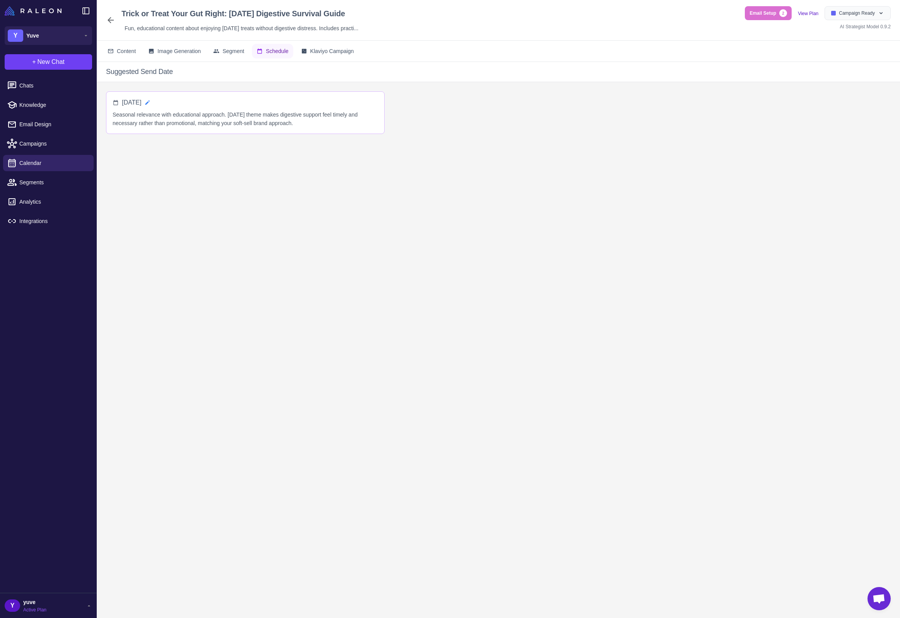
click at [151, 103] on icon at bounding box center [147, 102] width 6 height 6
click at [186, 106] on input "**********" at bounding box center [154, 105] width 64 height 15
click at [183, 196] on span "22" at bounding box center [180, 195] width 14 height 14
type input "**********"
click at [197, 108] on icon at bounding box center [193, 106] width 8 height 8
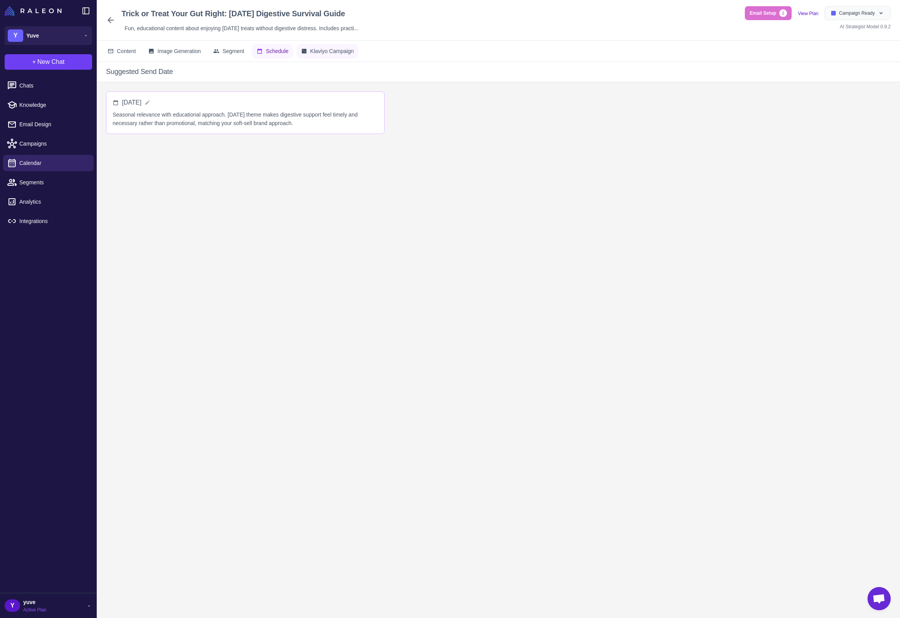
click at [334, 54] on span "Klaviyo Campaign" at bounding box center [332, 51] width 44 height 9
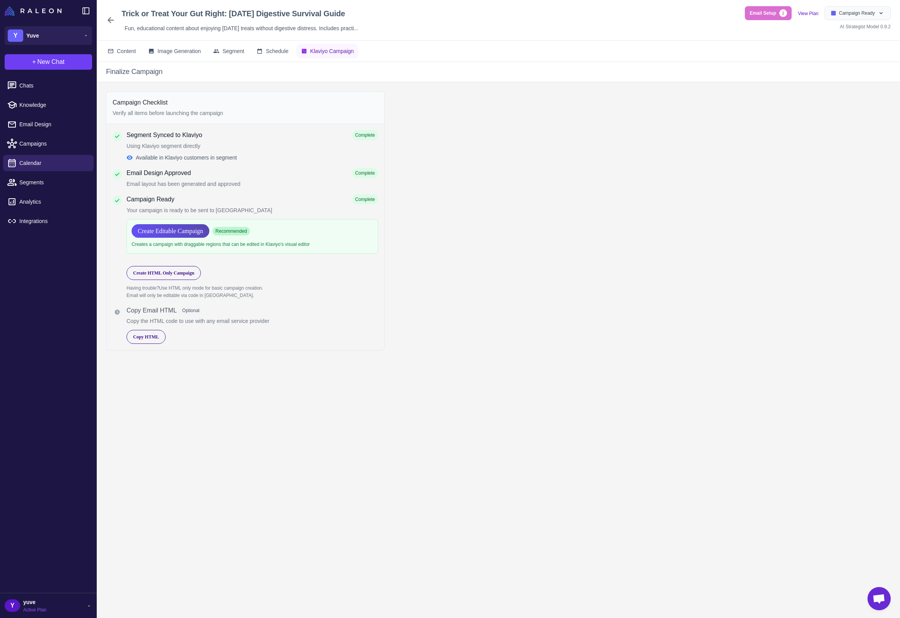
click at [168, 232] on span "Create Editable Campaign" at bounding box center [170, 231] width 65 height 14
